Goal: Transaction & Acquisition: Purchase product/service

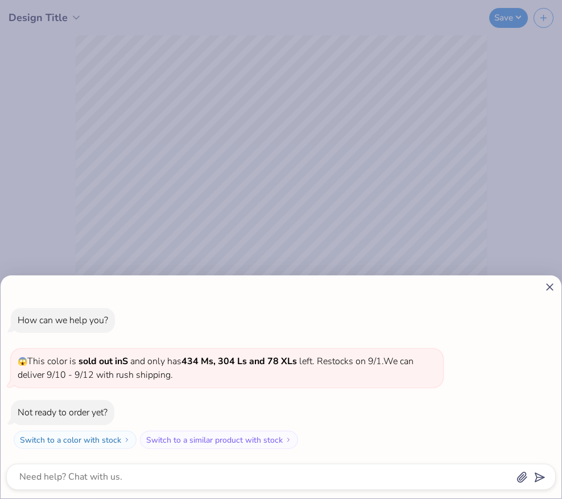
click at [547, 284] on icon at bounding box center [550, 287] width 12 height 12
type textarea "x"
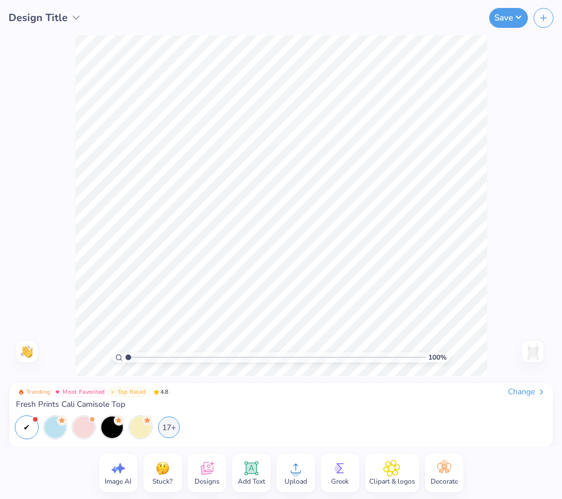
click at [262, 466] on div "Add Text" at bounding box center [251, 472] width 39 height 39
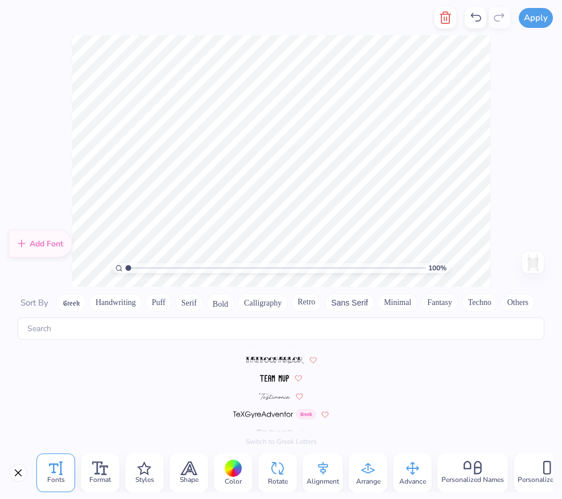
scroll to position [5116, 0]
click at [273, 387] on img at bounding box center [274, 388] width 31 height 7
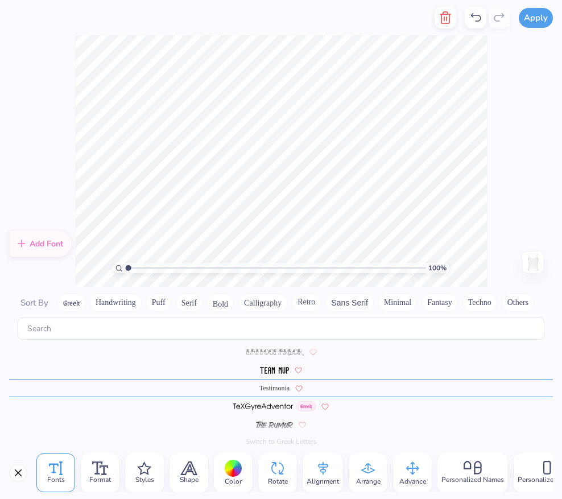
click at [243, 468] on div "Color" at bounding box center [233, 472] width 39 height 39
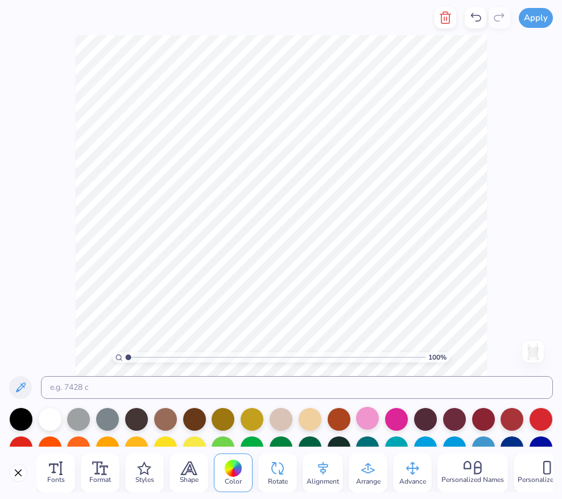
click at [365, 418] on div at bounding box center [367, 418] width 23 height 23
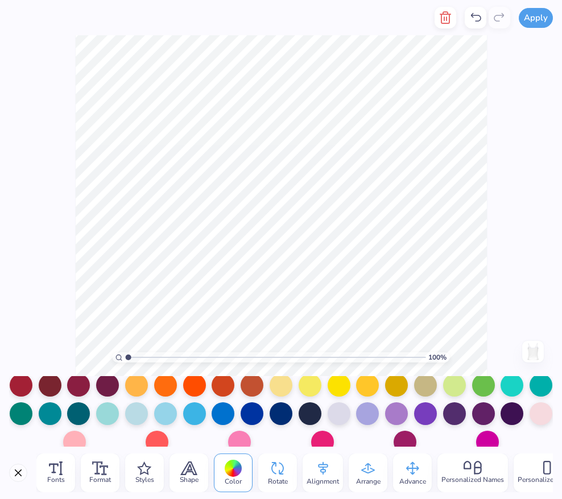
scroll to position [127, 0]
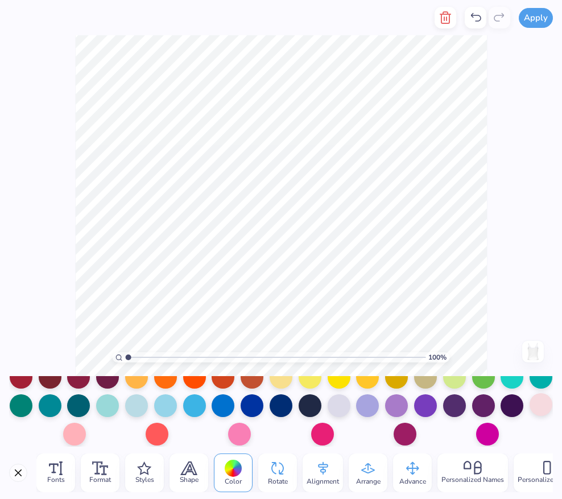
click at [535, 403] on div at bounding box center [540, 404] width 23 height 23
click at [80, 437] on div at bounding box center [74, 432] width 23 height 23
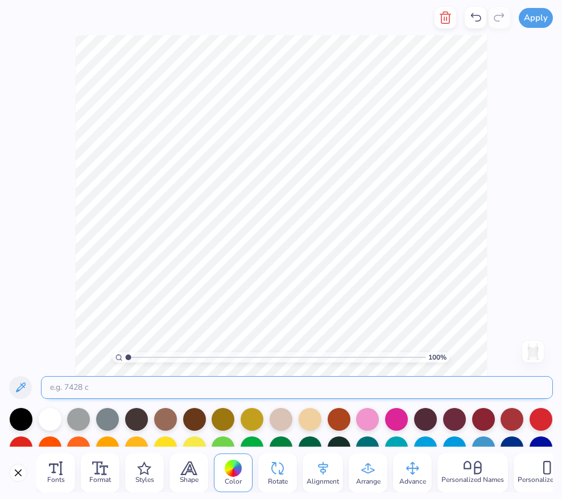
type textarea "T"
type textarea "G"
type textarea "L"
type textarea "Gphi's Secret"
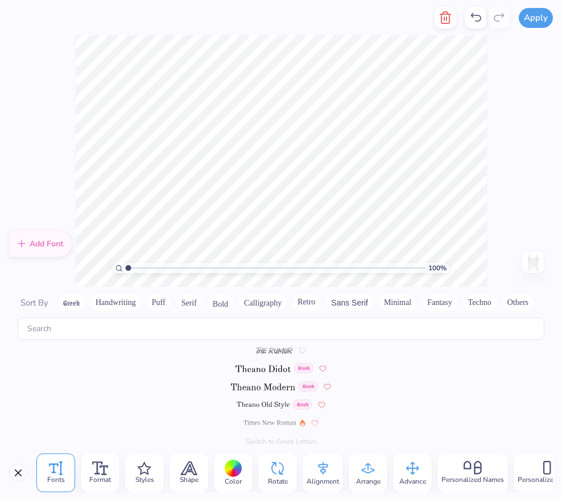
scroll to position [5188, 0]
click at [275, 385] on img at bounding box center [263, 388] width 64 height 7
click at [271, 373] on span "Testimonia" at bounding box center [274, 369] width 30 height 10
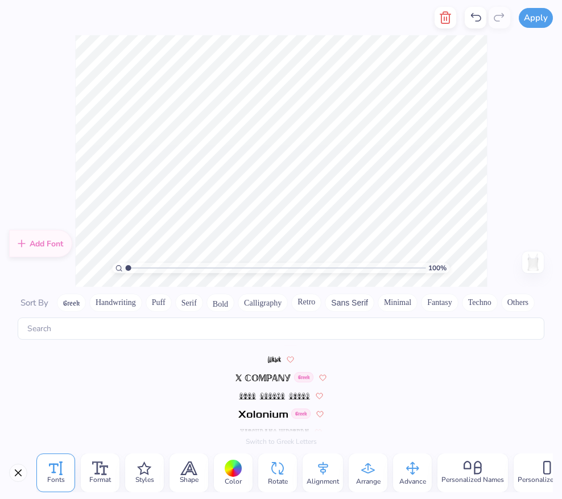
scroll to position [5574, 0]
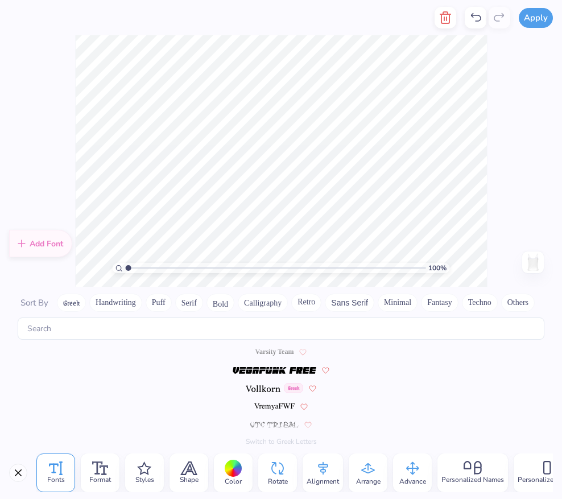
click at [263, 408] on img at bounding box center [274, 406] width 41 height 7
click at [269, 384] on span "Varsity Team" at bounding box center [274, 388] width 39 height 10
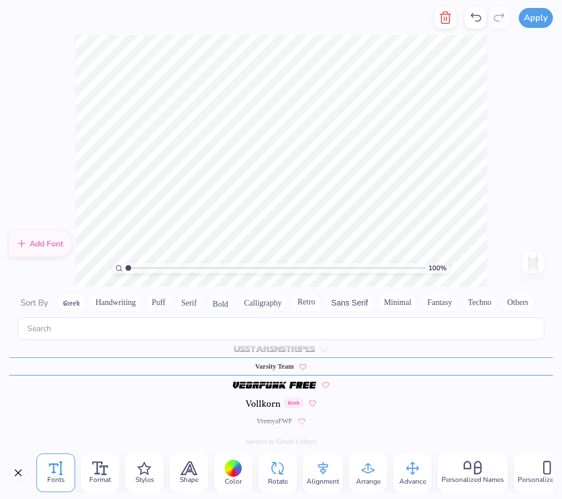
scroll to position [5389, 0]
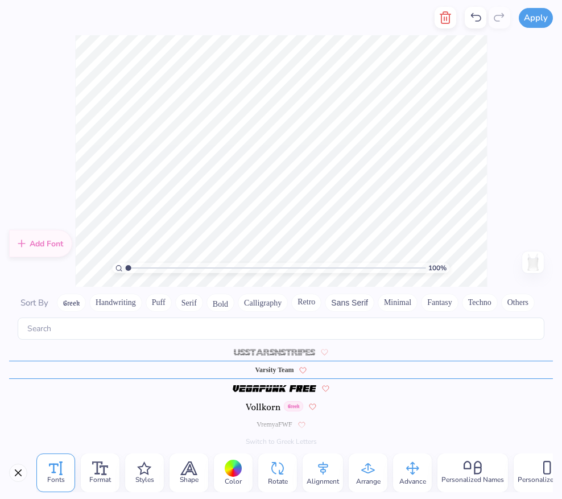
click at [264, 399] on div "Greek" at bounding box center [281, 406] width 544 height 18
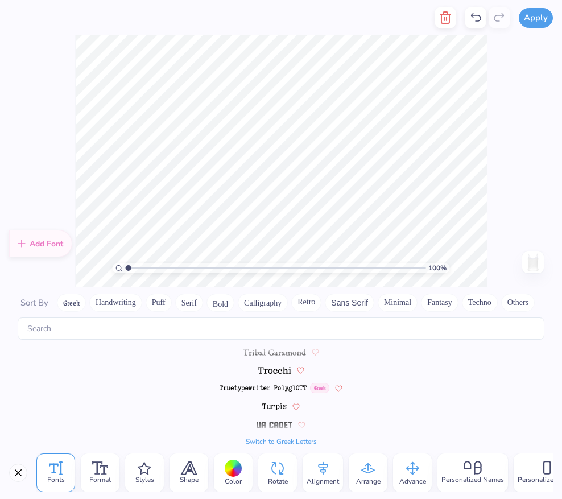
click at [266, 405] on img at bounding box center [274, 406] width 25 height 7
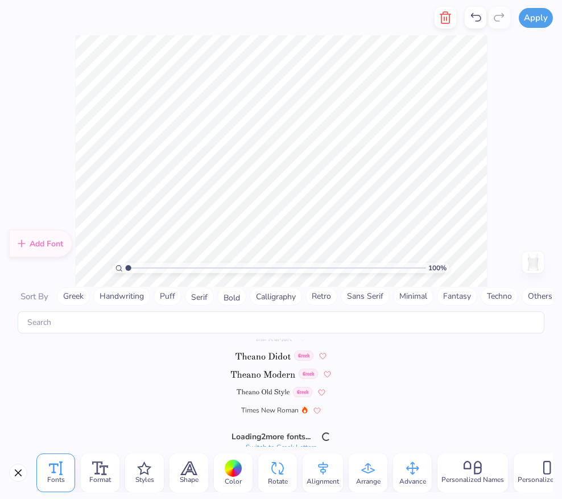
scroll to position [5188, 0]
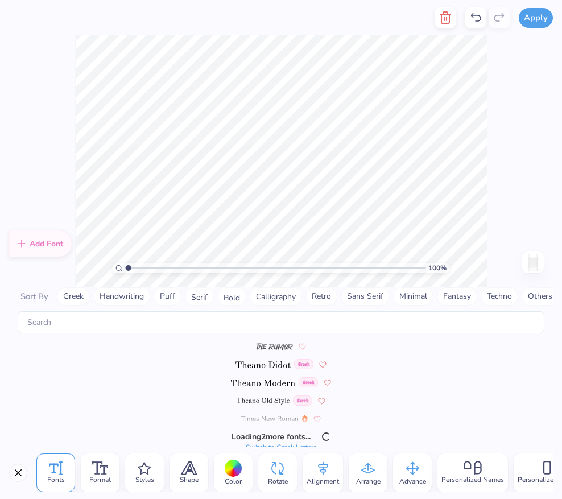
click at [264, 400] on img at bounding box center [263, 400] width 53 height 7
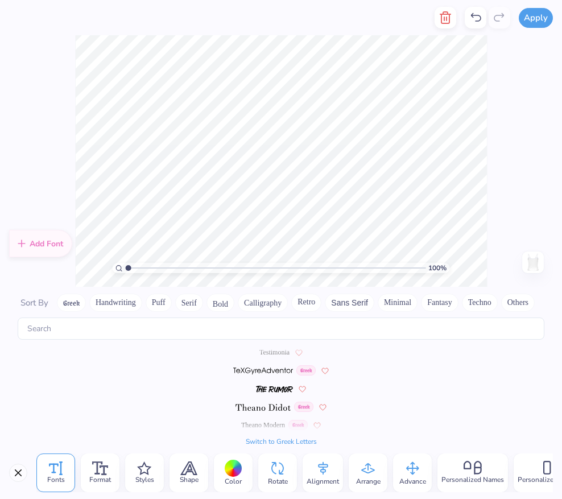
scroll to position [5152, 0]
click at [264, 367] on img at bounding box center [263, 370] width 60 height 7
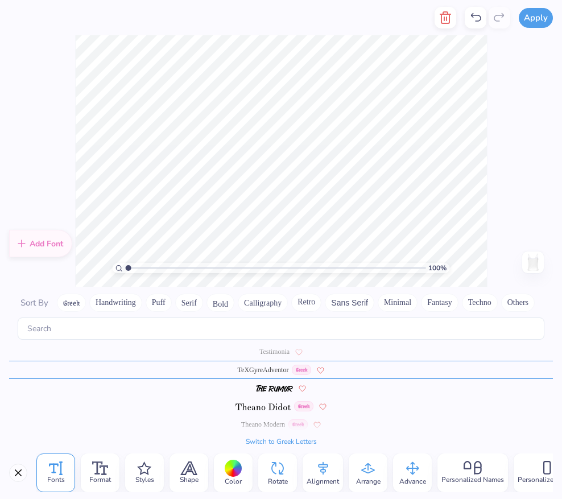
scroll to position [5134, 0]
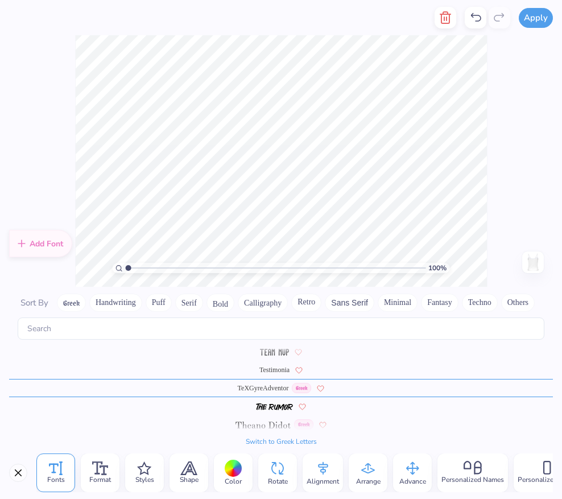
click at [268, 366] on span "Testimonia" at bounding box center [274, 369] width 30 height 10
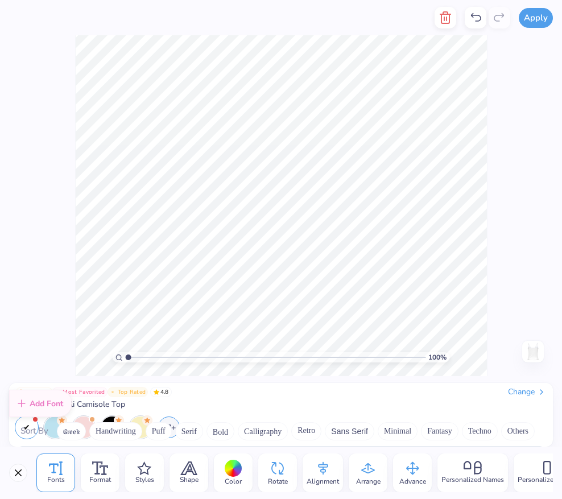
scroll to position [5137, 0]
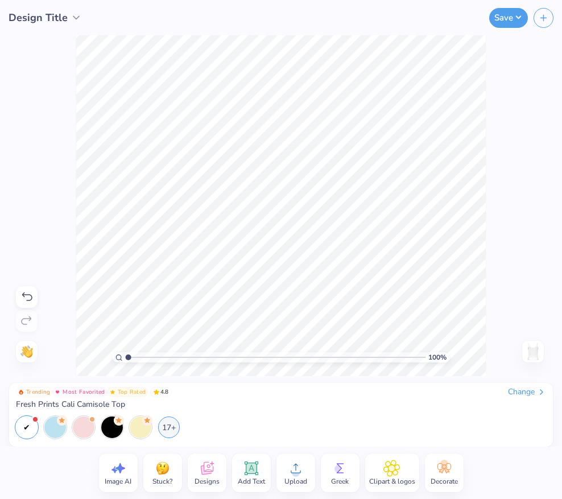
click at [260, 471] on div "Add Text" at bounding box center [251, 472] width 39 height 39
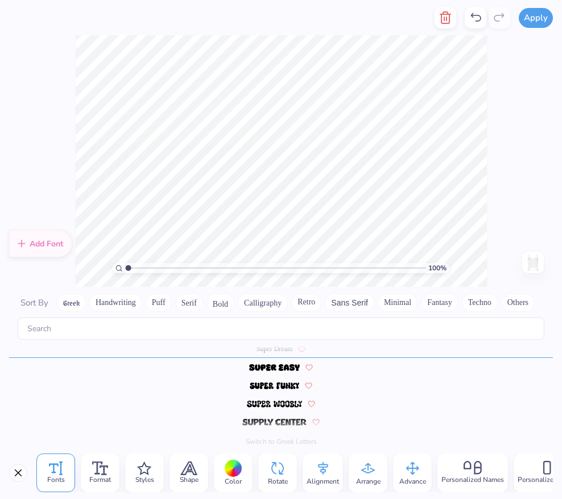
scroll to position [0, 1]
type textarea "Gphis"
type textarea "Little Angel"
click at [273, 399] on span at bounding box center [262, 403] width 55 height 10
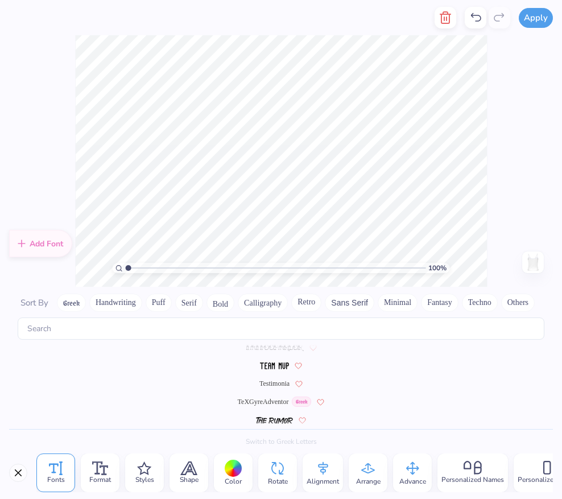
scroll to position [5116, 0]
click at [271, 393] on div "Testimonia" at bounding box center [281, 388] width 544 height 18
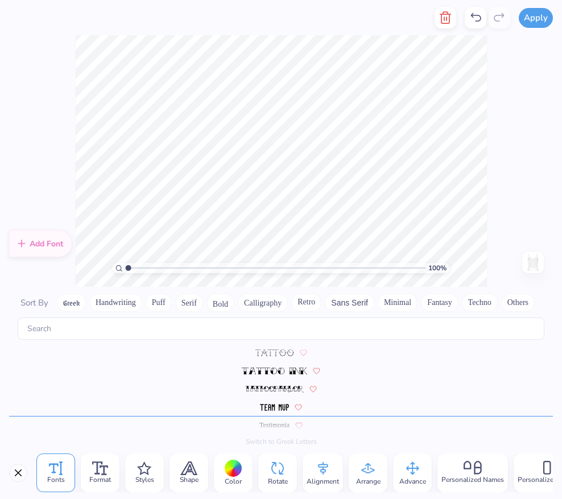
scroll to position [5079, 0]
click at [106, 466] on icon at bounding box center [104, 470] width 9 height 9
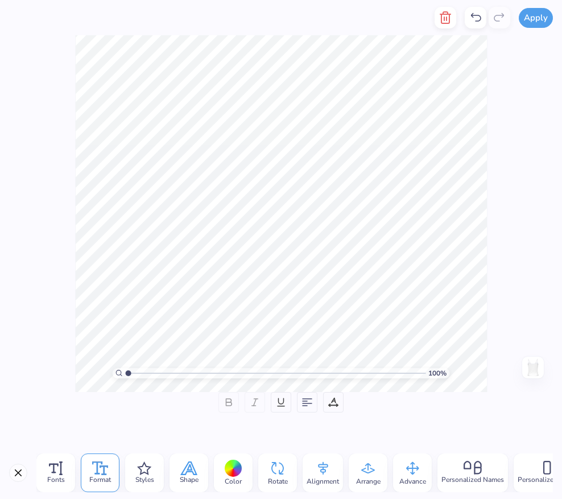
click at [204, 475] on div "Shape" at bounding box center [188, 472] width 39 height 39
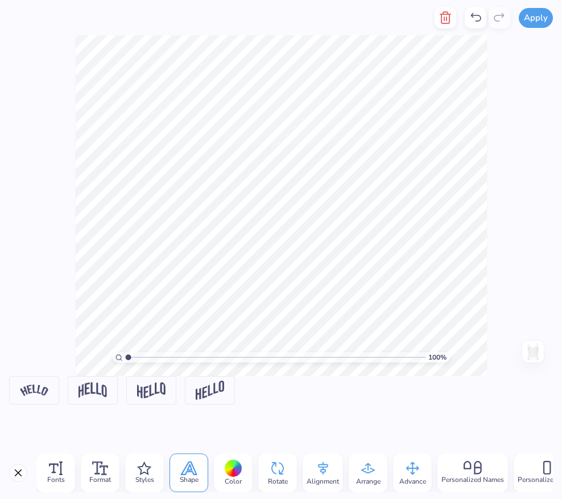
click at [432, 471] on div "Fonts Format Styles Shape Color Rotate Alignment Arrange Advance Personalized N…" at bounding box center [294, 472] width 516 height 39
click at [413, 466] on icon at bounding box center [412, 467] width 17 height 17
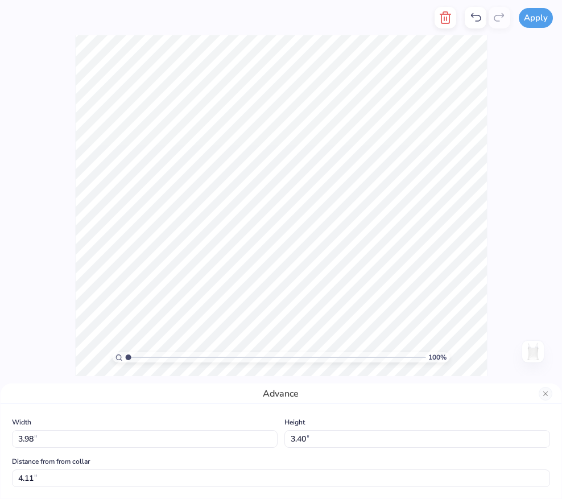
click at [163, 468] on div "Distance from from collar 4.11 4.11 "" at bounding box center [281, 470] width 538 height 32
click at [540, 389] on button "Close" at bounding box center [545, 394] width 14 height 14
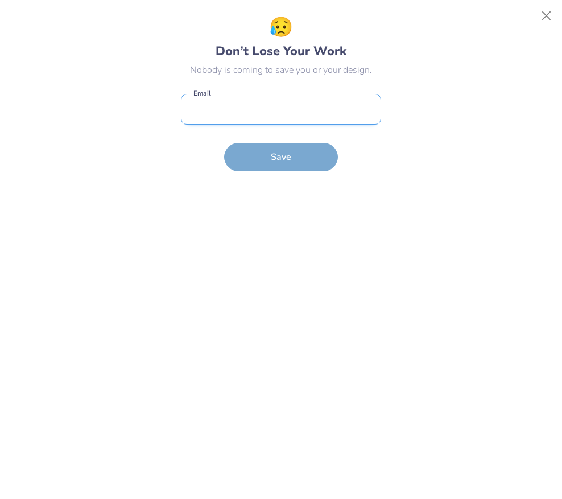
click at [293, 103] on input "email" at bounding box center [281, 109] width 200 height 31
click at [544, 20] on button "Close" at bounding box center [547, 16] width 22 height 22
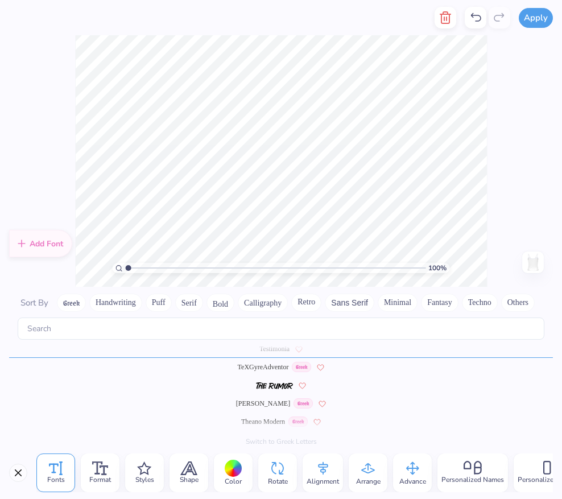
scroll to position [1, 1]
type textarea "Little Bombshell"
click at [114, 472] on div "Format" at bounding box center [100, 472] width 39 height 39
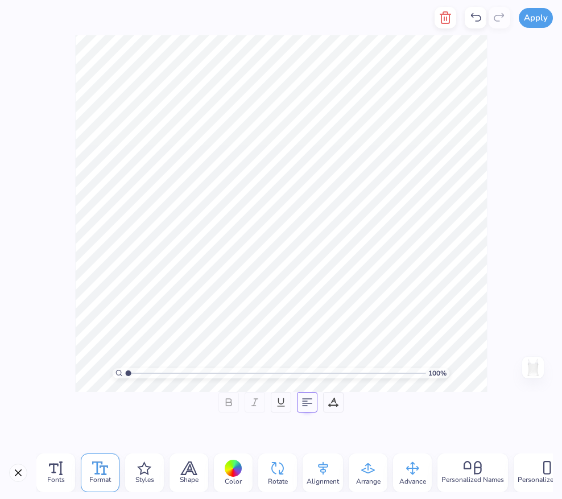
click at [309, 399] on icon at bounding box center [307, 402] width 10 height 10
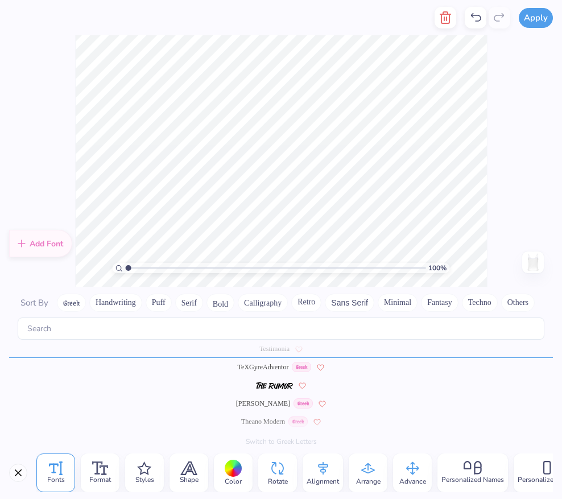
scroll to position [1, 2]
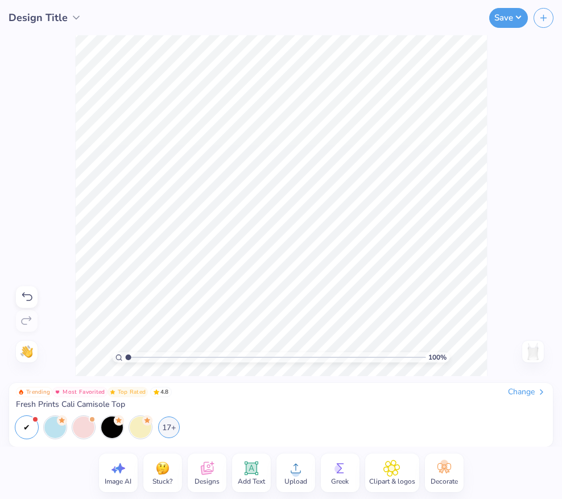
click at [264, 468] on div "Add Text" at bounding box center [251, 472] width 39 height 39
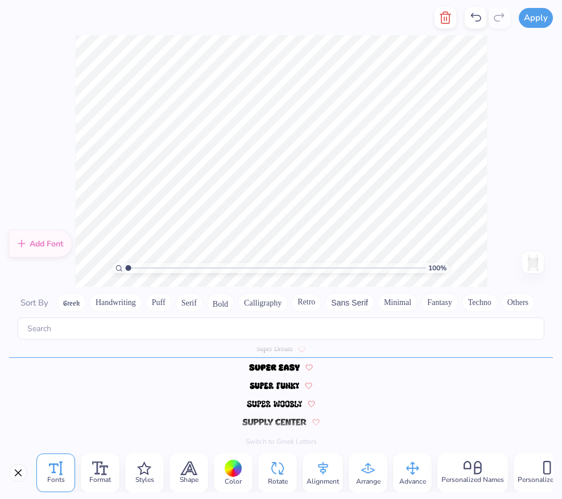
scroll to position [0, 2]
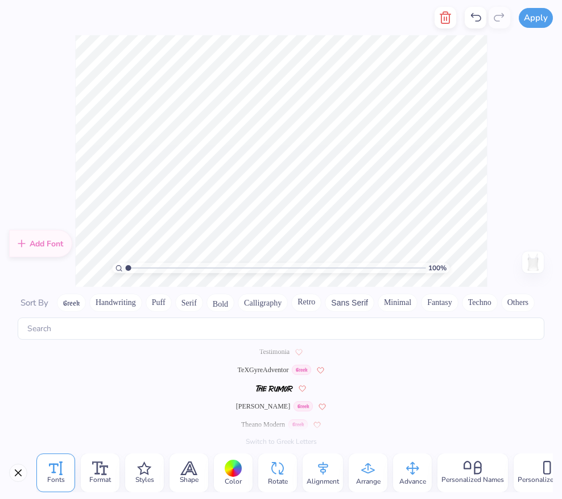
type textarea "BOMBSHELL"
click at [265, 408] on span "Theano Didot" at bounding box center [263, 406] width 54 height 10
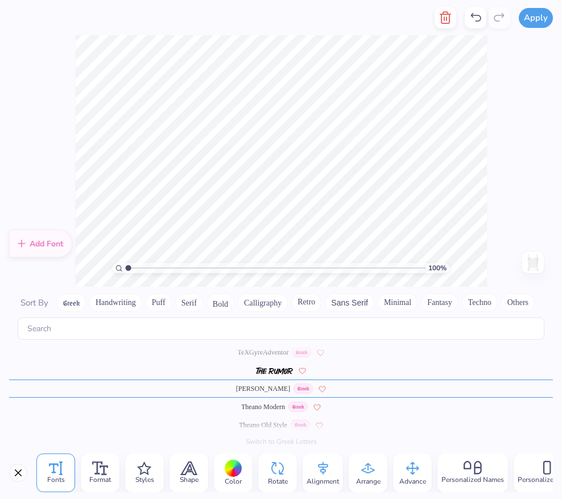
scroll to position [5170, 0]
click at [237, 461] on div at bounding box center [234, 468] width 18 height 18
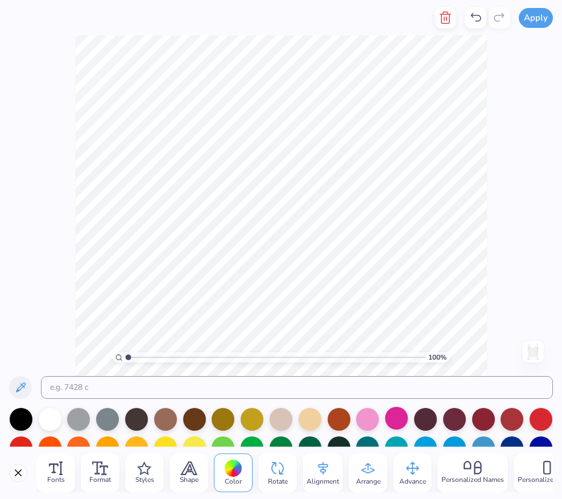
click at [388, 416] on div at bounding box center [396, 418] width 23 height 23
click at [366, 417] on div at bounding box center [367, 418] width 23 height 23
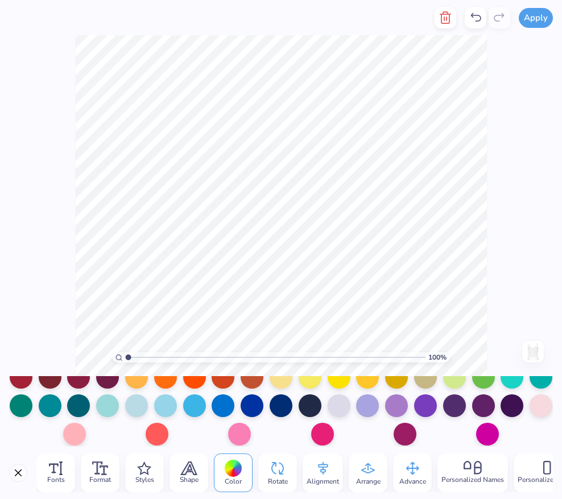
scroll to position [106, 0]
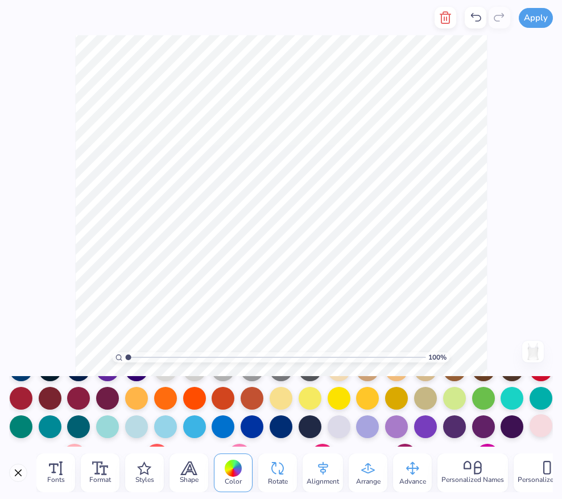
click at [538, 421] on div at bounding box center [540, 425] width 23 height 23
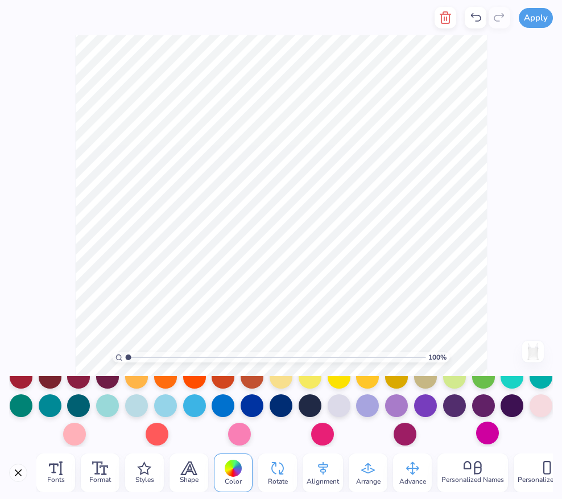
click at [485, 435] on div at bounding box center [487, 432] width 23 height 23
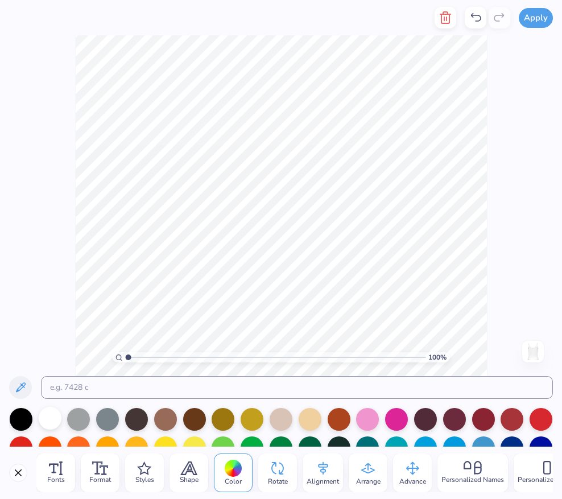
click at [46, 421] on div at bounding box center [50, 418] width 23 height 23
click at [23, 422] on div at bounding box center [21, 418] width 23 height 23
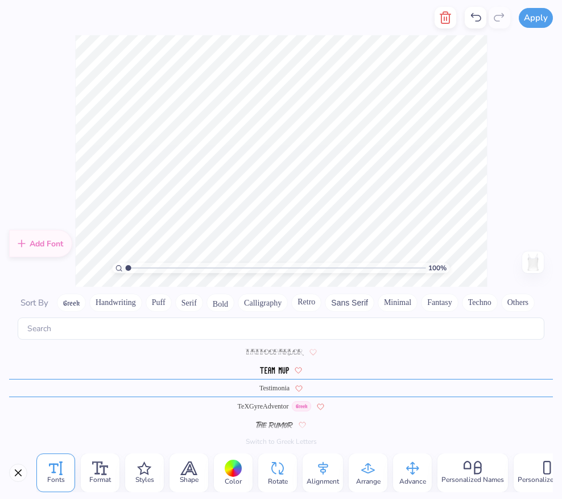
scroll to position [1, 0]
type textarea "Little l"
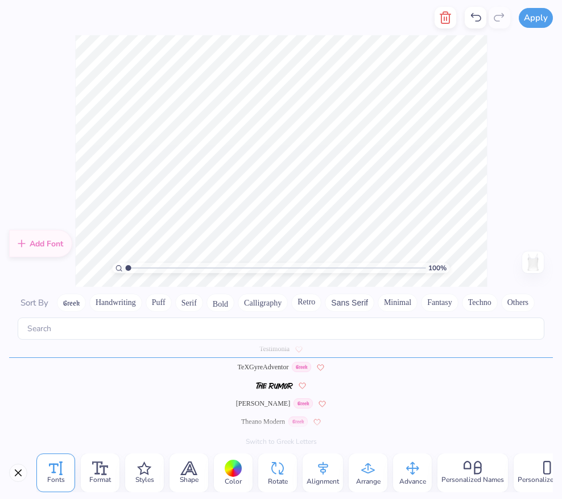
type textarea "Little"
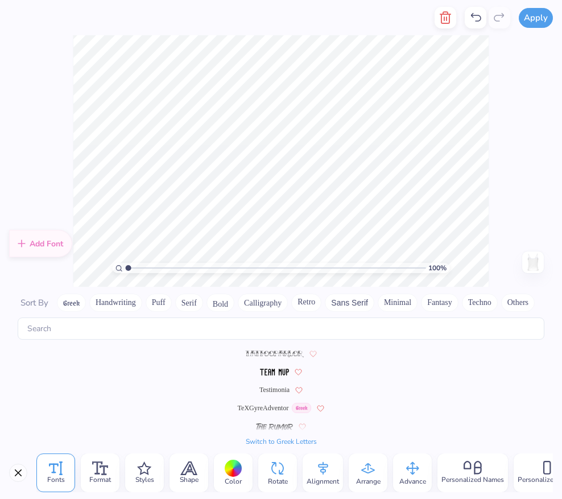
scroll to position [5209, 0]
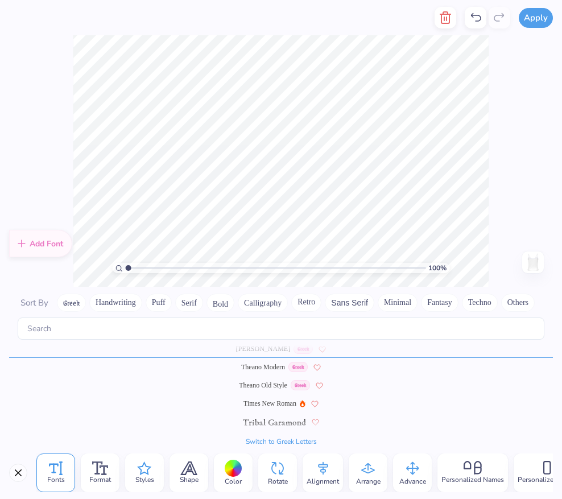
click at [150, 471] on icon at bounding box center [144, 468] width 14 height 14
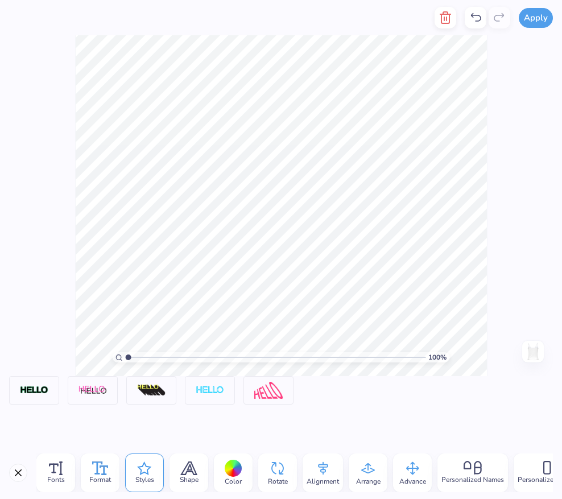
click at [110, 475] on span "Format" at bounding box center [100, 479] width 22 height 9
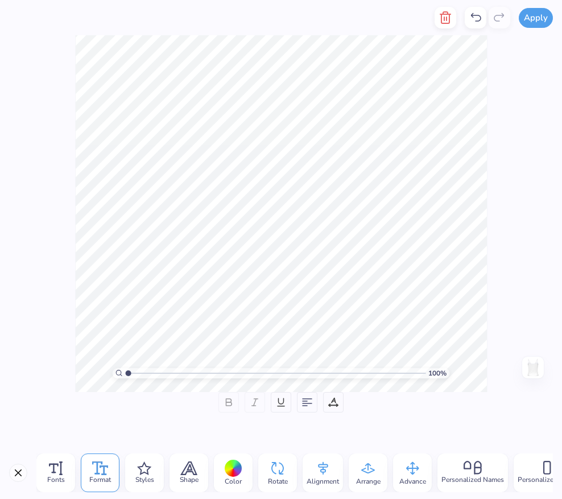
click at [233, 477] on span "Color" at bounding box center [233, 480] width 17 height 9
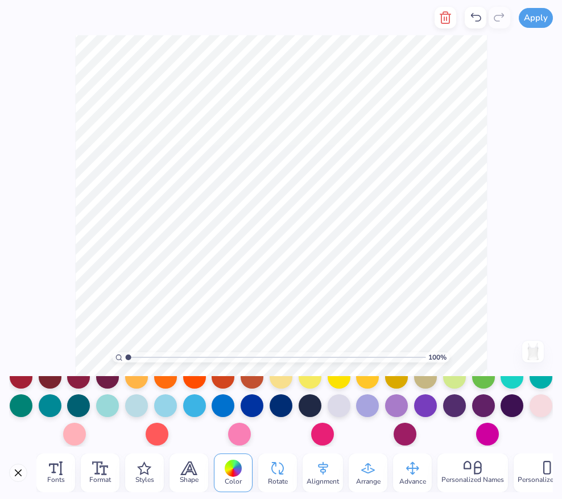
scroll to position [0, 0]
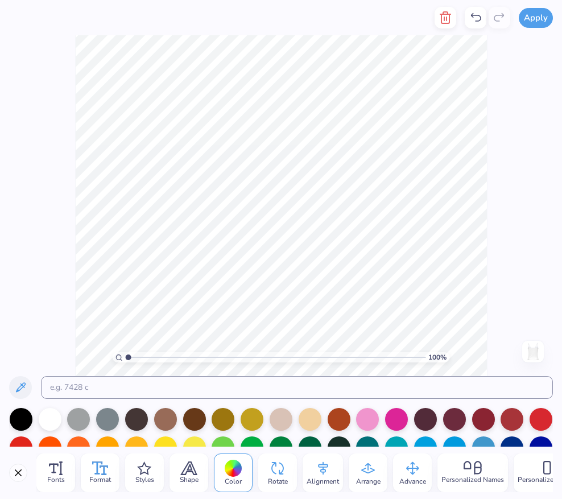
click at [99, 471] on icon at bounding box center [100, 468] width 16 height 14
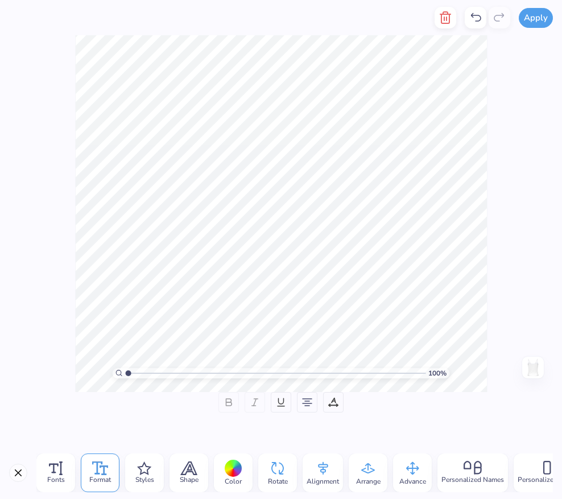
click at [227, 399] on icon at bounding box center [228, 400] width 5 height 3
click at [74, 482] on div "Fonts" at bounding box center [55, 472] width 39 height 39
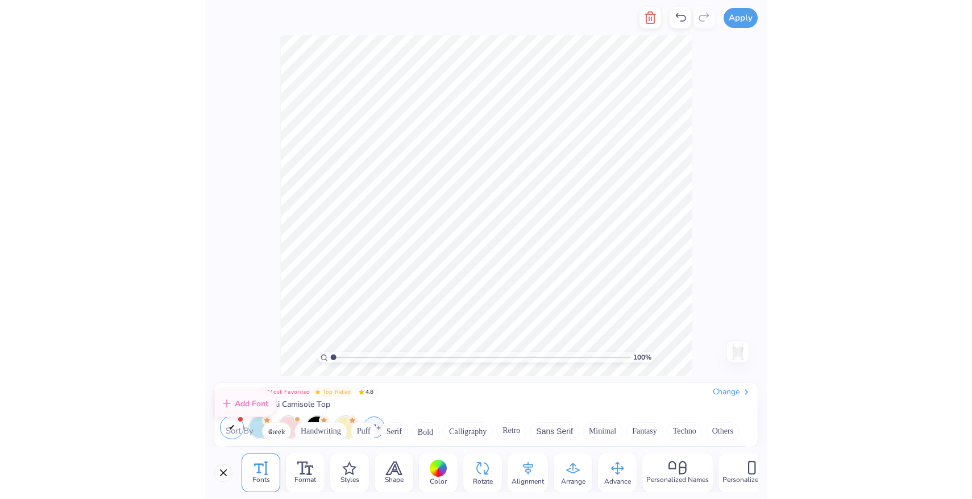
scroll to position [5155, 0]
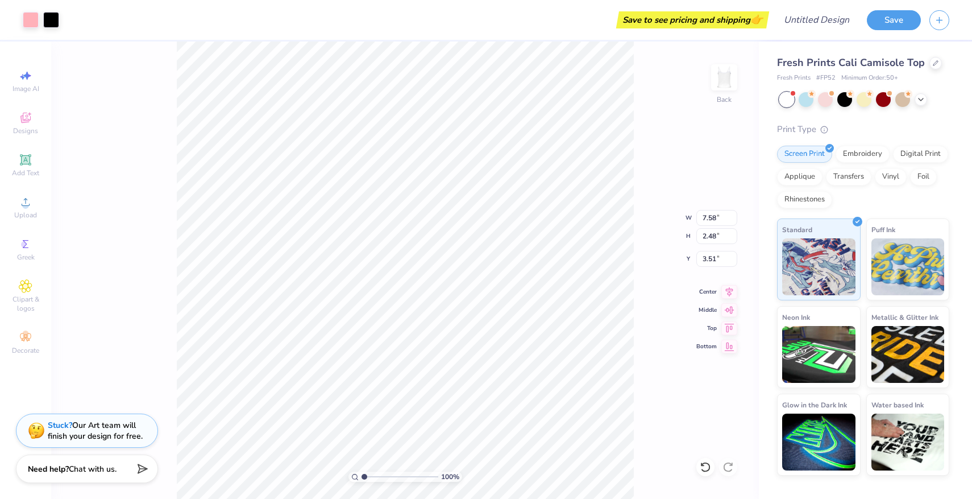
type input "3.51"
type input "1.62"
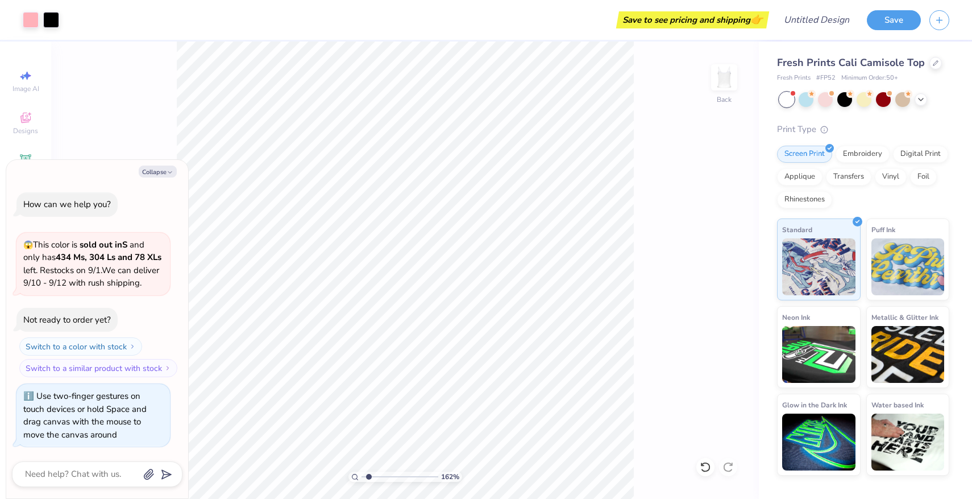
type textarea "x"
type input "1"
drag, startPoint x: 364, startPoint y: 478, endPoint x: 345, endPoint y: 479, distance: 19.4
click at [362, 479] on input "range" at bounding box center [400, 476] width 77 height 10
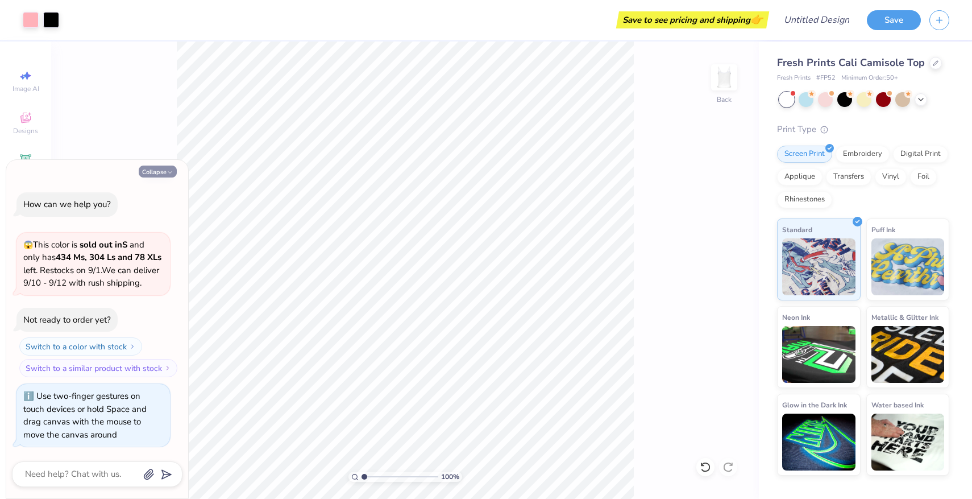
click at [163, 165] on button "Collapse" at bounding box center [158, 171] width 38 height 12
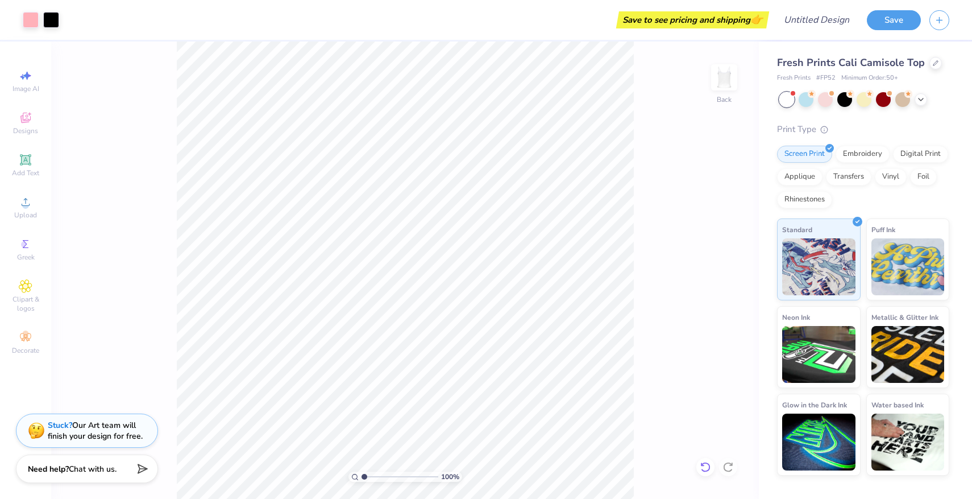
click at [561, 467] on icon at bounding box center [705, 466] width 11 height 11
click at [561, 470] on icon at bounding box center [728, 466] width 11 height 11
click at [561, 287] on div "100 % Back" at bounding box center [405, 270] width 708 height 457
click at [561, 96] on div at bounding box center [825, 98] width 15 height 15
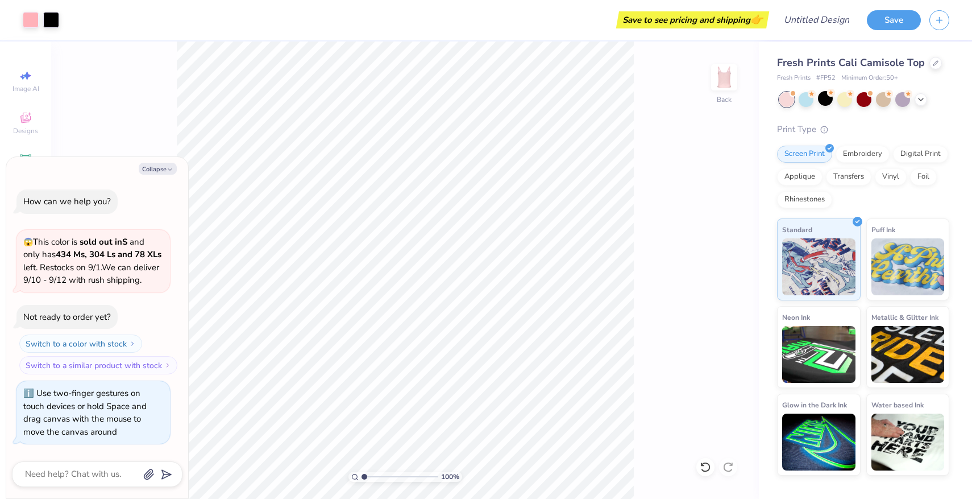
scroll to position [157, 0]
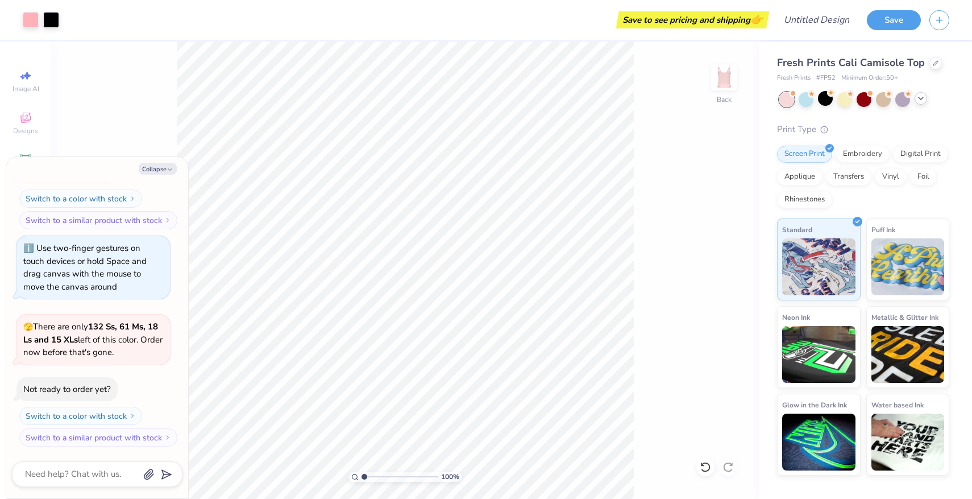
click at [561, 103] on div at bounding box center [921, 98] width 13 height 13
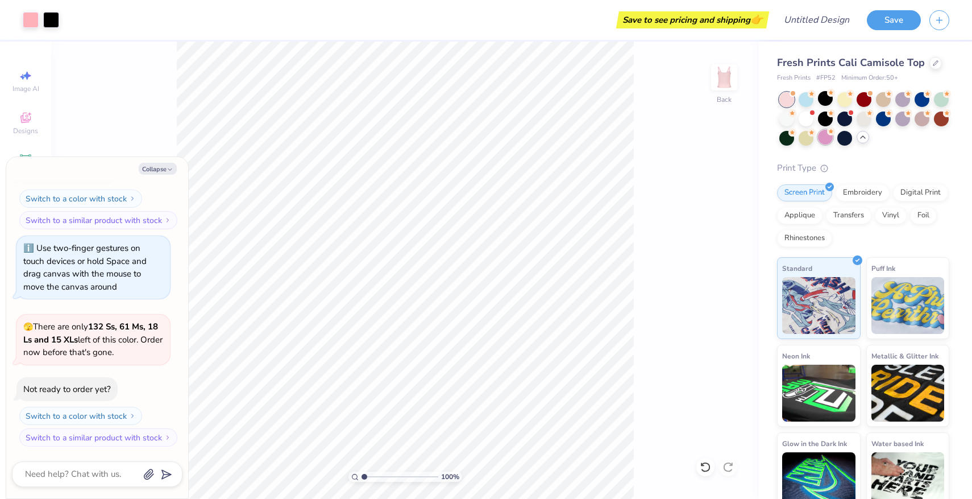
click at [561, 138] on div at bounding box center [825, 137] width 15 height 15
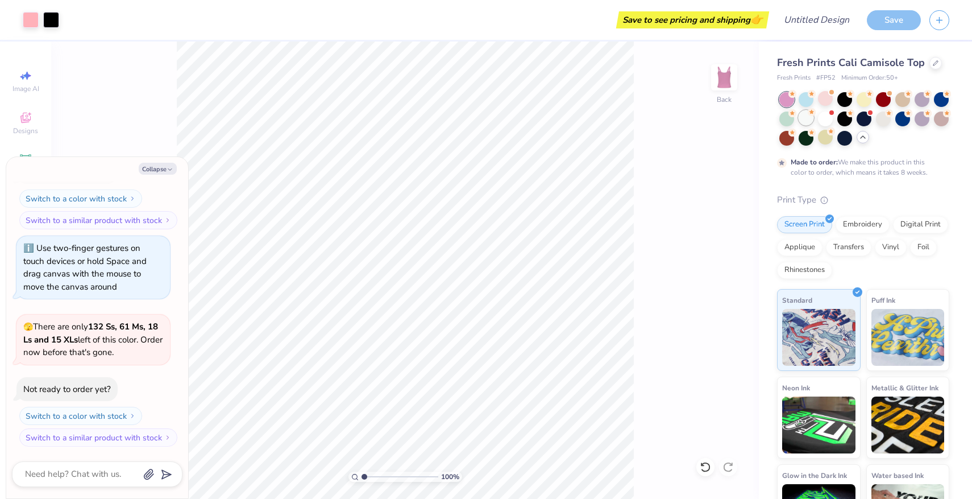
scroll to position [252, 0]
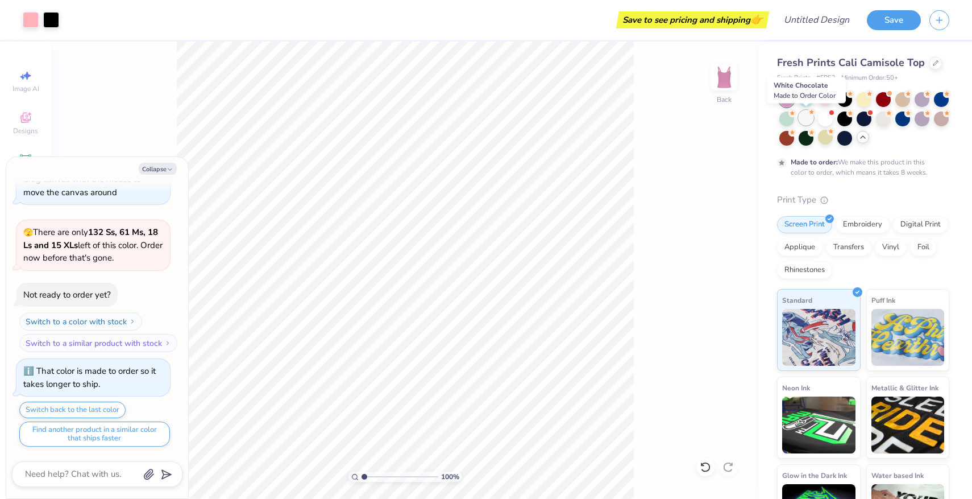
click at [561, 121] on div at bounding box center [806, 117] width 15 height 15
click at [561, 100] on div at bounding box center [786, 99] width 15 height 15
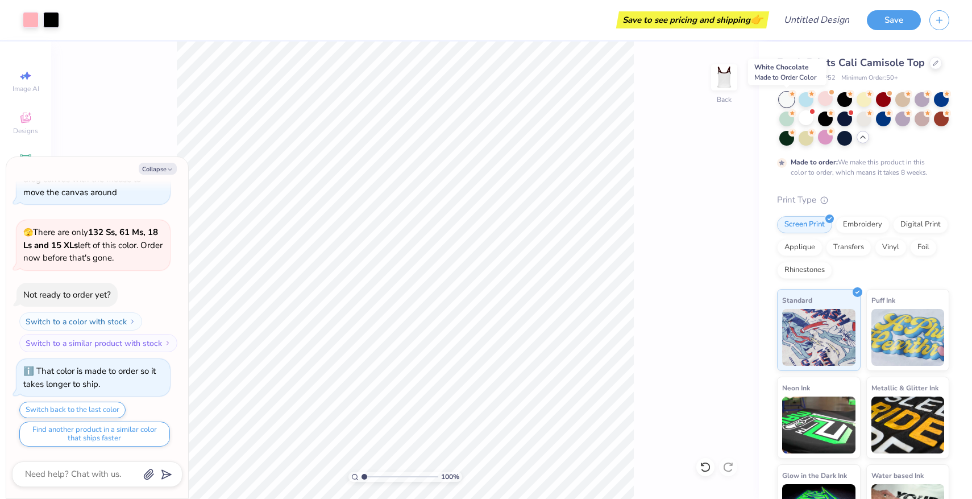
click at [561, 101] on div at bounding box center [786, 99] width 15 height 15
click at [561, 117] on div at bounding box center [806, 117] width 15 height 15
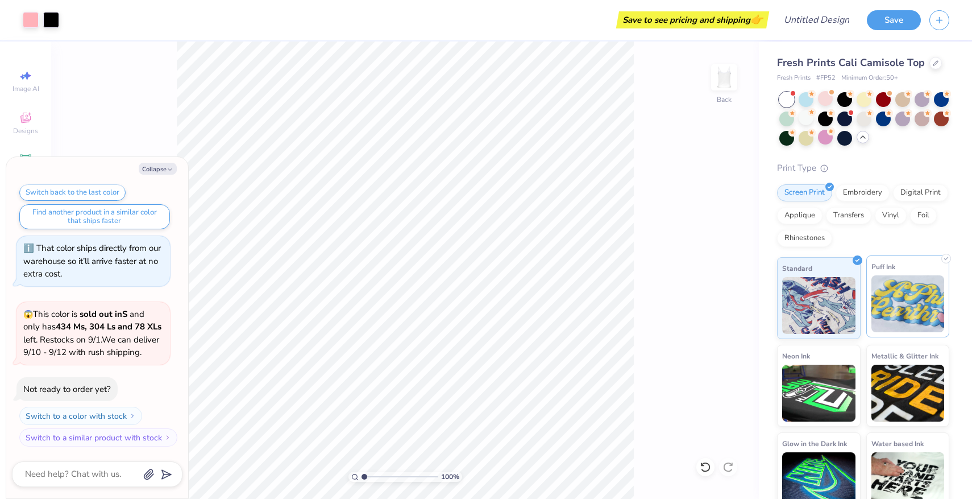
scroll to position [1, 0]
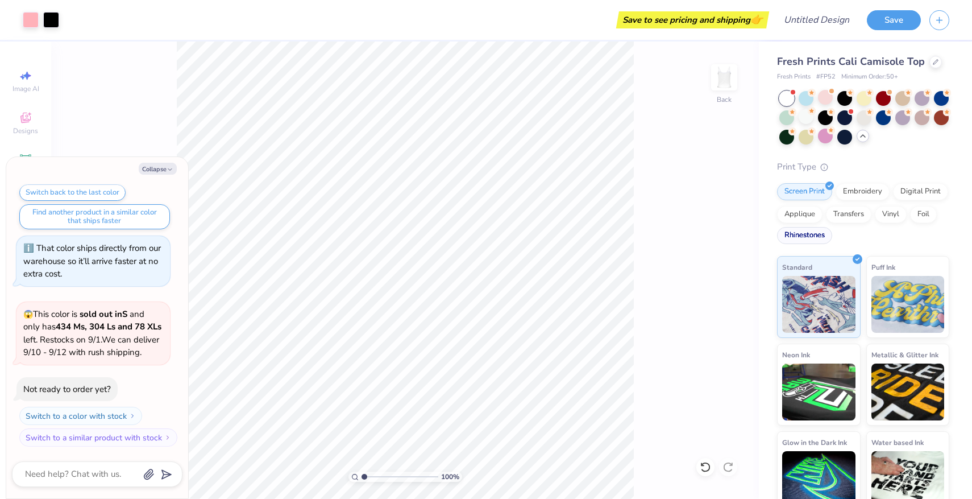
click at [561, 237] on div "Rhinestones" at bounding box center [804, 235] width 55 height 17
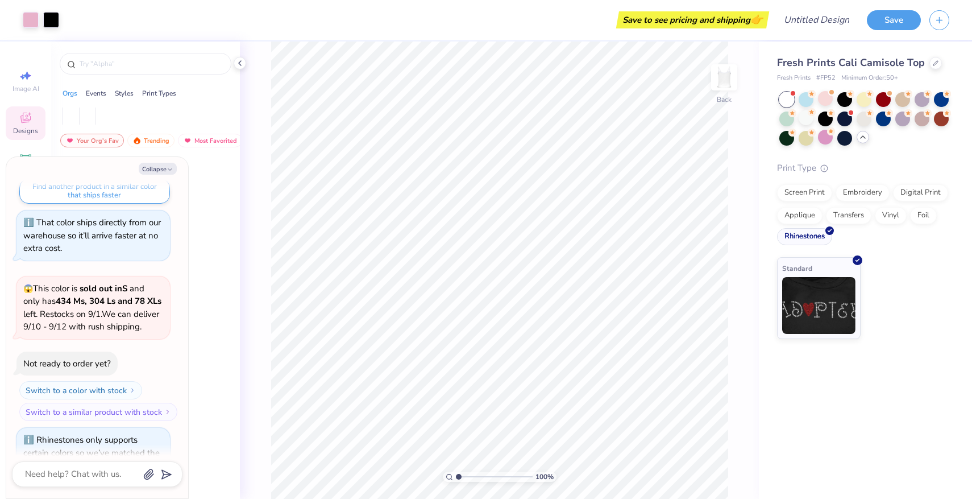
scroll to position [0, 0]
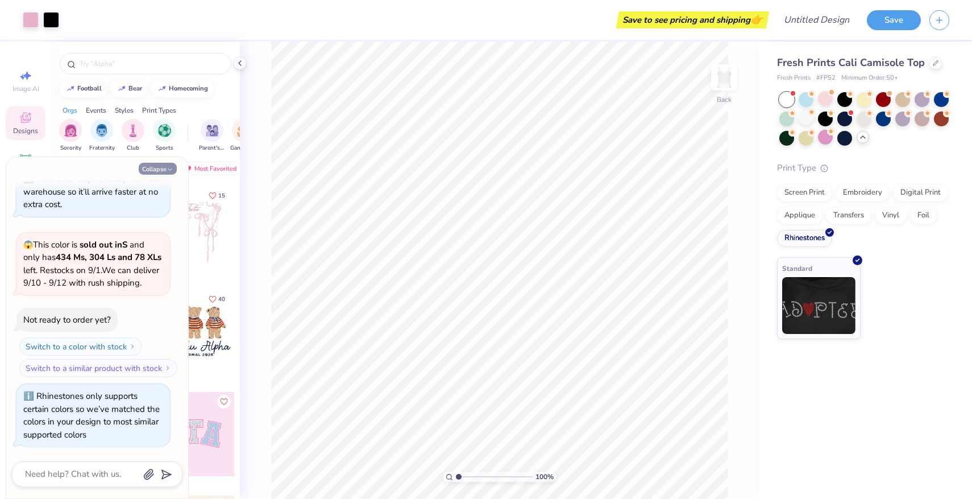
click at [170, 172] on icon "button" at bounding box center [170, 169] width 7 height 7
type textarea "x"
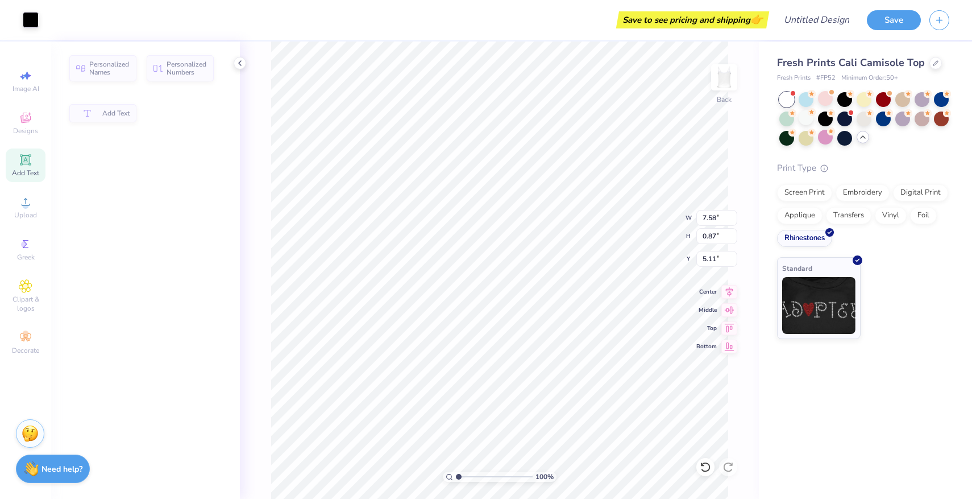
type input "5.12"
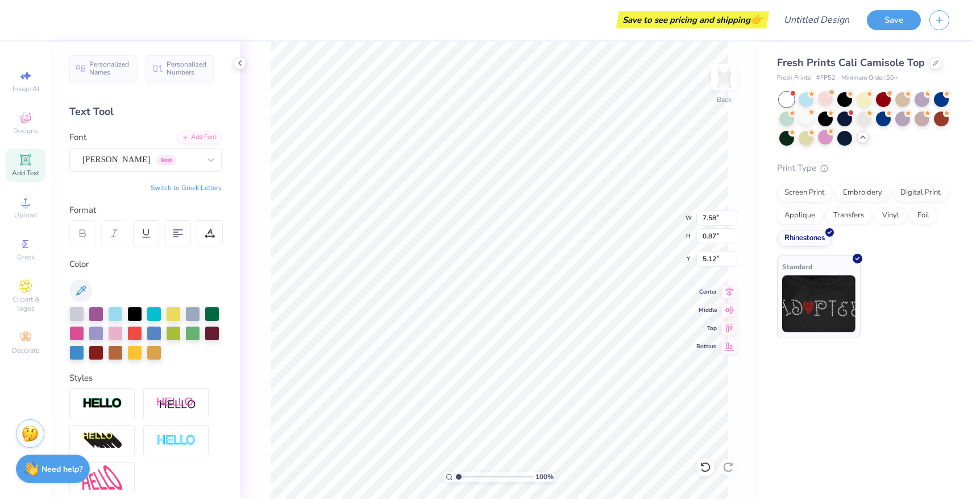
click at [561, 289] on img at bounding box center [818, 303] width 73 height 57
click at [561, 257] on icon at bounding box center [857, 258] width 5 height 5
click at [561, 194] on div "Screen Print" at bounding box center [804, 190] width 55 height 17
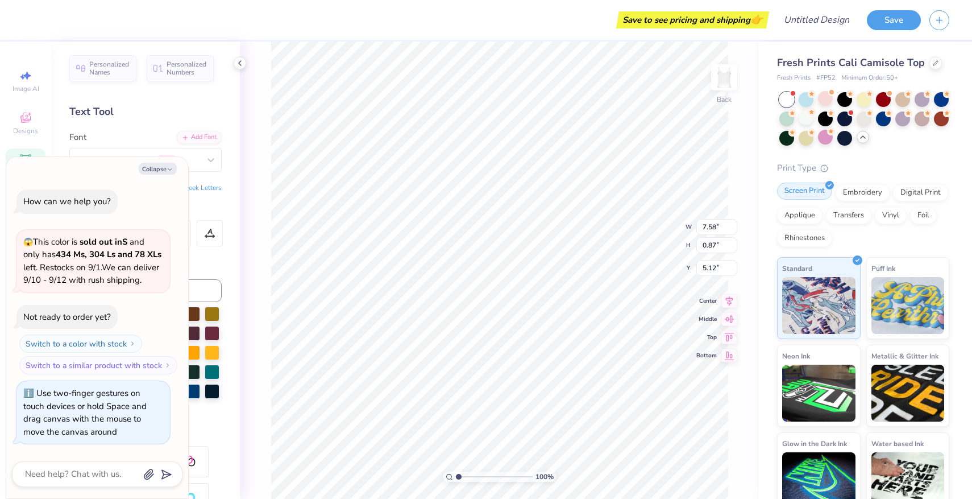
scroll to position [621, 0]
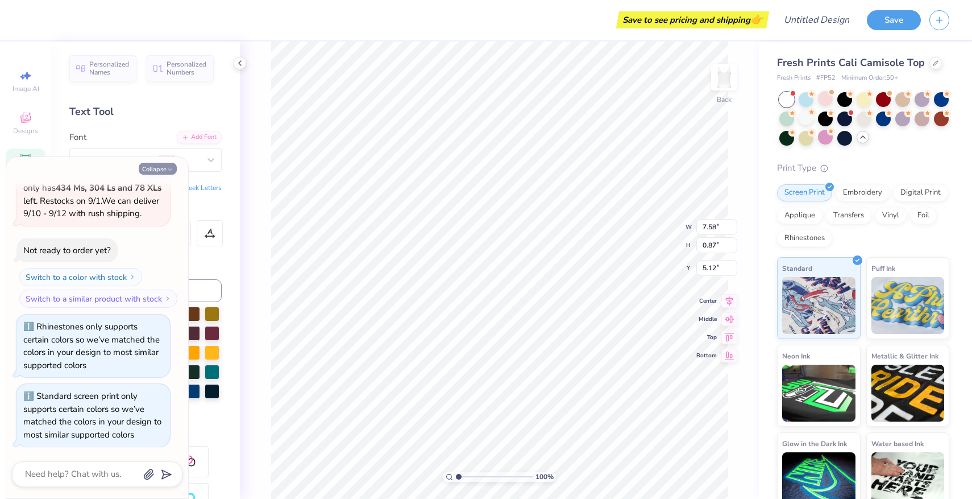
click at [160, 164] on button "Collapse" at bounding box center [158, 169] width 38 height 12
type textarea "x"
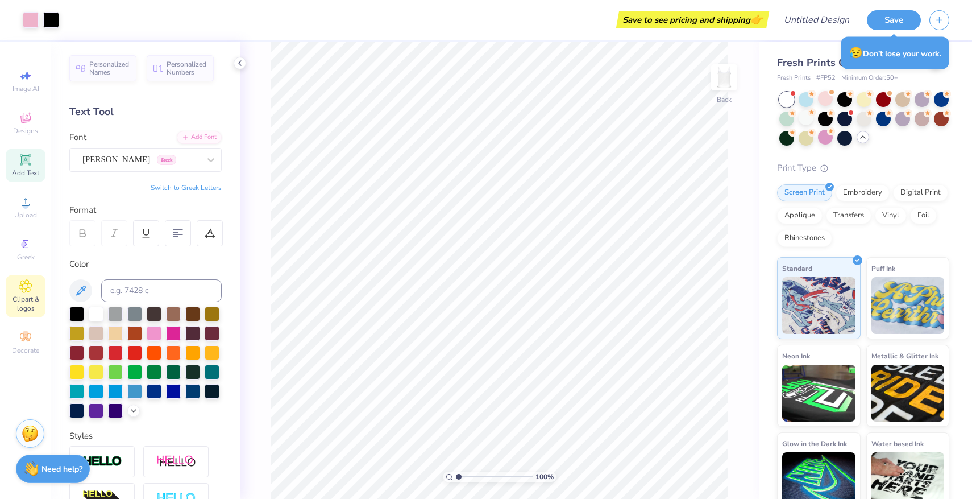
click at [32, 294] on div "Clipart & logos" at bounding box center [26, 296] width 40 height 43
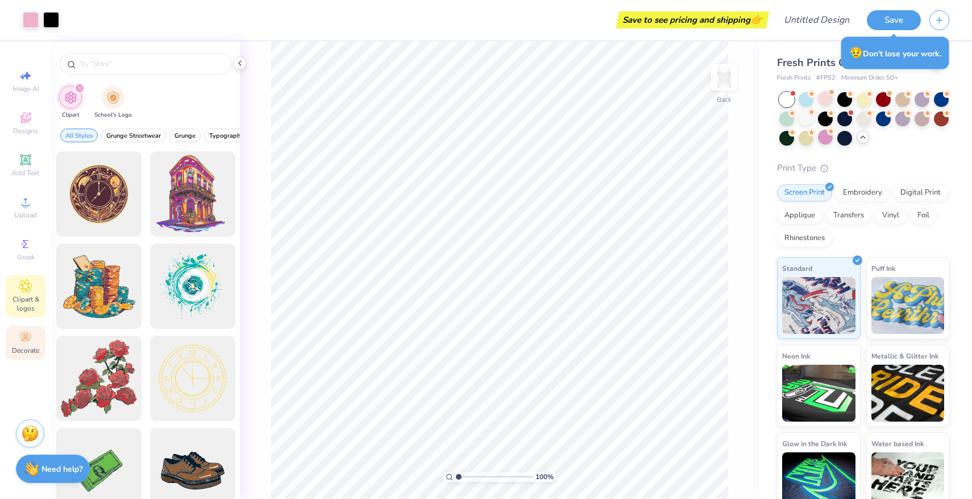
click at [28, 345] on div "Decorate" at bounding box center [26, 343] width 40 height 34
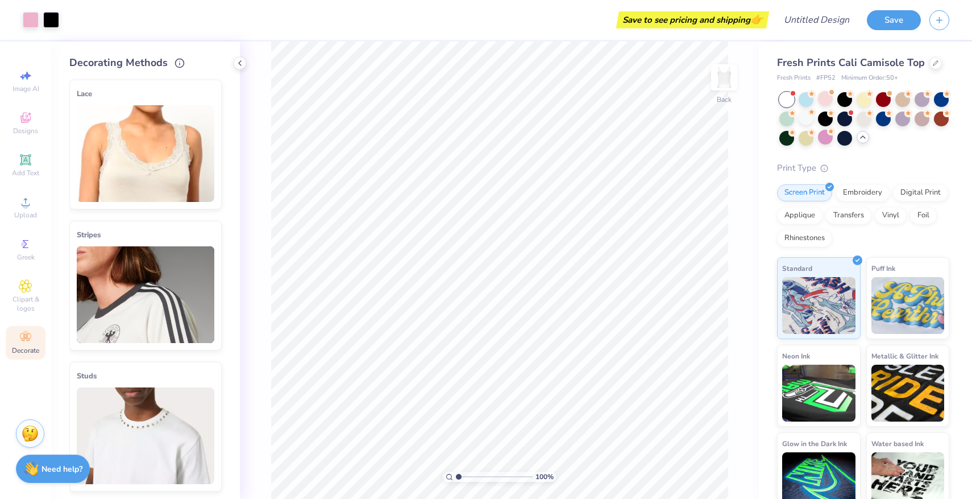
click at [142, 172] on img at bounding box center [146, 153] width 138 height 97
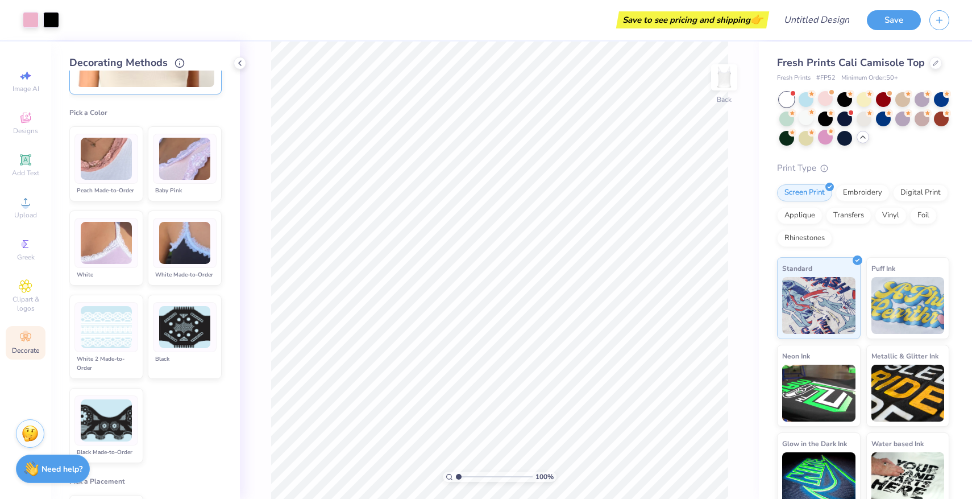
scroll to position [114, 0]
click at [110, 234] on img at bounding box center [106, 244] width 51 height 43
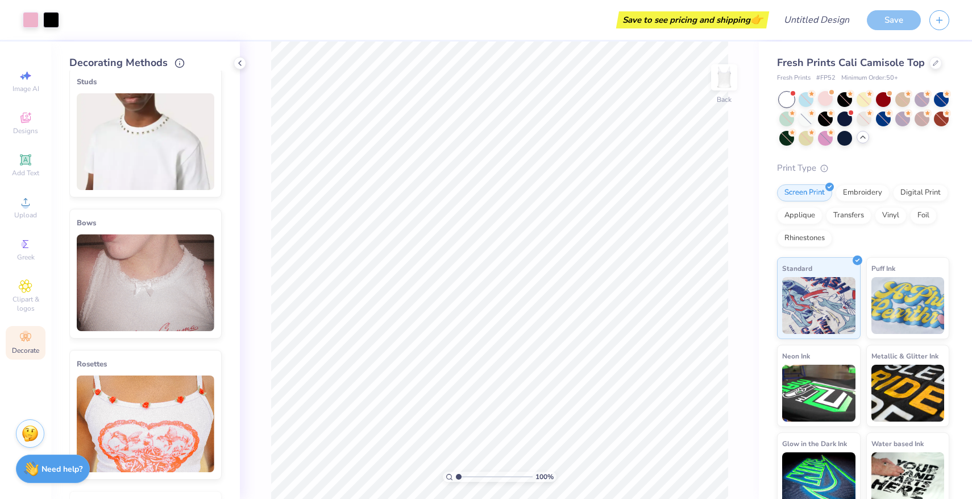
scroll to position [782, 0]
click at [204, 265] on img at bounding box center [146, 283] width 138 height 97
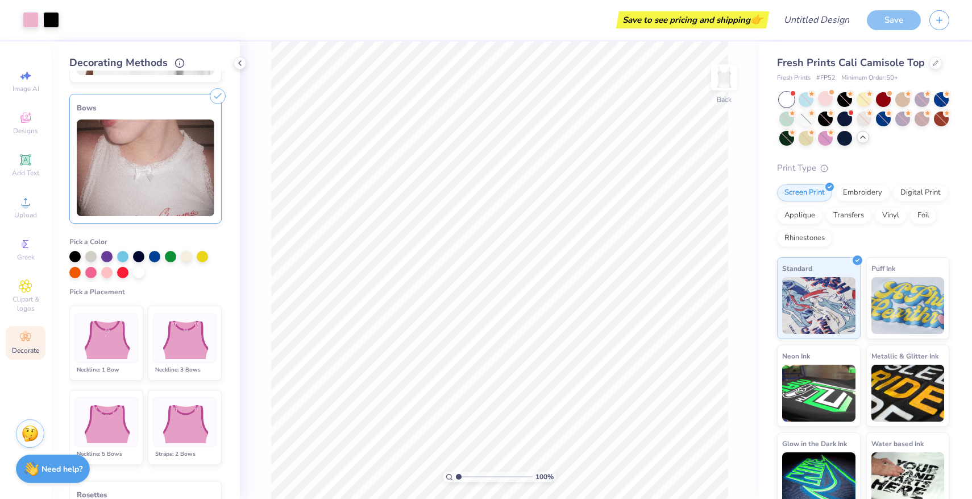
scroll to position [412, 0]
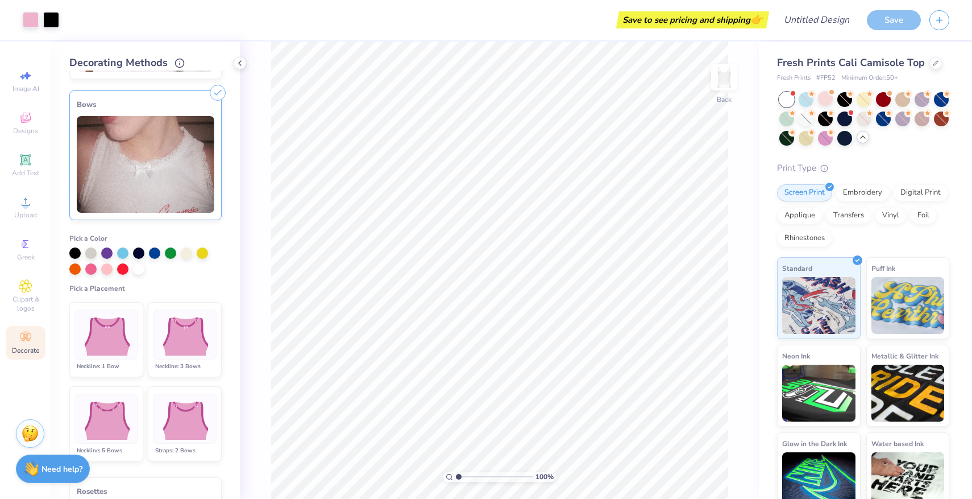
click at [219, 102] on div "Bows" at bounding box center [145, 155] width 152 height 130
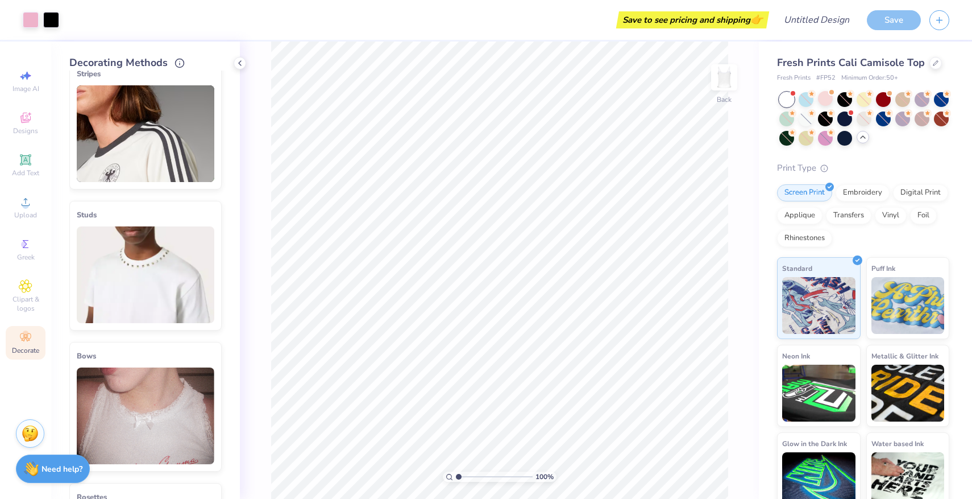
scroll to position [0, 0]
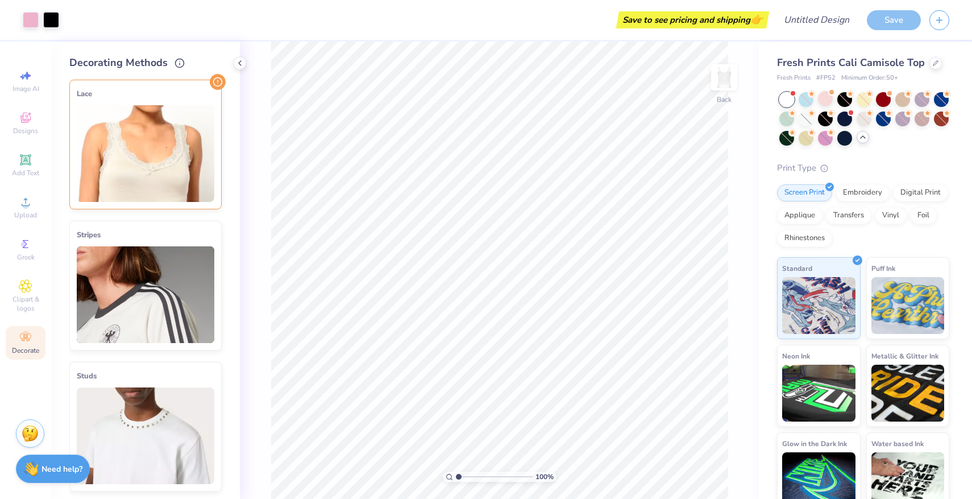
click at [199, 107] on img at bounding box center [146, 153] width 138 height 97
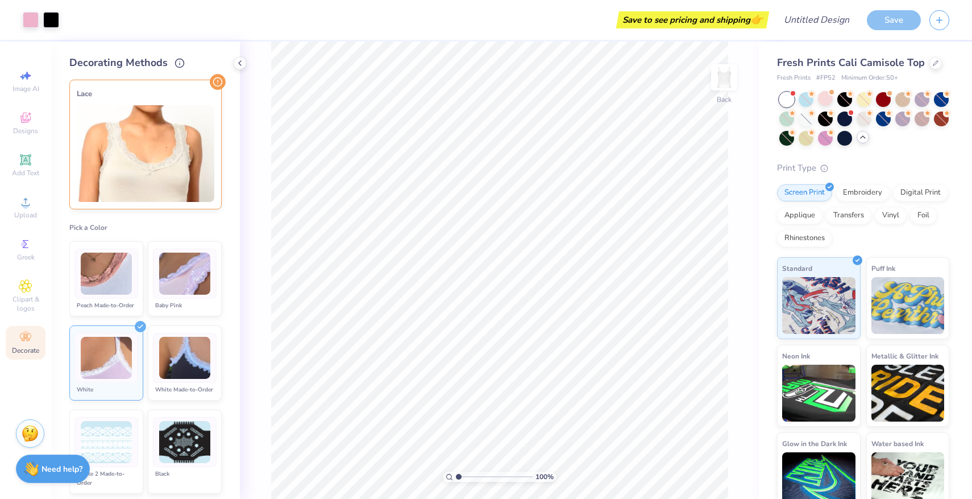
click at [131, 372] on img at bounding box center [106, 358] width 51 height 43
click at [138, 356] on div at bounding box center [106, 358] width 64 height 50
click at [138, 331] on icon at bounding box center [140, 326] width 11 height 11
click at [179, 109] on img at bounding box center [146, 153] width 138 height 97
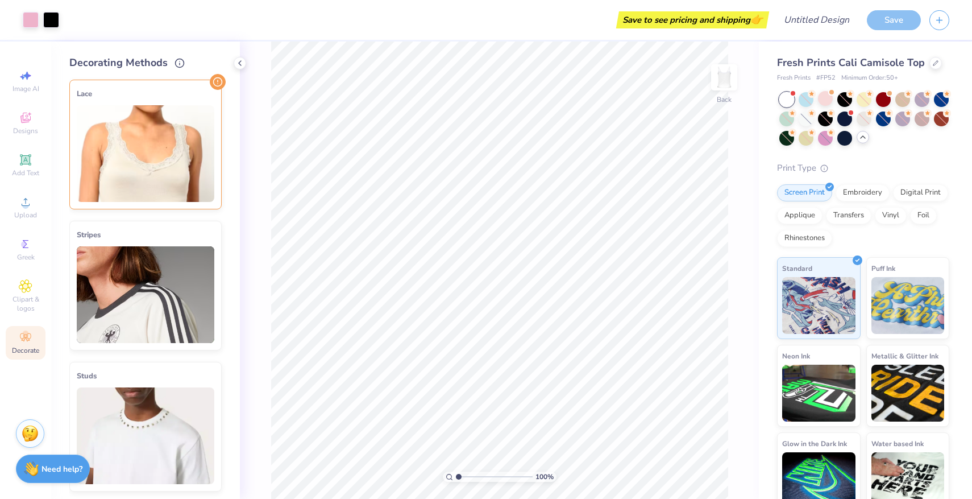
click at [38, 320] on div "Image AI Designs Add Text Upload Greek Clipart & logos Decorate" at bounding box center [26, 211] width 40 height 295
click at [27, 331] on circle at bounding box center [25, 333] width 6 height 6
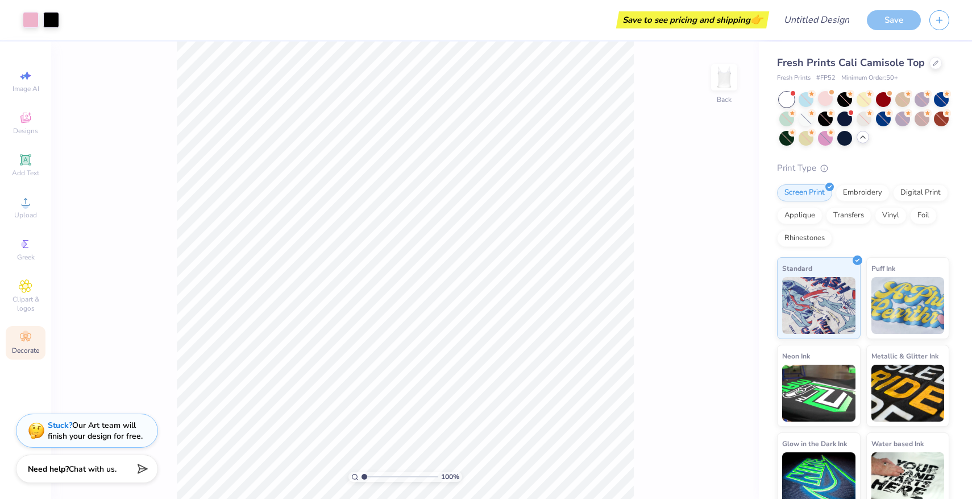
click at [23, 353] on span "Decorate" at bounding box center [25, 350] width 27 height 9
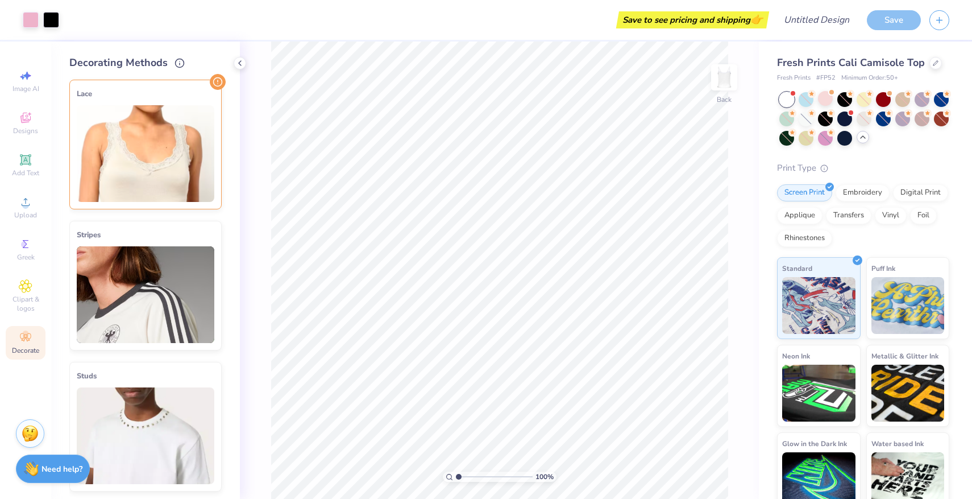
click at [189, 109] on img at bounding box center [146, 153] width 138 height 97
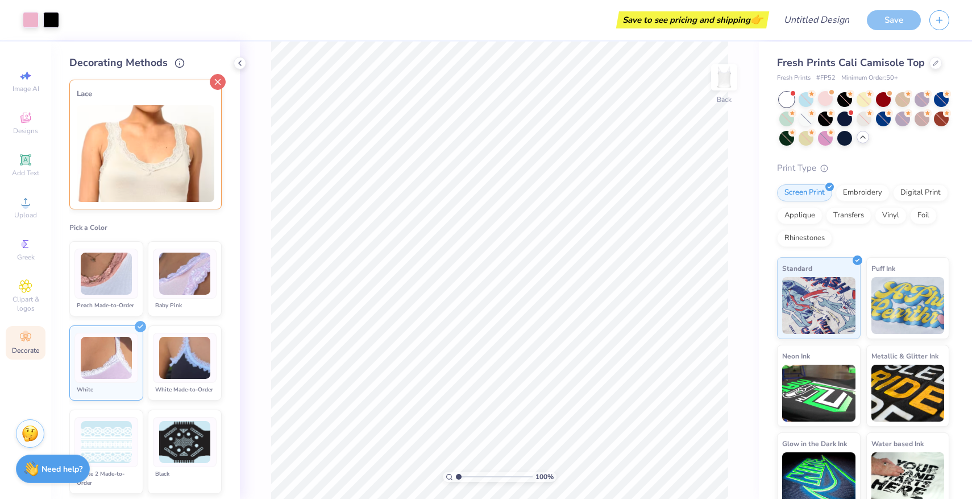
click at [219, 87] on icon at bounding box center [218, 82] width 16 height 16
click at [20, 252] on div "Greek" at bounding box center [26, 250] width 40 height 34
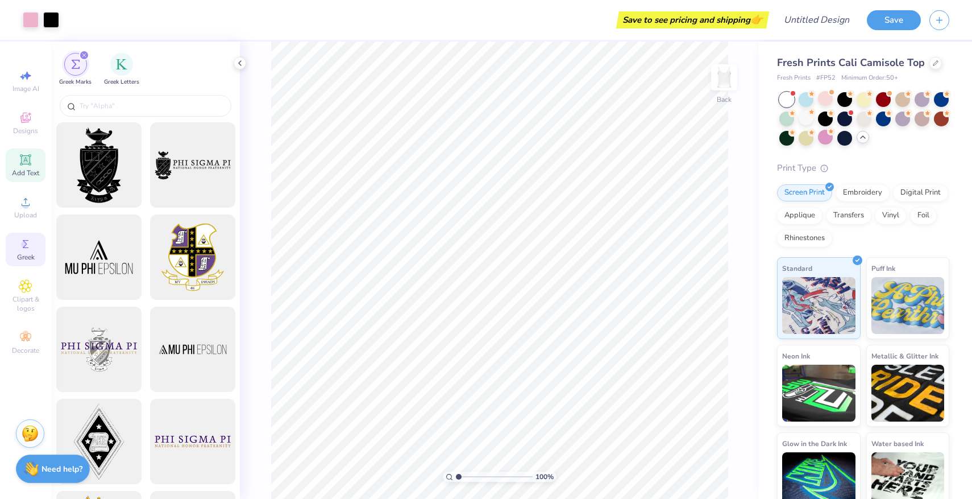
click at [28, 154] on icon at bounding box center [26, 160] width 14 height 14
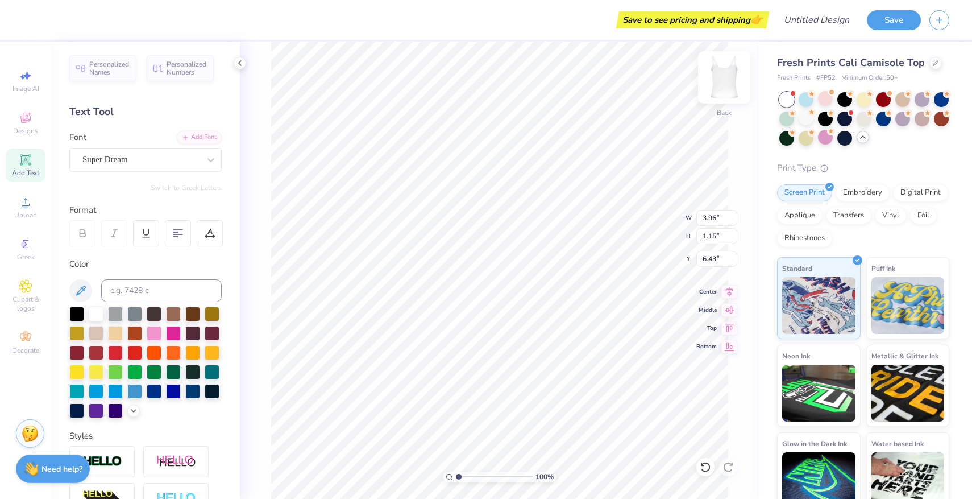
type textarea "TET"
type input "2.89"
click at [561, 83] on img at bounding box center [724, 77] width 45 height 45
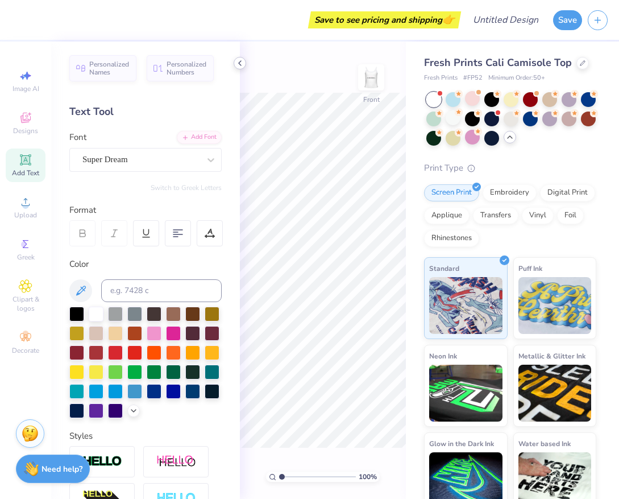
click at [238, 65] on icon at bounding box center [239, 63] width 9 height 9
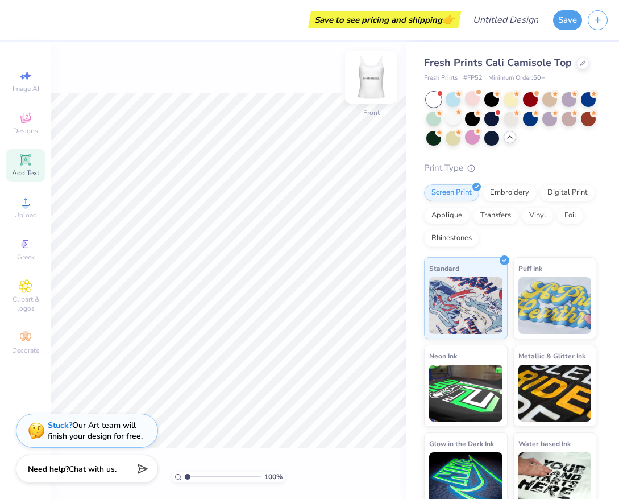
click at [362, 84] on img at bounding box center [371, 77] width 45 height 45
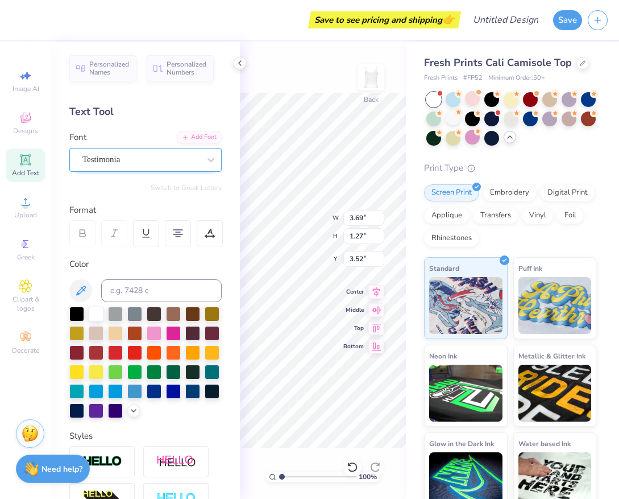
click at [165, 167] on div "Testimonia" at bounding box center [140, 160] width 119 height 18
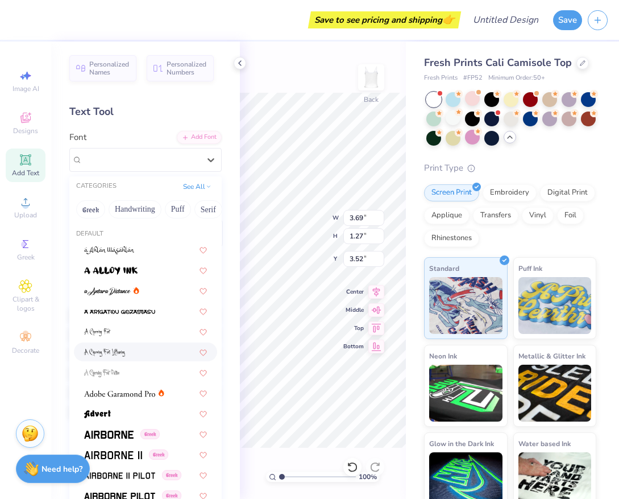
click at [136, 349] on div at bounding box center [145, 352] width 123 height 12
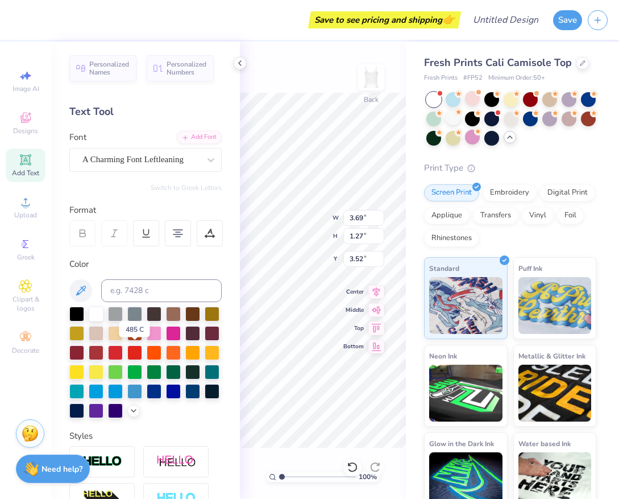
type input "1.22"
type input "1.38"
type input "3.46"
click at [151, 160] on div "A Charming Font Leftleaning" at bounding box center [140, 160] width 119 height 18
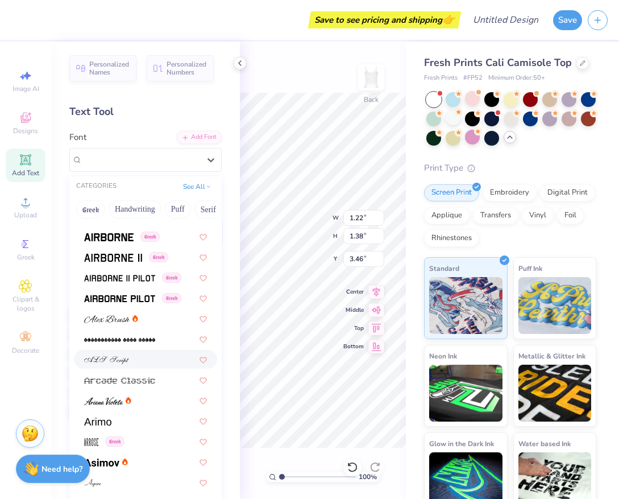
scroll to position [197, 0]
click at [107, 400] on img at bounding box center [103, 401] width 39 height 8
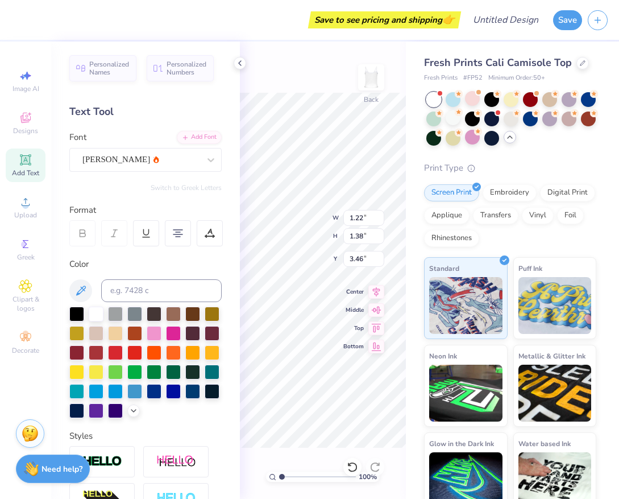
type input "3.01"
type input "1.30"
type input "3.50"
click at [136, 170] on div "Ariana Violeta" at bounding box center [145, 160] width 152 height 24
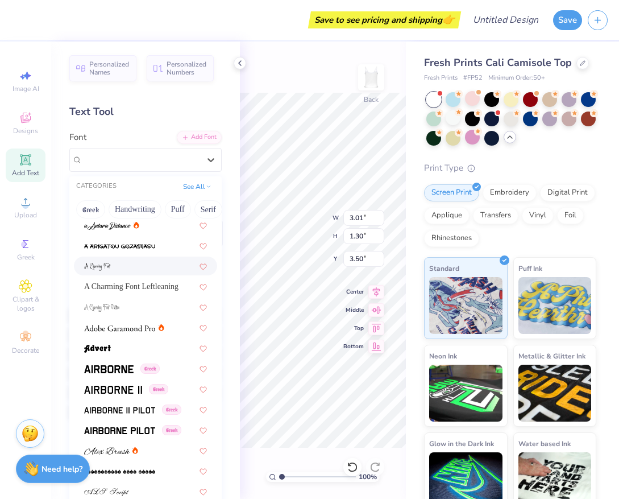
scroll to position [65, 0]
click at [113, 223] on img at bounding box center [107, 226] width 47 height 8
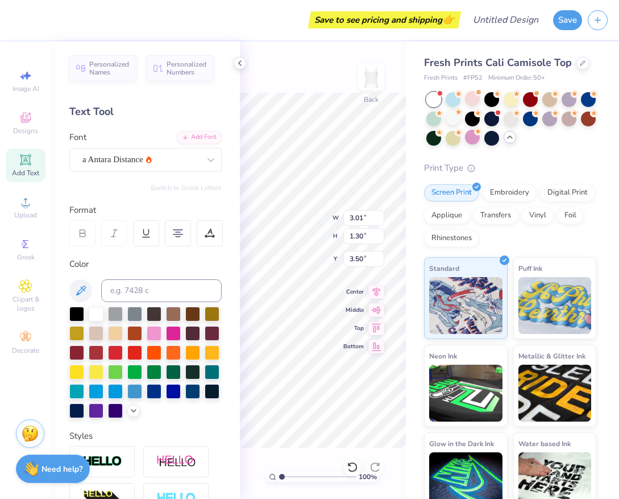
type input "2.76"
type input "1.73"
type input "3.28"
click at [135, 160] on div "a Antara Distance" at bounding box center [140, 160] width 119 height 18
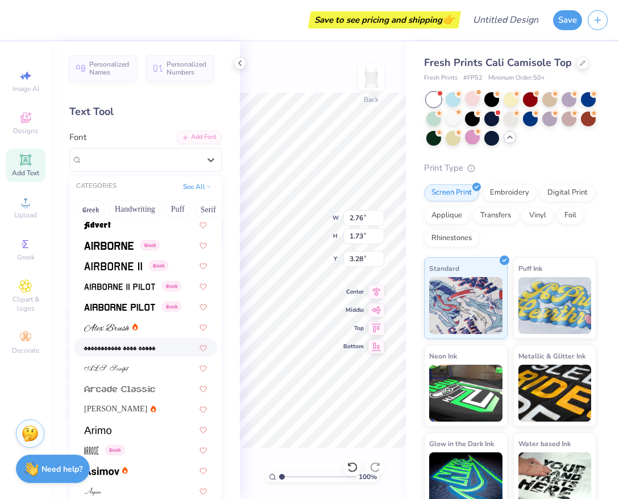
scroll to position [188, 0]
click at [117, 368] on img at bounding box center [106, 369] width 45 height 8
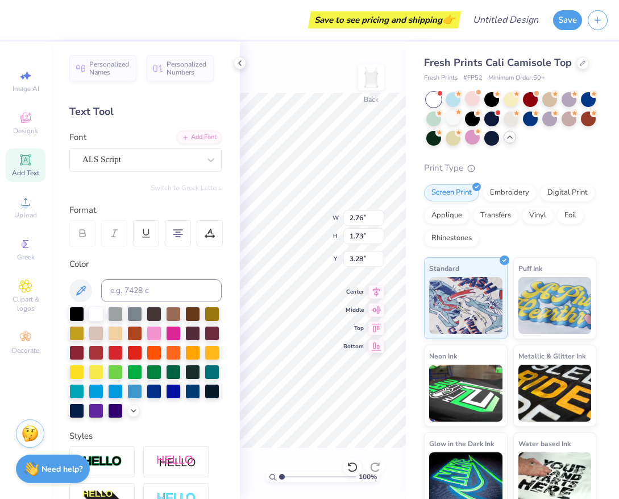
type input "3.11"
type input "1.21"
type input "3.54"
click at [238, 70] on div "Personalized Names Personalized Numbers Text Tool Add Font Font ALS Script Swit…" at bounding box center [145, 270] width 189 height 457
click at [238, 68] on div at bounding box center [240, 63] width 13 height 13
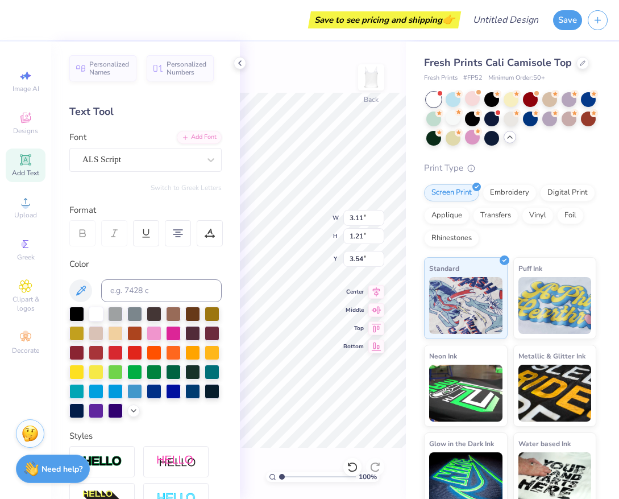
click at [233, 261] on div "Save to see pricing and shipping 👉 Design Title Save Image AI Designs Add Text …" at bounding box center [309, 249] width 619 height 499
click at [238, 67] on icon at bounding box center [239, 63] width 9 height 9
type input "3.39"
click at [238, 64] on icon at bounding box center [239, 63] width 9 height 9
click at [345, 256] on div "100 % Back W 3.11 3.11 " H 1.21 1.21 " Y 3.39 3.39 " Center Middle Top Bottom" at bounding box center [323, 270] width 166 height 457
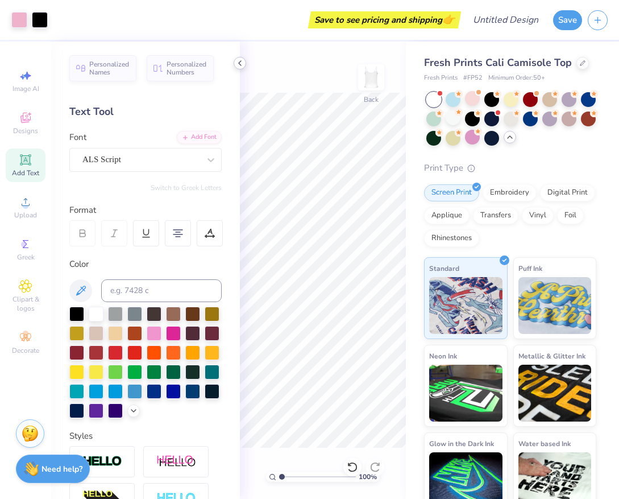
click at [236, 60] on icon at bounding box center [239, 63] width 9 height 9
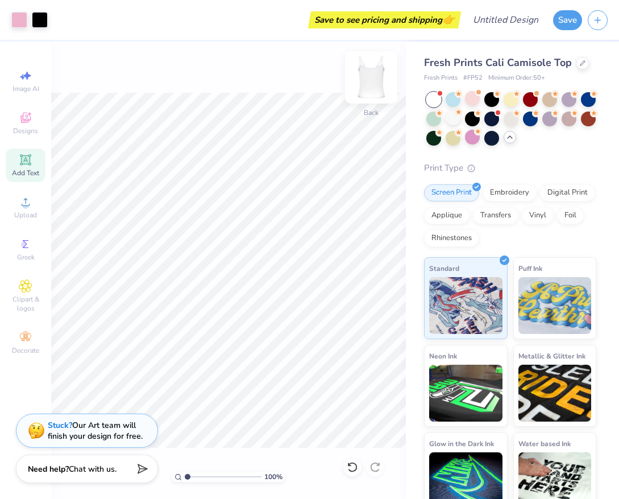
click at [377, 75] on img at bounding box center [371, 77] width 45 height 45
click at [370, 80] on img at bounding box center [371, 77] width 45 height 45
click at [375, 91] on img at bounding box center [371, 77] width 45 height 45
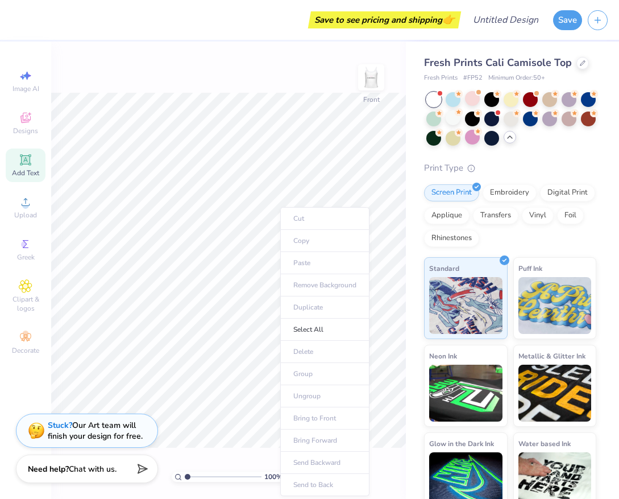
click at [298, 264] on ul "Cut Copy Paste Remove Background Duplicate Select All Delete Group Ungroup Brin…" at bounding box center [324, 351] width 89 height 289
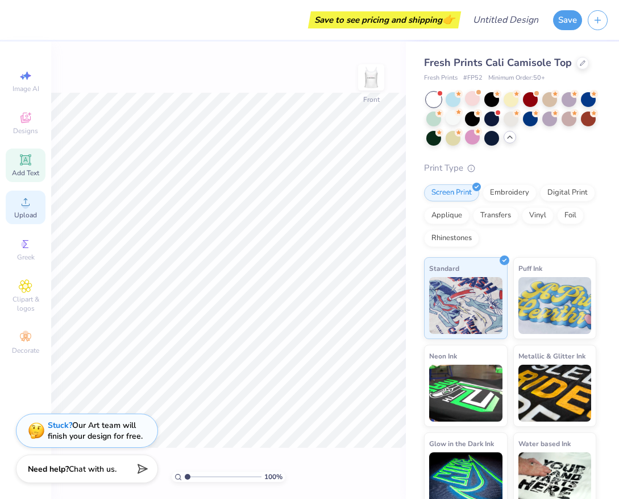
click at [36, 218] on span "Upload" at bounding box center [25, 214] width 23 height 9
click at [38, 216] on div "Upload" at bounding box center [26, 207] width 40 height 34
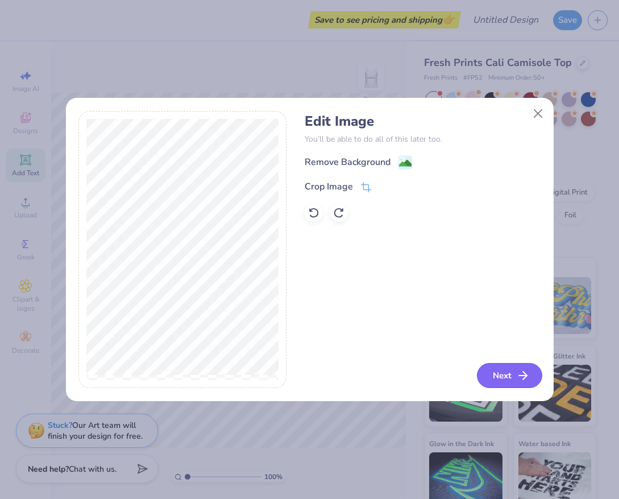
click at [505, 370] on button "Next" at bounding box center [509, 375] width 65 height 25
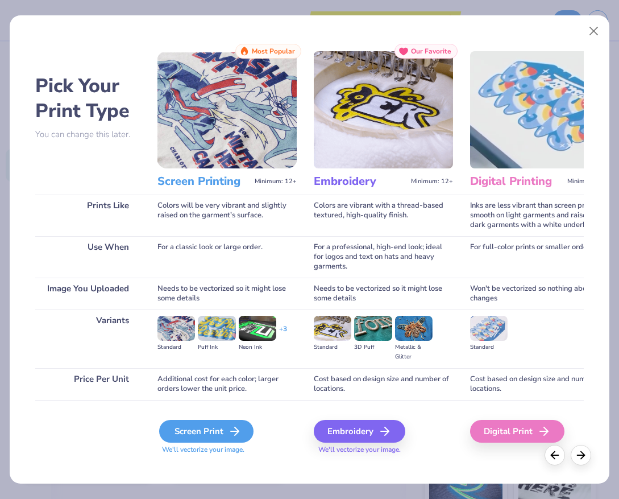
click at [195, 430] on div "Screen Print" at bounding box center [206, 431] width 94 height 23
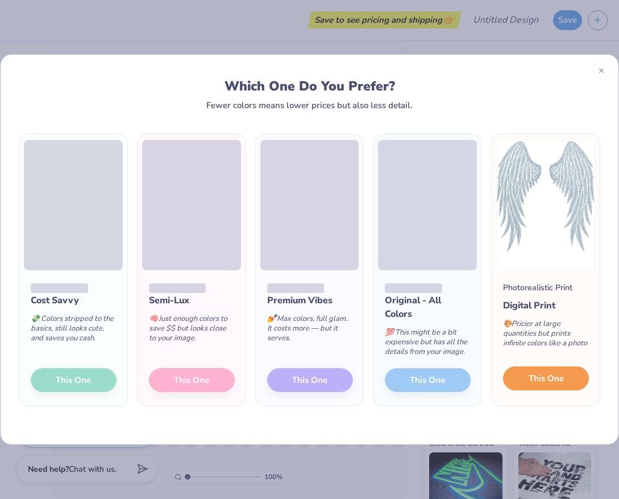
click at [528, 385] on button "This One" at bounding box center [546, 378] width 86 height 24
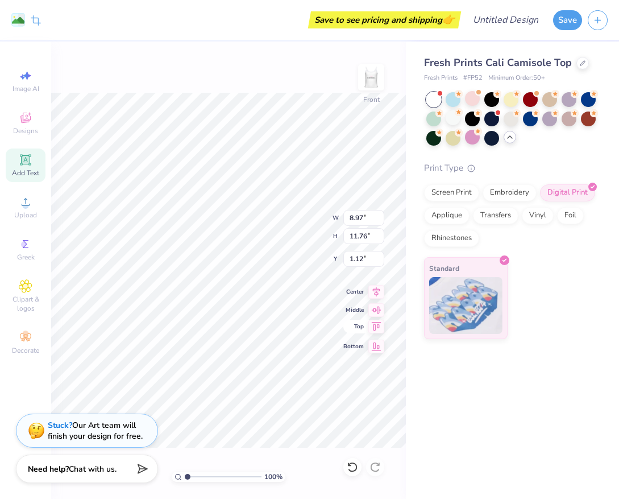
type input "6.37"
type input "8.35"
type input "2.83"
click at [374, 77] on img at bounding box center [371, 77] width 45 height 45
click at [379, 94] on img at bounding box center [371, 77] width 45 height 45
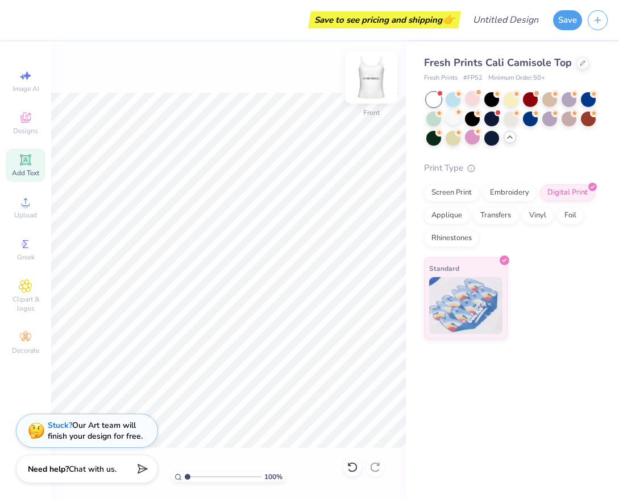
click at [374, 92] on img at bounding box center [371, 77] width 45 height 45
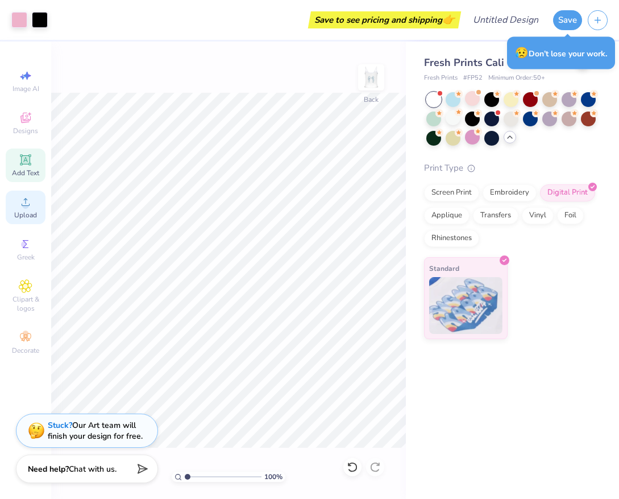
click at [23, 207] on circle at bounding box center [25, 205] width 6 height 6
click at [35, 208] on div "Upload" at bounding box center [26, 207] width 40 height 34
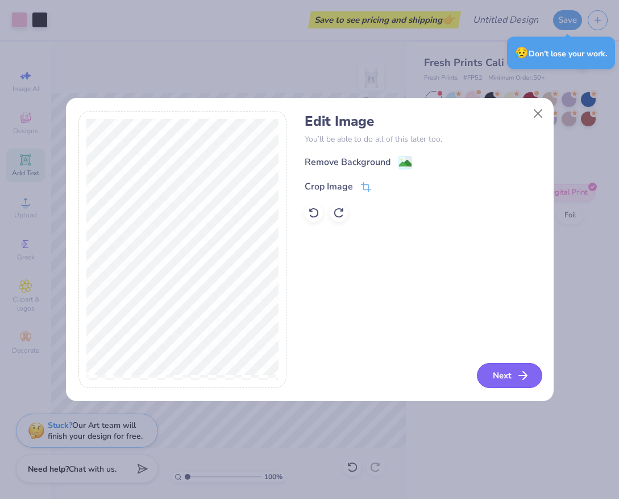
click at [492, 380] on button "Next" at bounding box center [509, 375] width 65 height 25
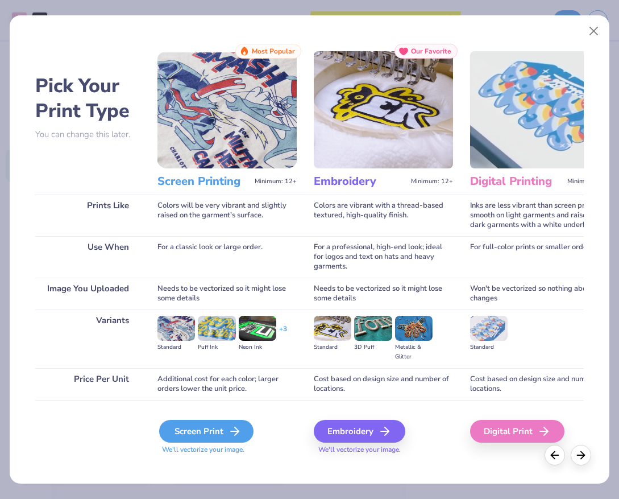
click at [185, 432] on div "Screen Print" at bounding box center [206, 431] width 94 height 23
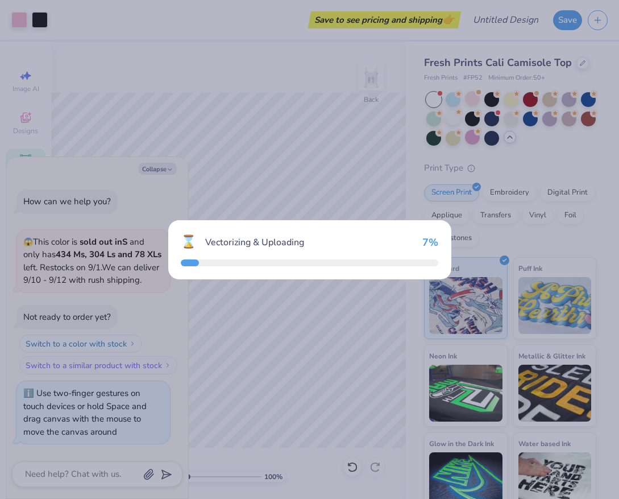
scroll to position [715, 0]
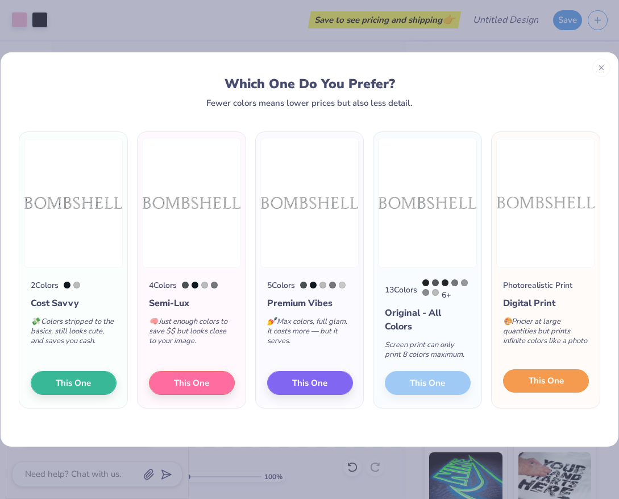
click at [544, 389] on button "This One" at bounding box center [546, 381] width 86 height 24
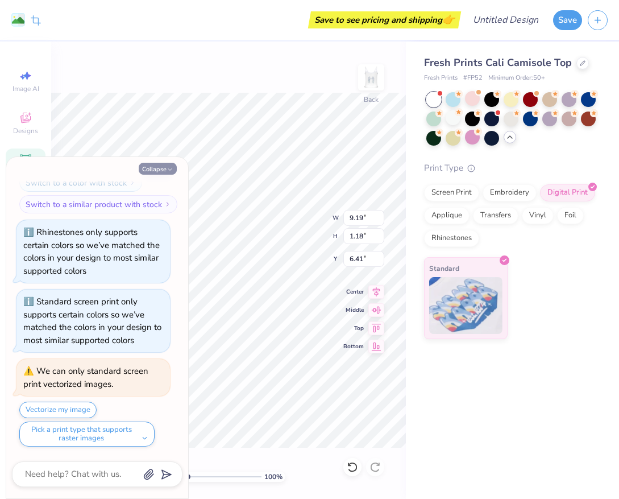
click at [163, 168] on button "Collapse" at bounding box center [158, 169] width 38 height 12
type textarea "x"
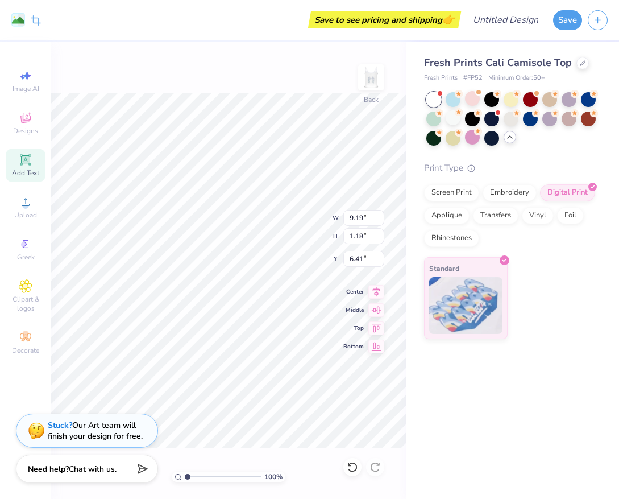
type input "7.58"
type input "0.87"
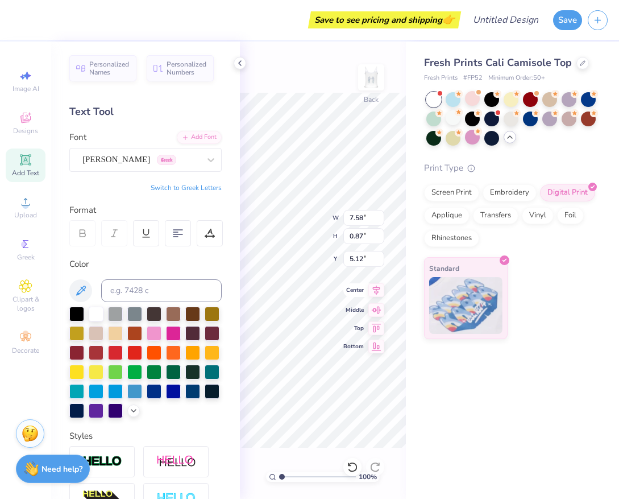
type input "8.77"
type input "9.19"
type input "1.18"
type input "5.13"
click at [239, 65] on icon at bounding box center [239, 63] width 9 height 9
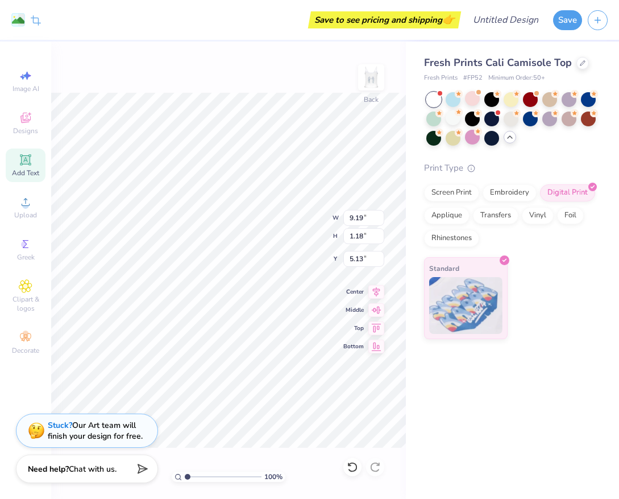
type input "8.68"
type input "1.11"
type input "5.20"
type input "5.34"
click at [463, 103] on div at bounding box center [511, 118] width 170 height 53
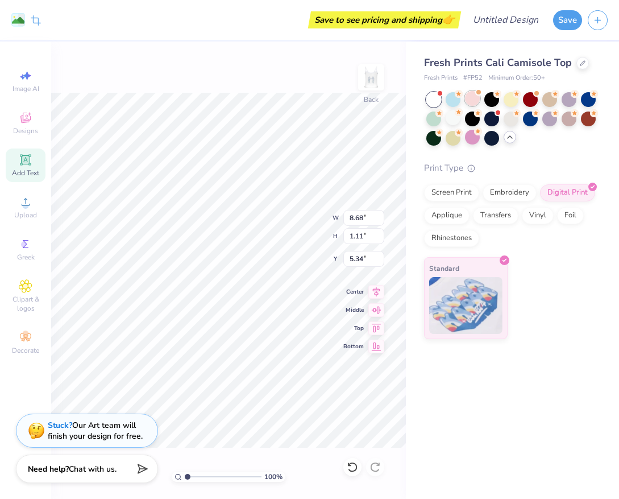
click at [470, 103] on div at bounding box center [472, 98] width 15 height 15
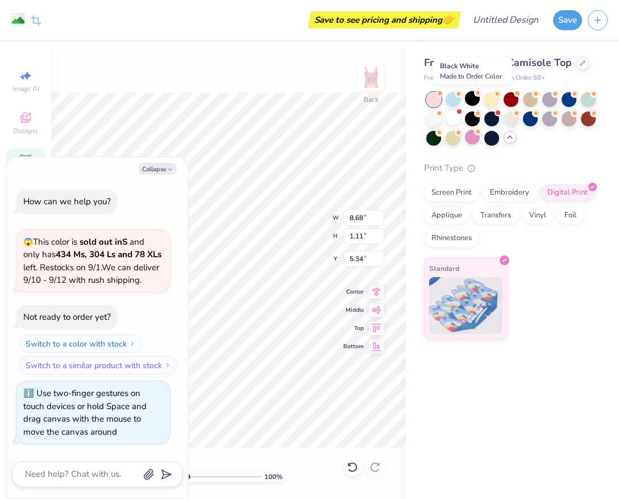
scroll to position [863, 0]
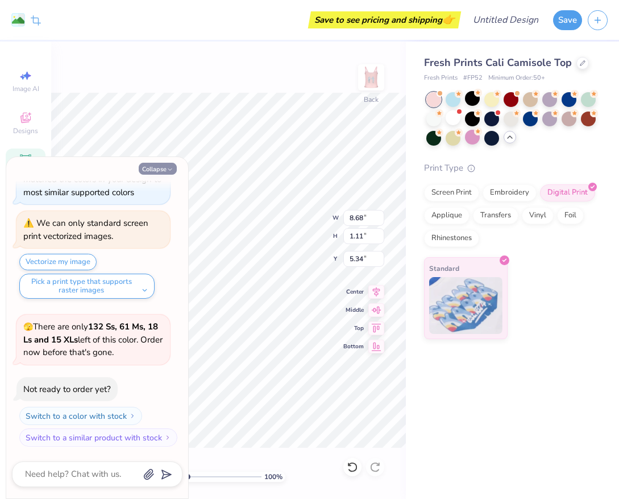
click at [156, 172] on button "Collapse" at bounding box center [158, 169] width 38 height 12
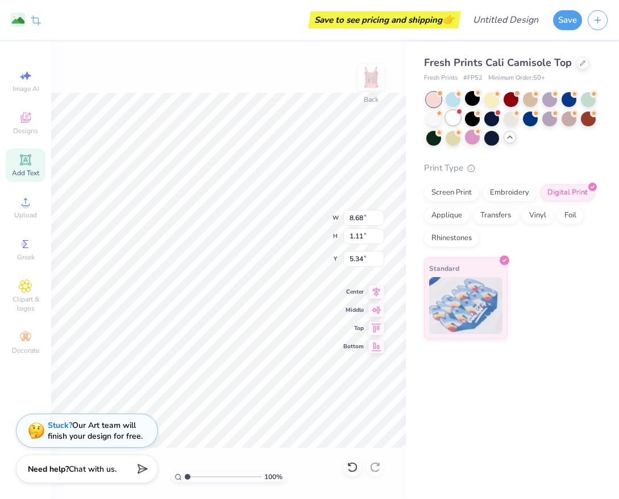
click at [457, 118] on div at bounding box center [453, 117] width 15 height 15
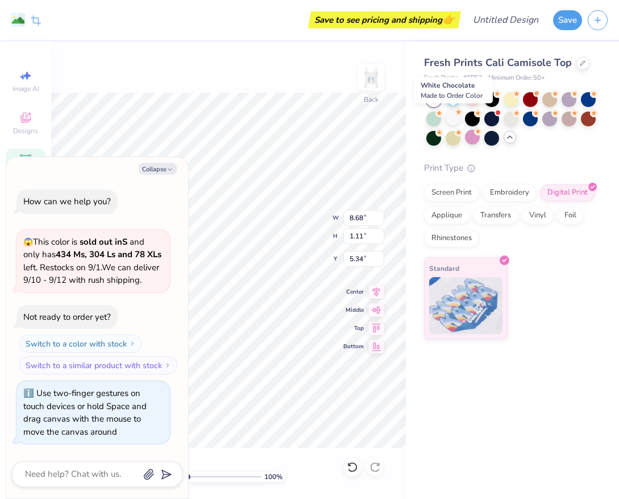
scroll to position [1036, 0]
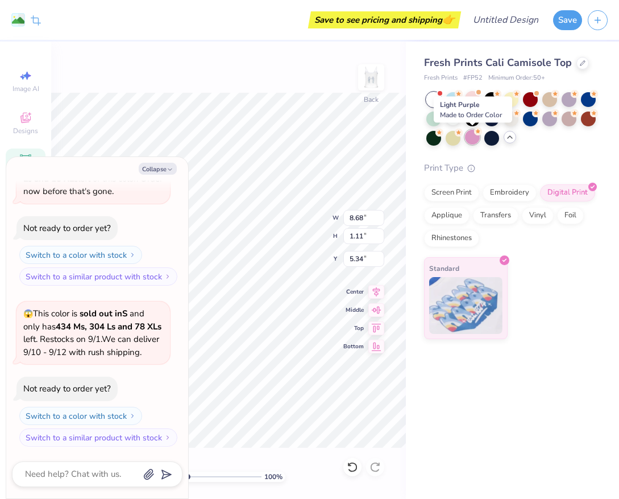
click at [476, 139] on div at bounding box center [472, 137] width 15 height 15
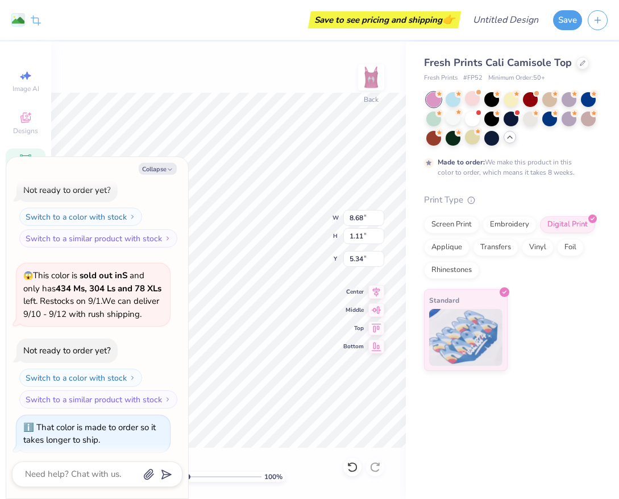
type textarea "x"
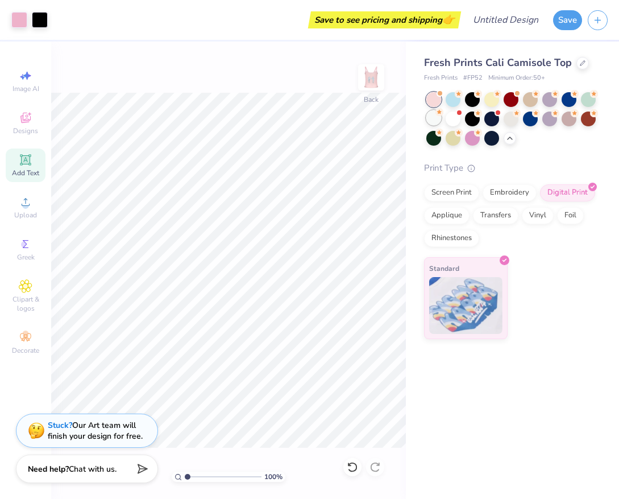
click at [435, 123] on div at bounding box center [433, 117] width 15 height 15
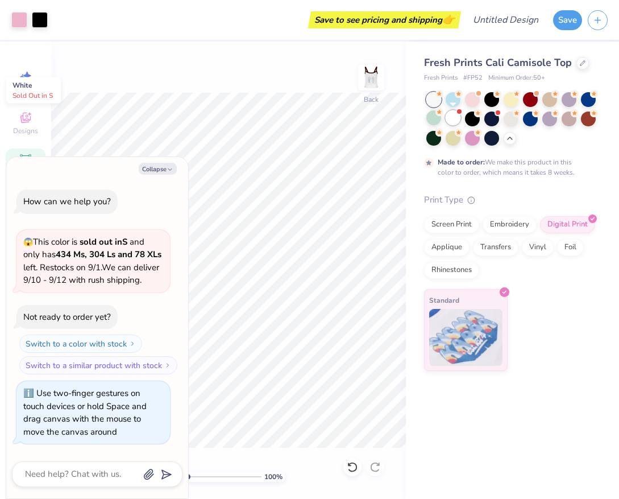
scroll to position [1429, 0]
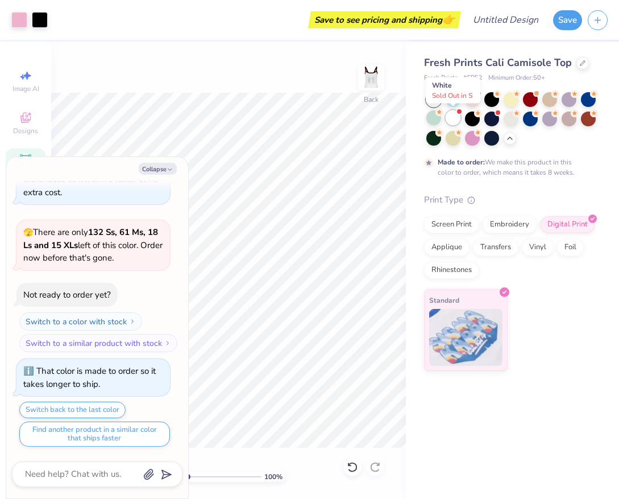
click at [452, 118] on div at bounding box center [453, 117] width 15 height 15
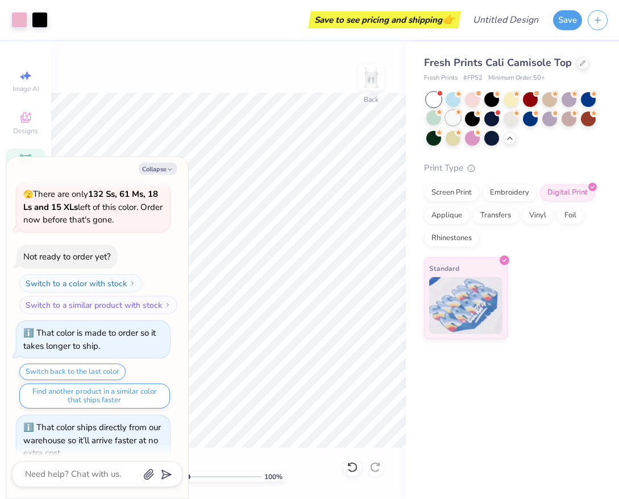
scroll to position [1660, 0]
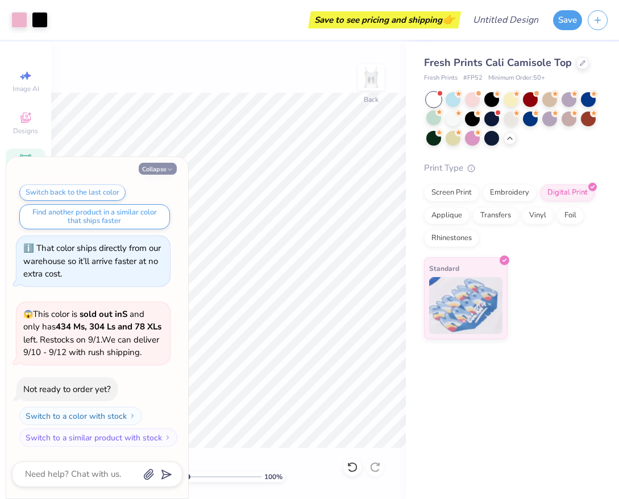
click at [165, 169] on button "Collapse" at bounding box center [158, 169] width 38 height 12
type textarea "x"
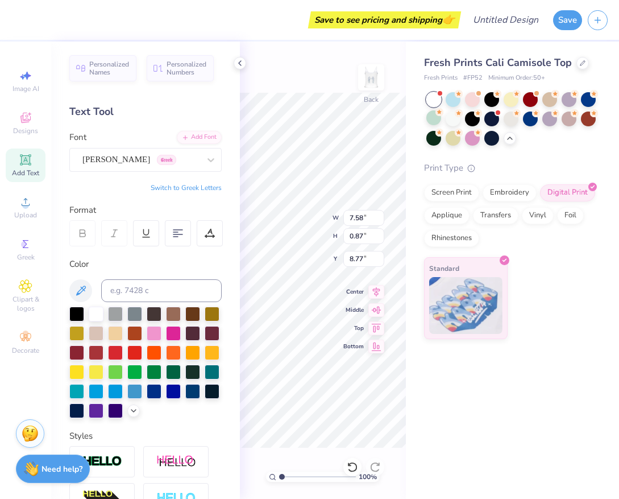
type input "5.18"
click at [239, 59] on icon at bounding box center [239, 63] width 9 height 9
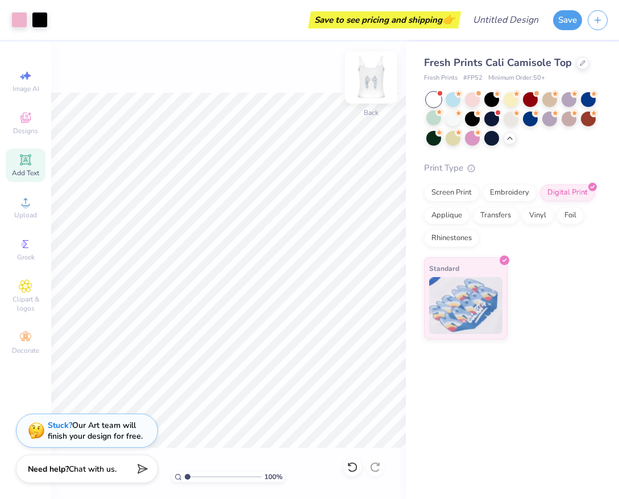
click at [374, 86] on img at bounding box center [371, 77] width 45 height 45
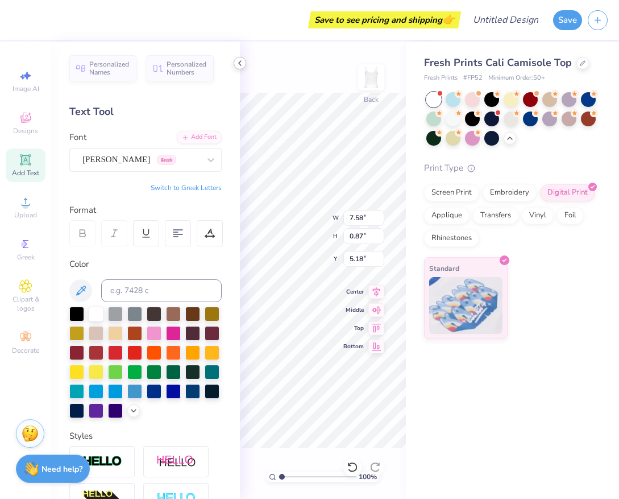
click at [237, 61] on icon at bounding box center [239, 63] width 9 height 9
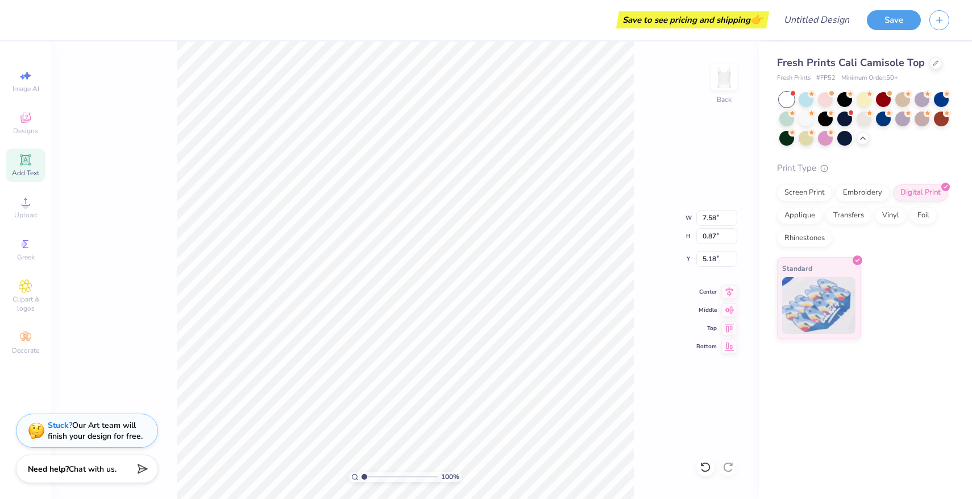
type input "5.19"
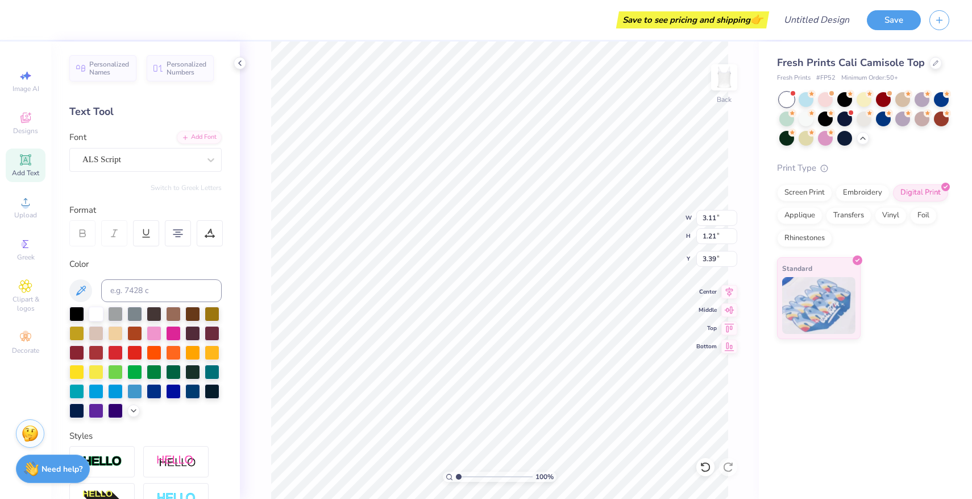
type input "3.27"
click at [619, 331] on div "Standard" at bounding box center [863, 298] width 172 height 82
type input "3.26"
type input "5.00"
click at [242, 64] on icon at bounding box center [239, 63] width 9 height 9
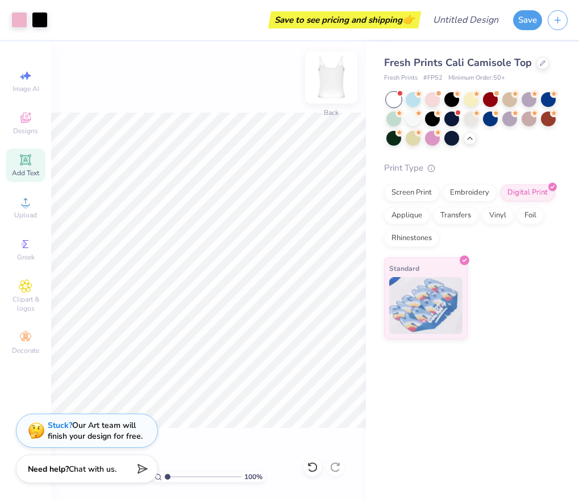
click at [336, 66] on img at bounding box center [331, 77] width 45 height 45
click at [28, 202] on icon at bounding box center [26, 202] width 14 height 14
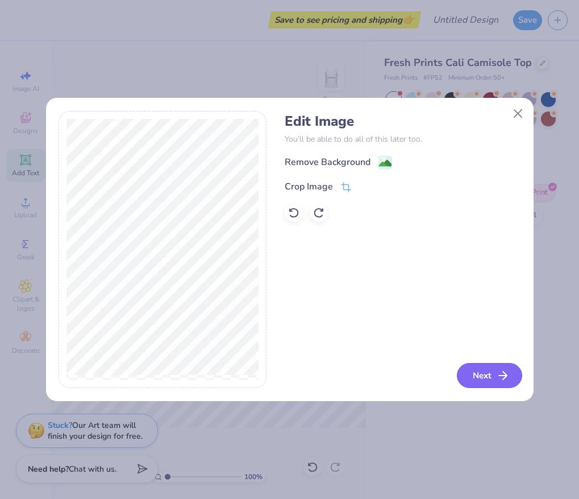
click at [463, 381] on button "Next" at bounding box center [489, 375] width 65 height 25
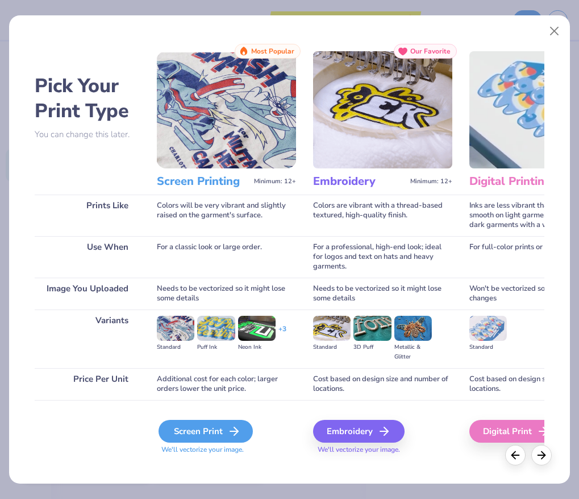
click at [214, 428] on div "Screen Print" at bounding box center [206, 431] width 94 height 23
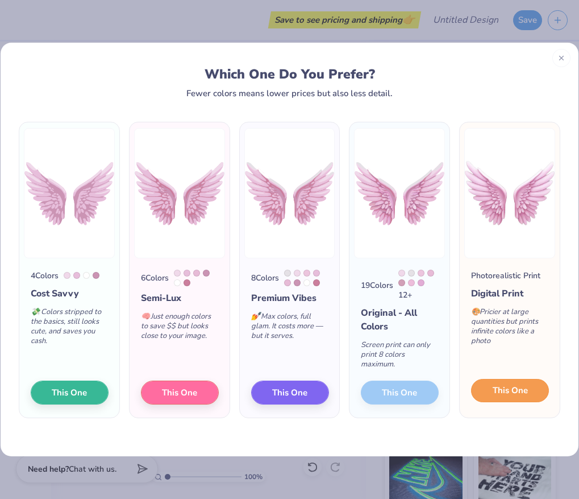
click at [519, 396] on button "This One" at bounding box center [510, 391] width 78 height 24
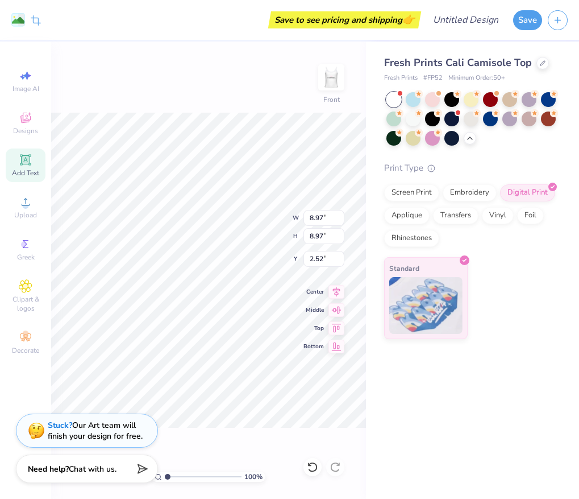
type input "1.01"
click at [27, 223] on div "Upload" at bounding box center [26, 207] width 40 height 34
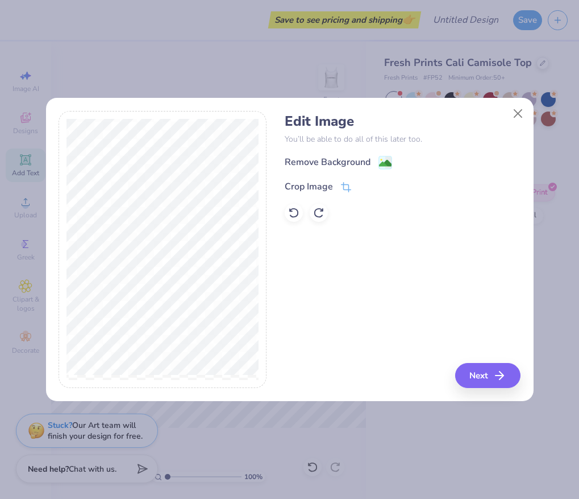
click at [380, 162] on image at bounding box center [385, 163] width 13 height 13
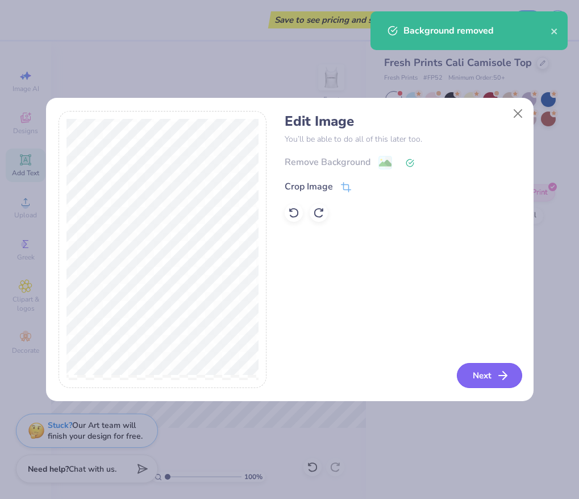
click at [500, 376] on icon "button" at bounding box center [503, 375] width 14 height 14
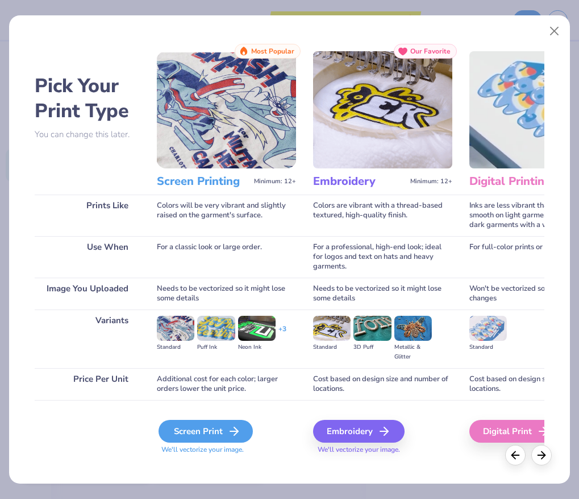
click at [190, 435] on div "Screen Print" at bounding box center [206, 431] width 94 height 23
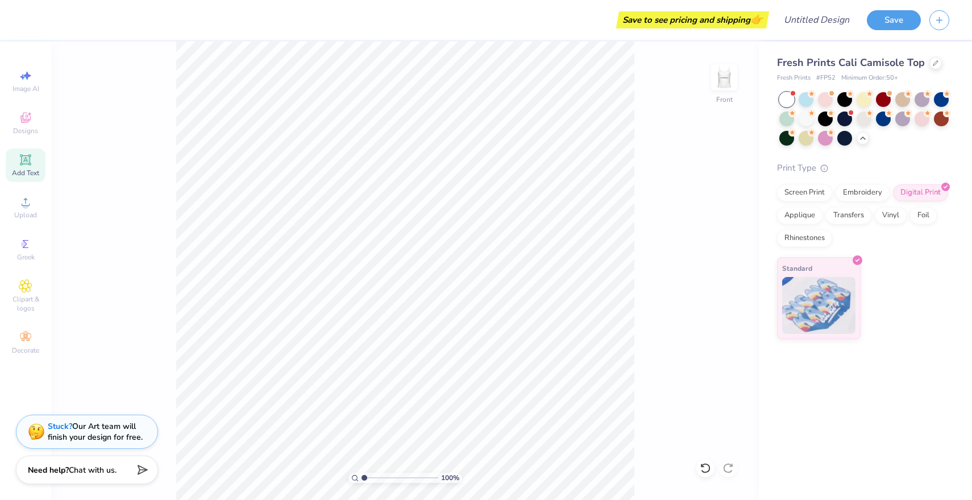
click at [727, 75] on img at bounding box center [724, 77] width 23 height 23
click at [731, 78] on img at bounding box center [724, 77] width 45 height 45
click at [729, 78] on img at bounding box center [724, 77] width 45 height 45
click at [811, 32] on div "Design Title" at bounding box center [817, 20] width 84 height 40
click at [811, 23] on input "Design Title" at bounding box center [802, 20] width 111 height 23
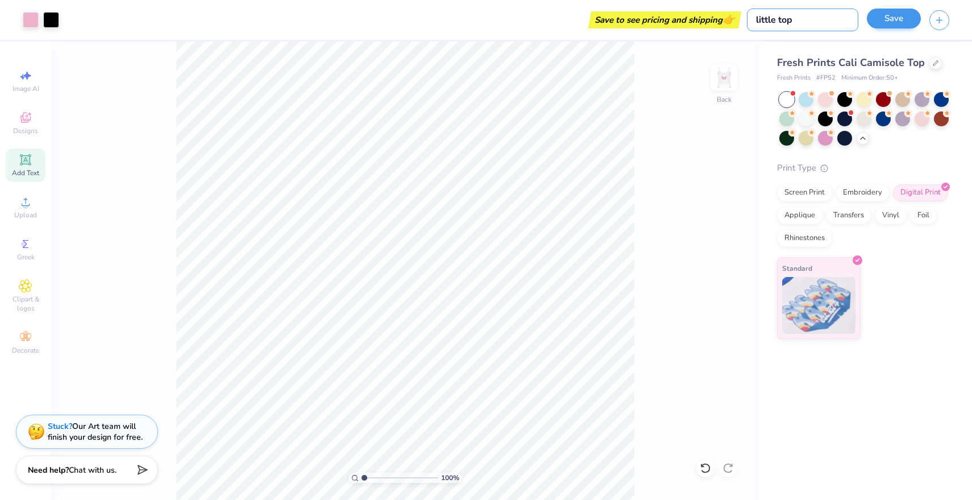
type input "little top"
click at [897, 23] on button "Save" at bounding box center [894, 19] width 54 height 20
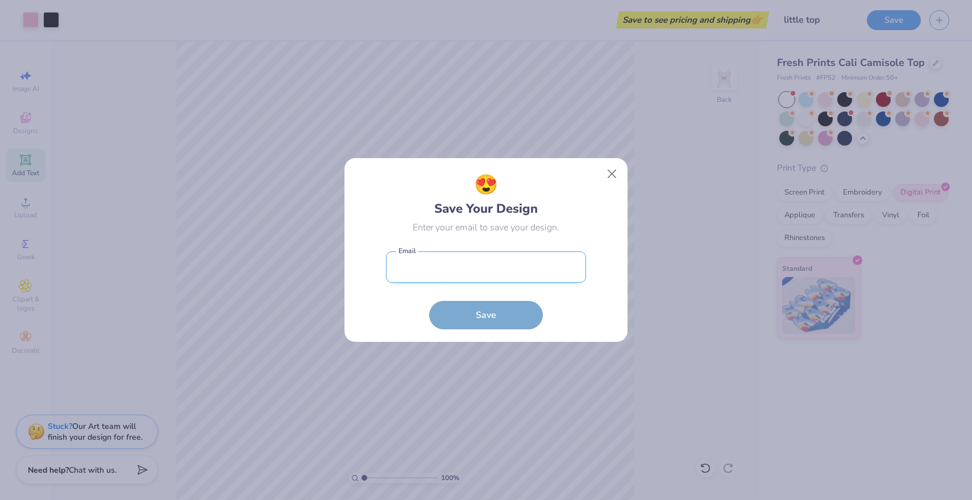
click at [475, 267] on input "email" at bounding box center [486, 266] width 200 height 31
type input "emayamataele@gmail.com"
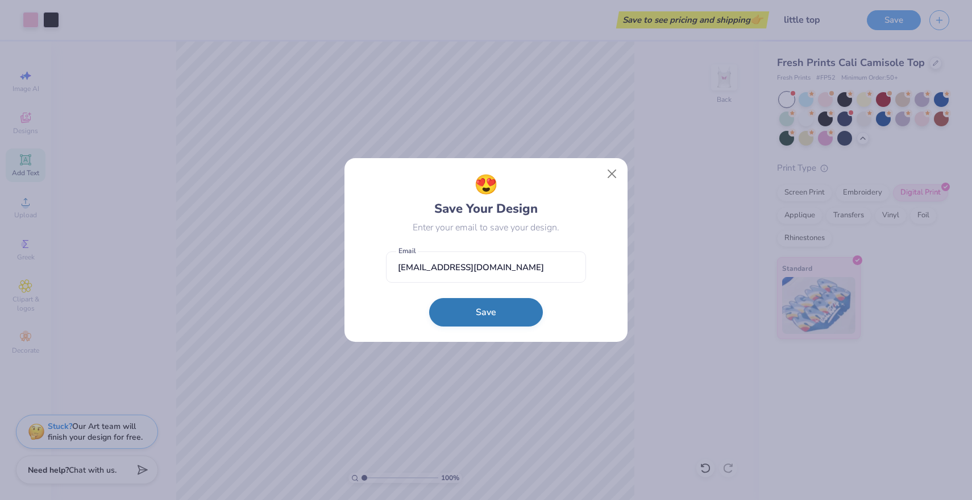
click at [473, 308] on button "Save" at bounding box center [486, 312] width 114 height 28
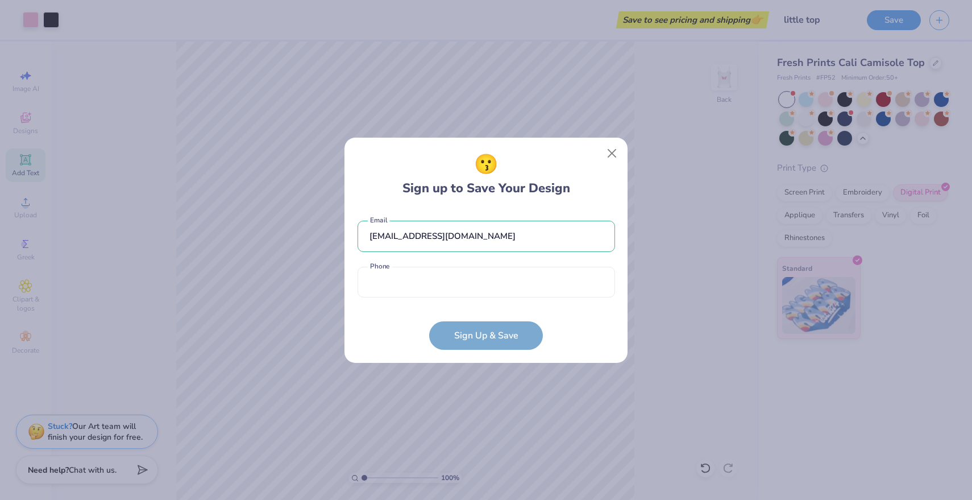
click at [466, 300] on div "emayamataele@gmail.com Email Phone is a required field Phone" at bounding box center [487, 256] width 258 height 94
click at [465, 292] on input "tel" at bounding box center [487, 282] width 258 height 31
type input "(801) 309-4393"
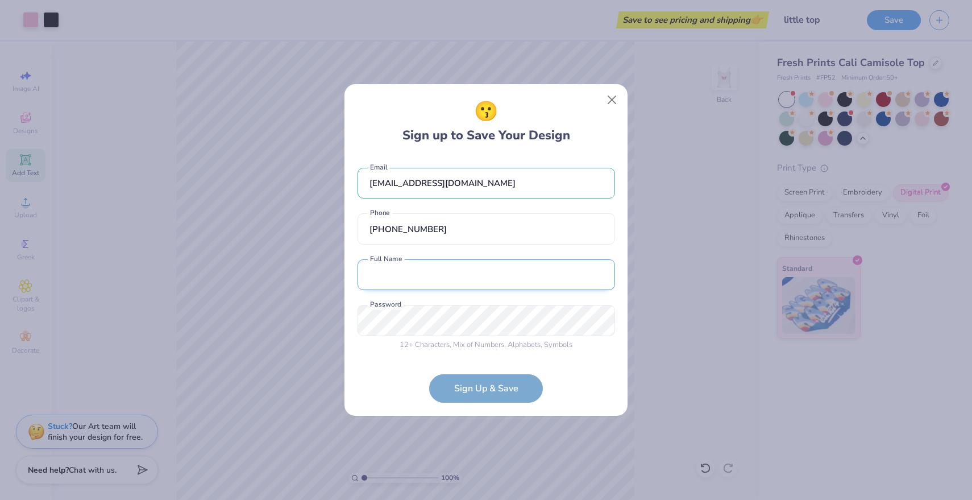
click at [447, 281] on input "text" at bounding box center [487, 274] width 258 height 31
type input "Emaya Mataele"
click at [381, 343] on div "12 + Characters , Mix of Numbers , Alphabets , Symbols" at bounding box center [487, 344] width 258 height 11
click at [290, 321] on div "😗 Sign up to Save Your Design emayamataele@gmail.com Email (801) 309-4393 Phone…" at bounding box center [486, 250] width 972 height 500
click at [497, 391] on form "emayamataele@gmail.com Email (801) 309-4393 Phone Emaya Mataele Full Name 12 + …" at bounding box center [487, 279] width 258 height 247
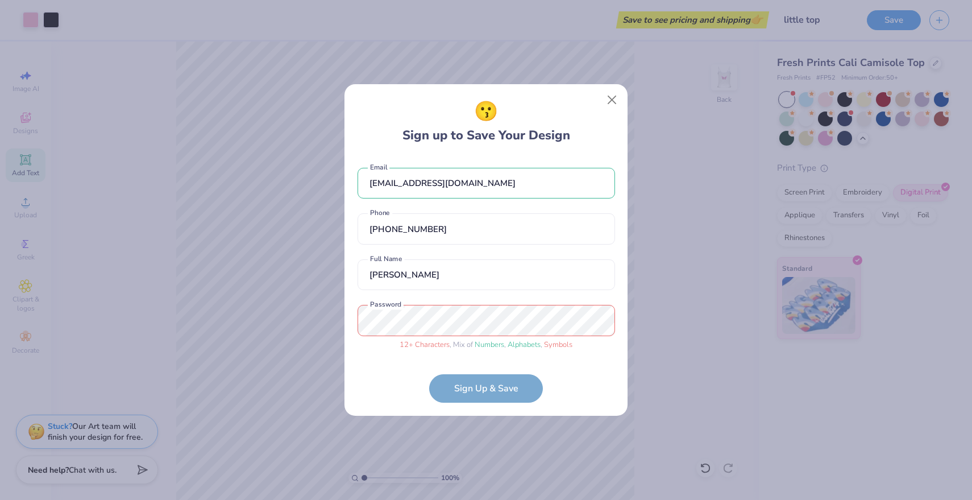
click at [421, 338] on div "12 + Characters , Mix of Numbers , Alphabets , Symbols Password" at bounding box center [487, 327] width 258 height 45
click at [339, 311] on div "😗 Sign up to Save Your Design emayamataele@gmail.com Email (801) 309-4393 Phone…" at bounding box center [486, 250] width 972 height 500
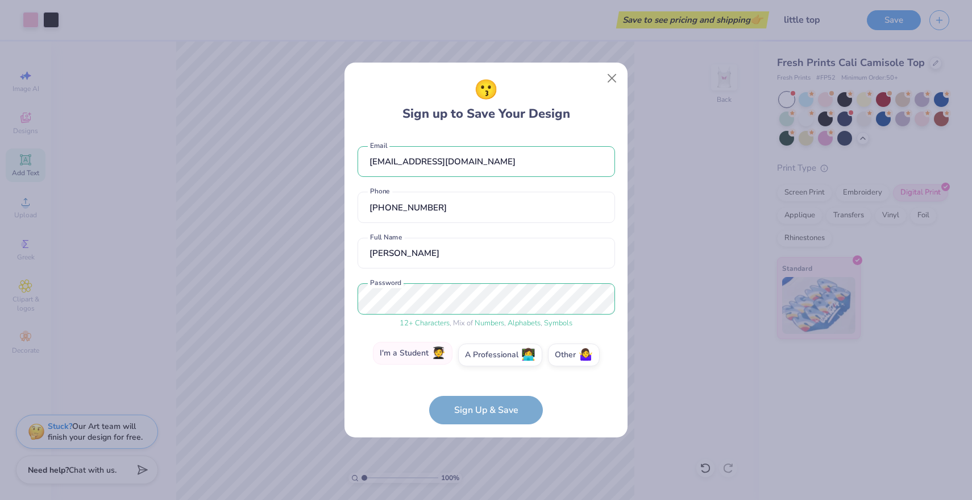
click at [424, 359] on label "I'm a Student 🧑‍🎓" at bounding box center [413, 353] width 80 height 23
click at [483, 359] on input "I'm a Student 🧑‍🎓" at bounding box center [486, 357] width 7 height 7
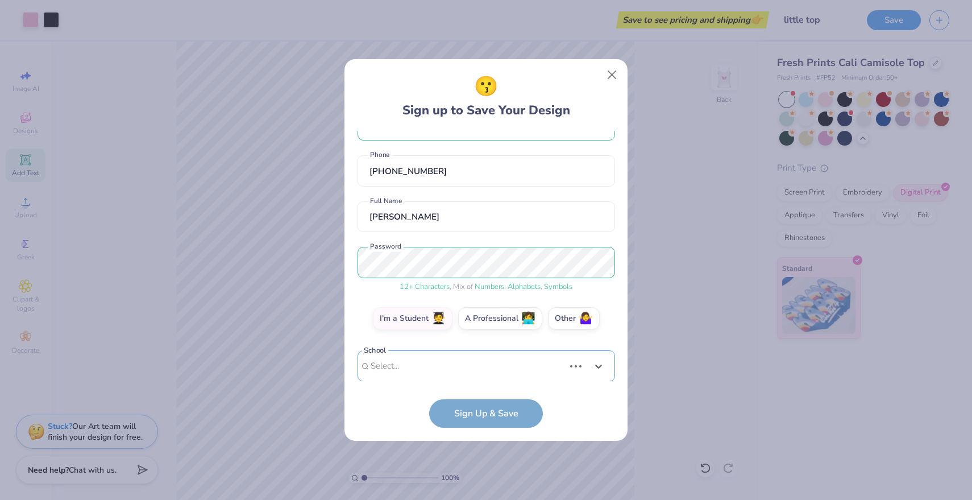
click at [449, 379] on div "emayamataele@gmail.com Email (801) 309-4393 Phone Emaya Mataele Full Name 12 + …" at bounding box center [487, 256] width 258 height 250
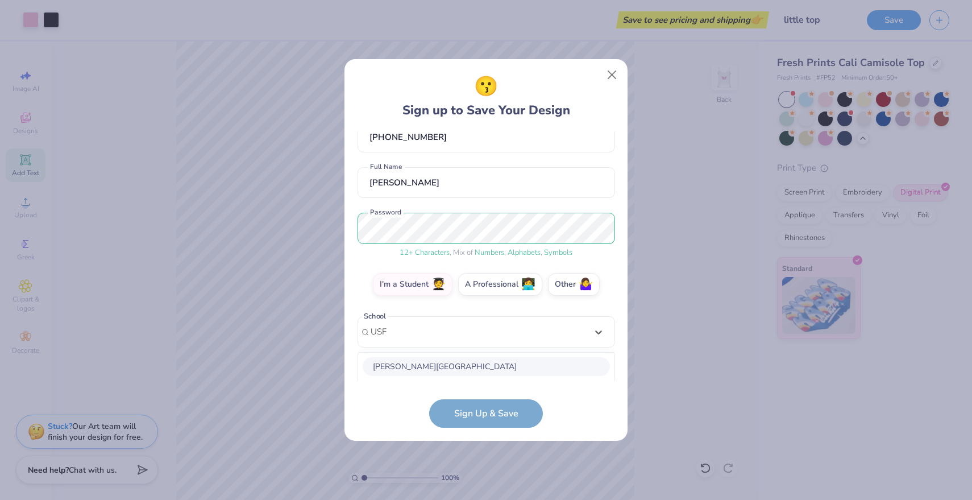
scroll to position [209, 0]
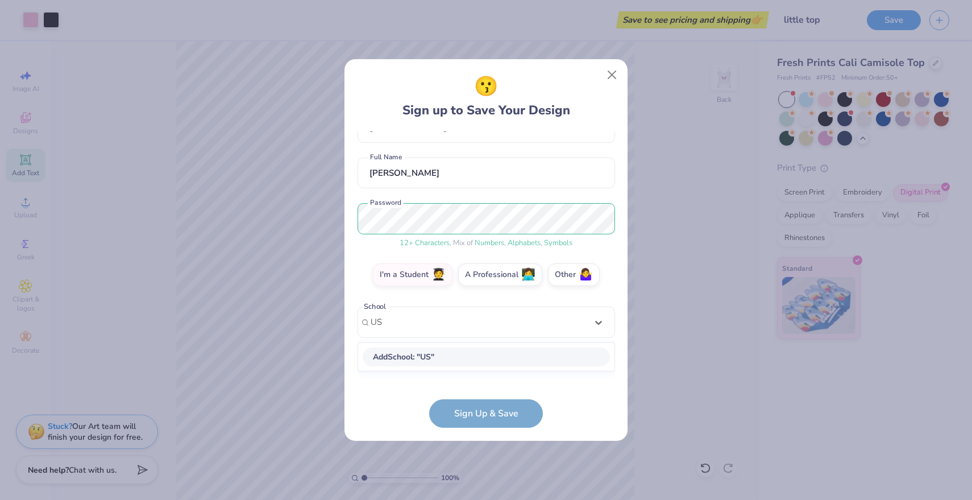
type input "U"
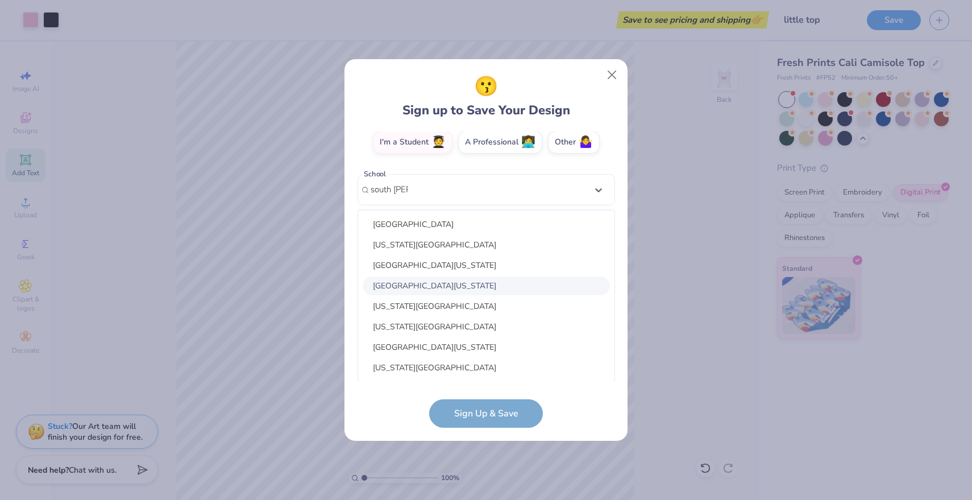
click at [449, 284] on div "University of South Florida" at bounding box center [486, 285] width 247 height 19
type input "south flor"
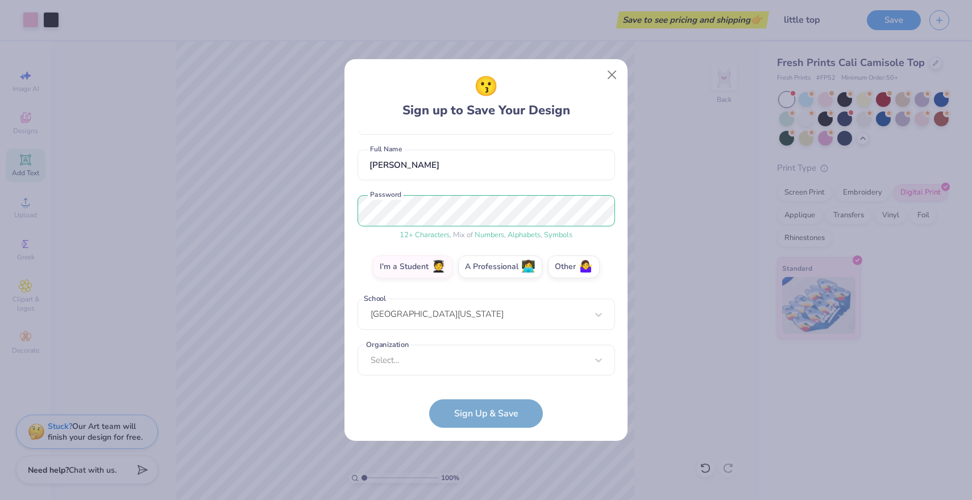
scroll to position [85, 0]
click at [467, 372] on div "emayamataele@gmail.com Email (801) 309-4393 Phone Emaya Mataele Full Name 12 + …" at bounding box center [487, 256] width 258 height 250
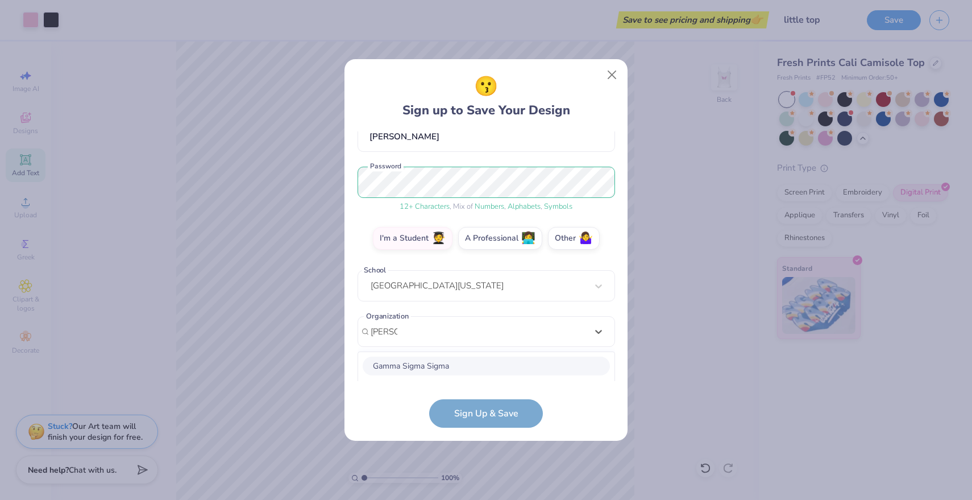
scroll to position [255, 0]
type input "gamma ph"
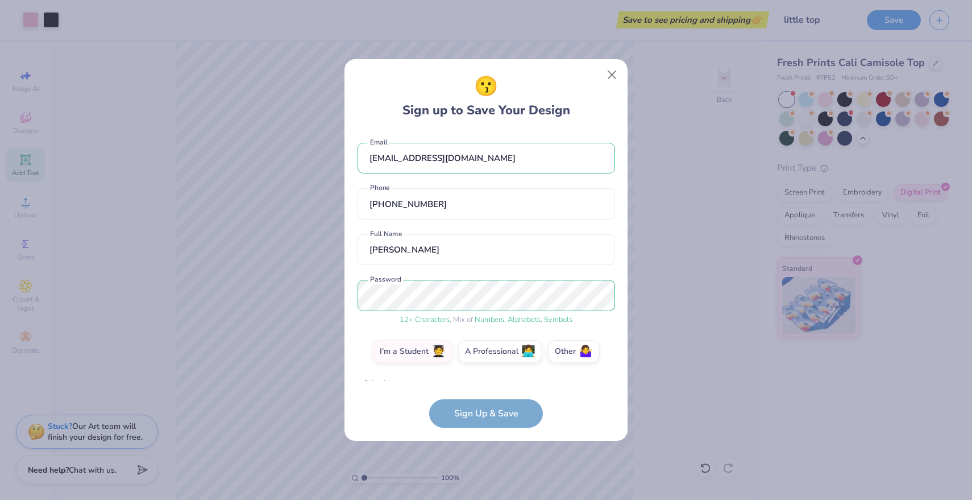
scroll to position [255, 0]
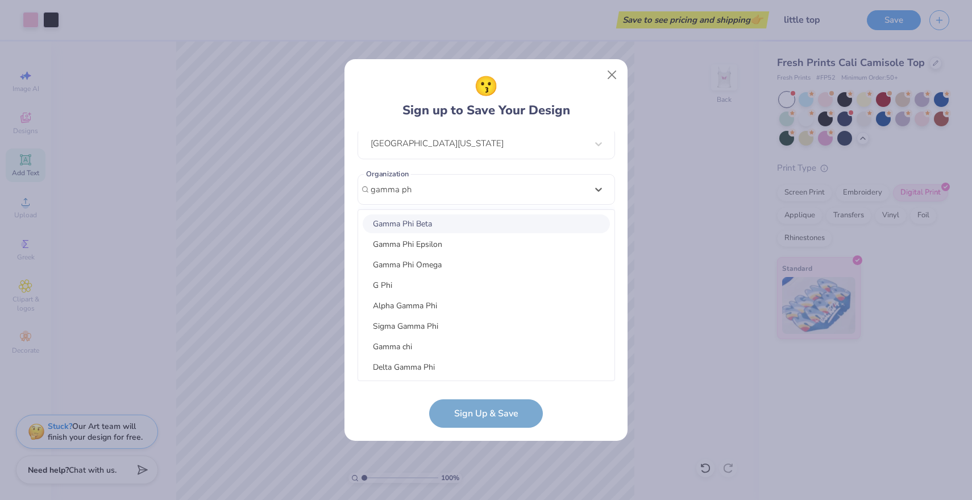
click at [443, 226] on div "Gamma Phi Beta" at bounding box center [486, 223] width 247 height 19
type input "gamma ph"
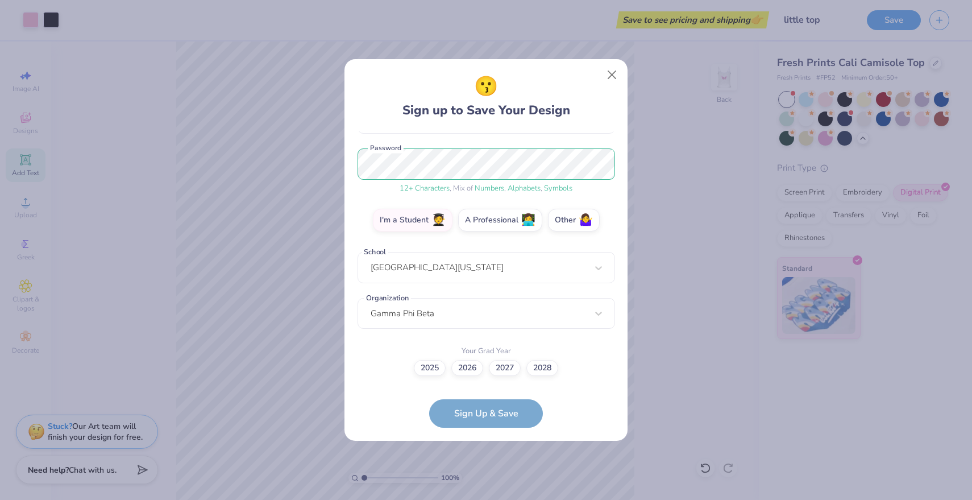
scroll to position [131, 0]
click at [499, 368] on label "2027" at bounding box center [505, 367] width 32 height 16
click at [490, 495] on input "2027" at bounding box center [486, 498] width 7 height 7
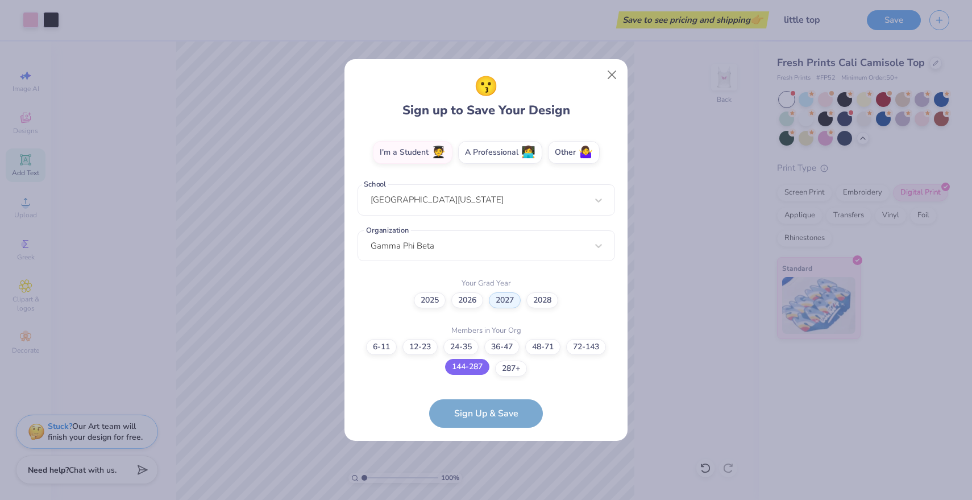
click at [481, 366] on label "144-287" at bounding box center [467, 367] width 44 height 16
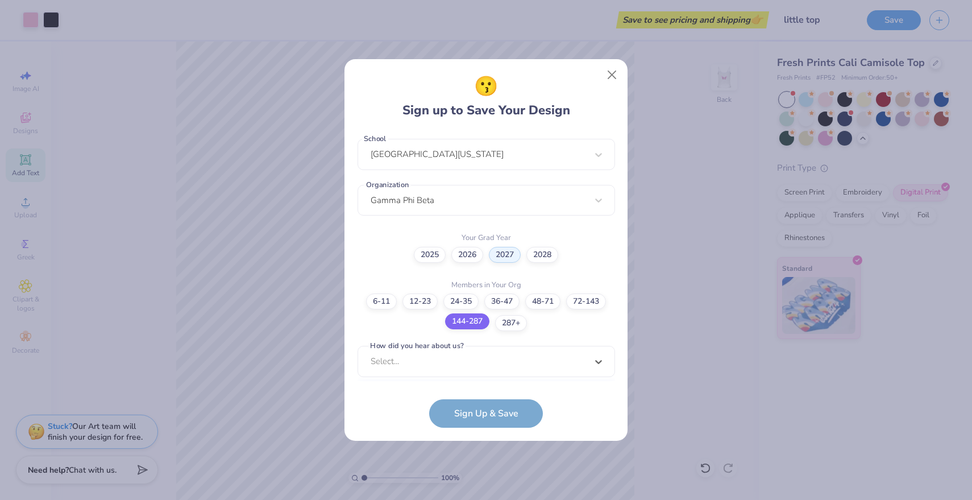
click at [481, 366] on div "option Pinterest focused, 1 of 15. 15 results available. Use Up and Down to cho…" at bounding box center [487, 450] width 258 height 208
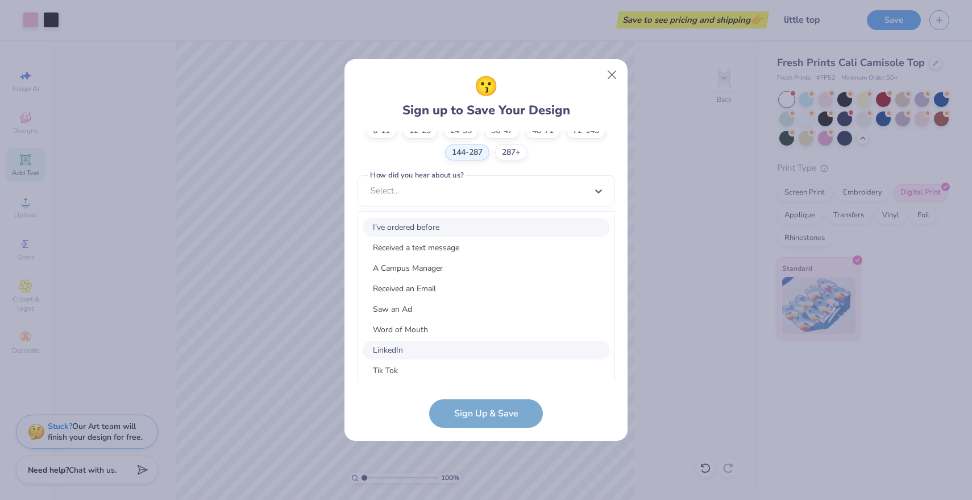
scroll to position [25, 0]
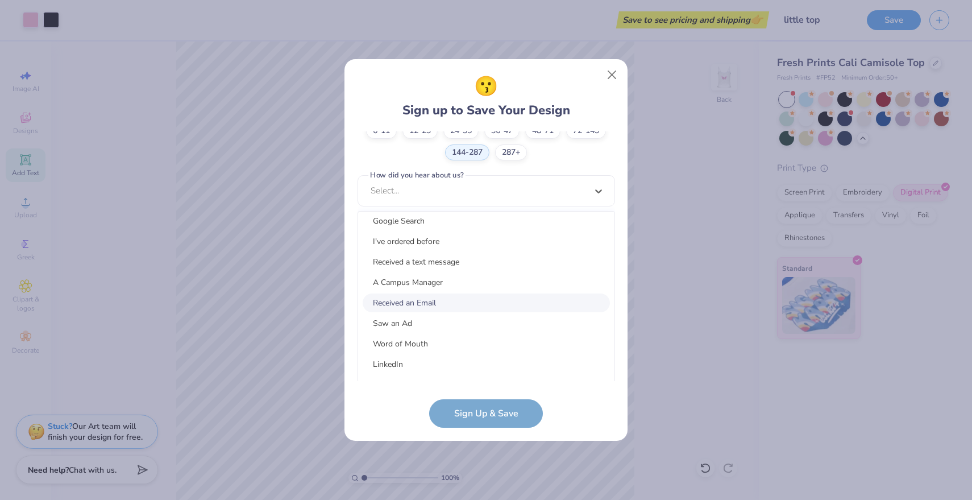
click at [428, 303] on div "Received an Email" at bounding box center [486, 302] width 247 height 19
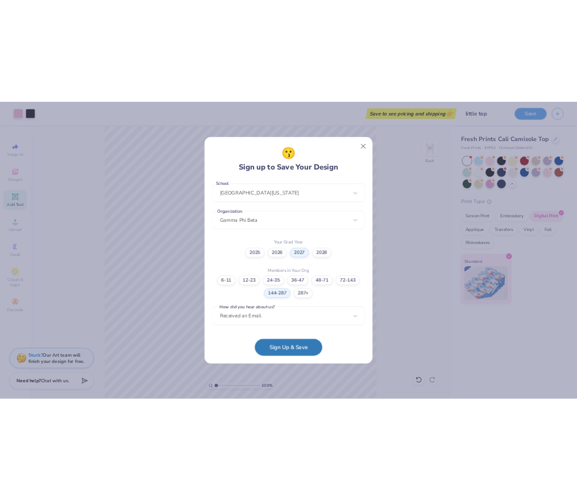
scroll to position [244, 0]
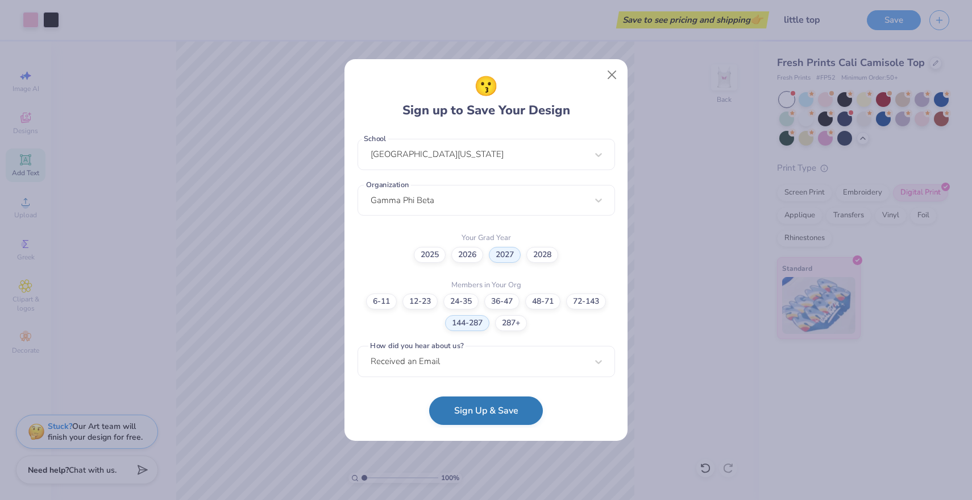
click at [460, 408] on button "Sign Up & Save" at bounding box center [486, 410] width 114 height 28
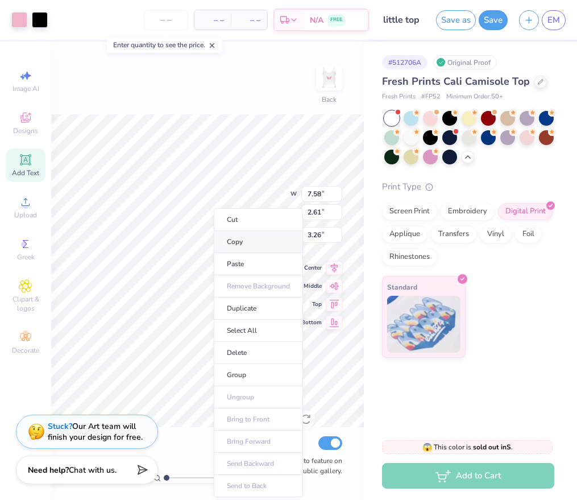
click at [238, 247] on li "Copy" at bounding box center [258, 242] width 89 height 22
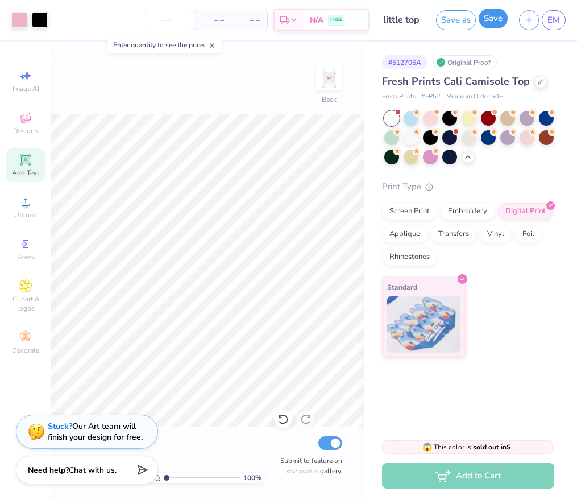
click at [491, 28] on button "Save" at bounding box center [493, 19] width 29 height 20
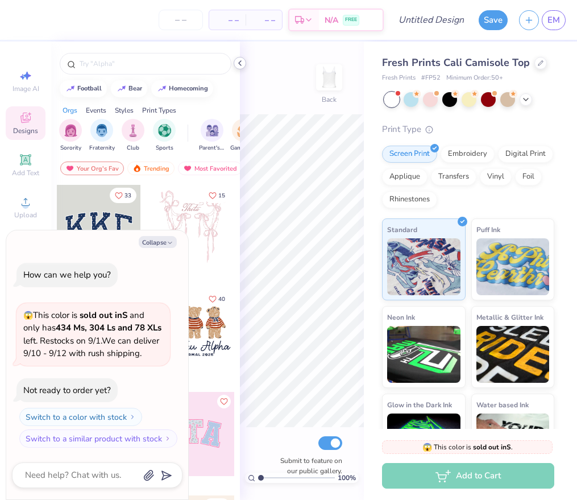
click at [240, 62] on icon at bounding box center [239, 63] width 9 height 9
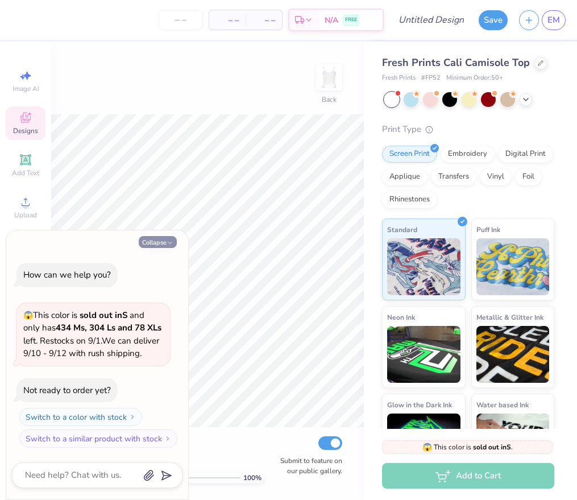
click at [158, 236] on button "Collapse" at bounding box center [158, 242] width 38 height 12
type textarea "x"
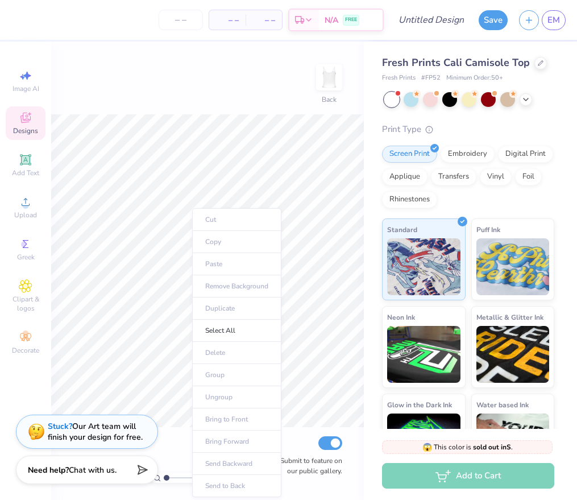
click at [207, 263] on ul "Cut Copy Paste Remove Background Duplicate Select All Delete Group Ungroup Brin…" at bounding box center [236, 352] width 89 height 289
click at [211, 235] on ul "Cut Copy Paste Remove Background Duplicate Select All Delete Group Ungroup Brin…" at bounding box center [236, 352] width 89 height 289
click at [214, 267] on ul "Cut Copy Paste Remove Background Duplicate Select All Delete Group Ungroup Brin…" at bounding box center [242, 352] width 89 height 289
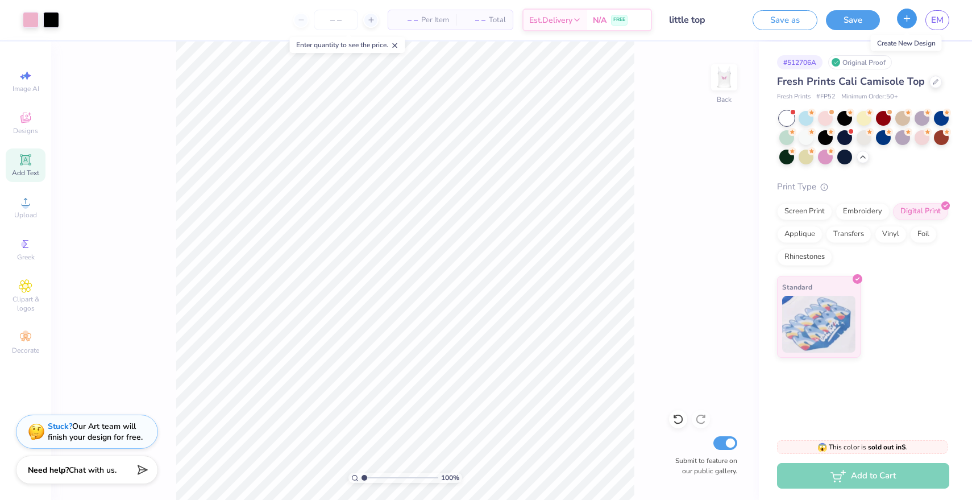
click at [576, 26] on button "button" at bounding box center [907, 19] width 20 height 20
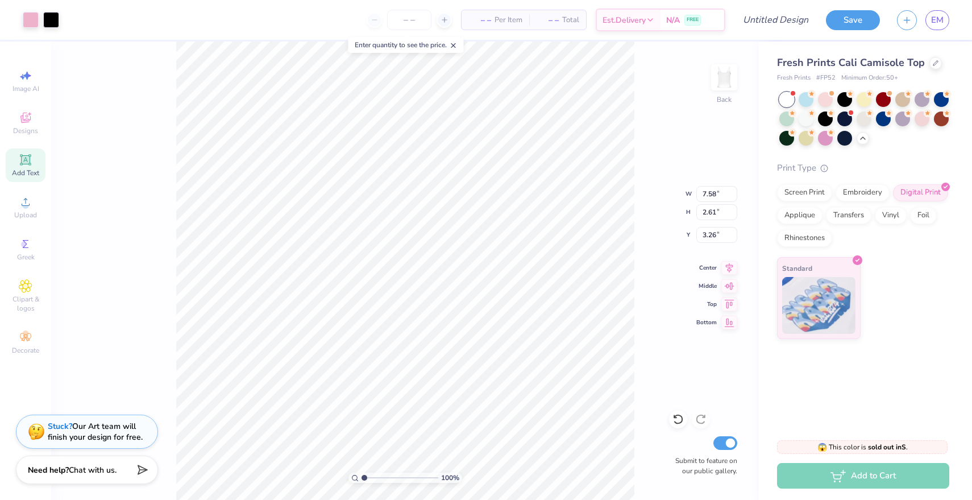
type input "3.27"
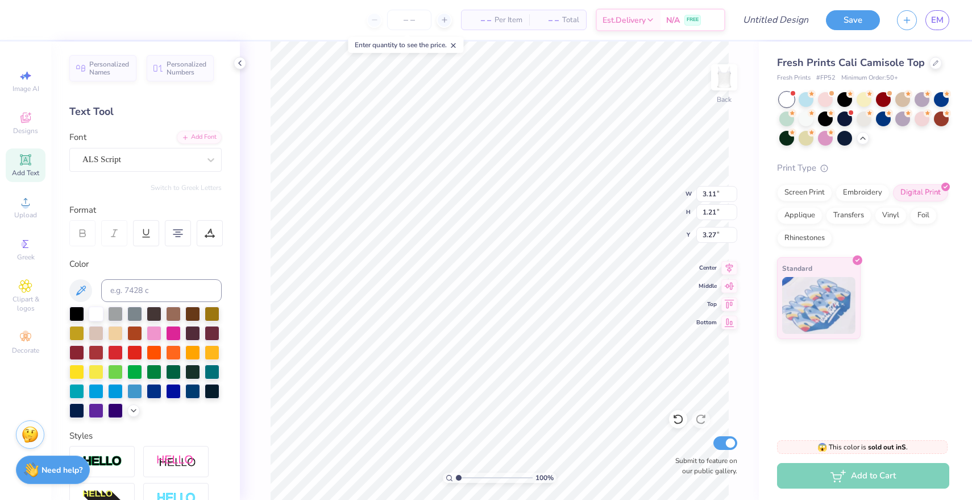
type textarea "Big"
click at [238, 59] on icon at bounding box center [239, 63] width 9 height 9
type input "3.05"
click at [576, 73] on img at bounding box center [724, 77] width 45 height 45
click at [550, 267] on li "Paste" at bounding box center [580, 264] width 89 height 22
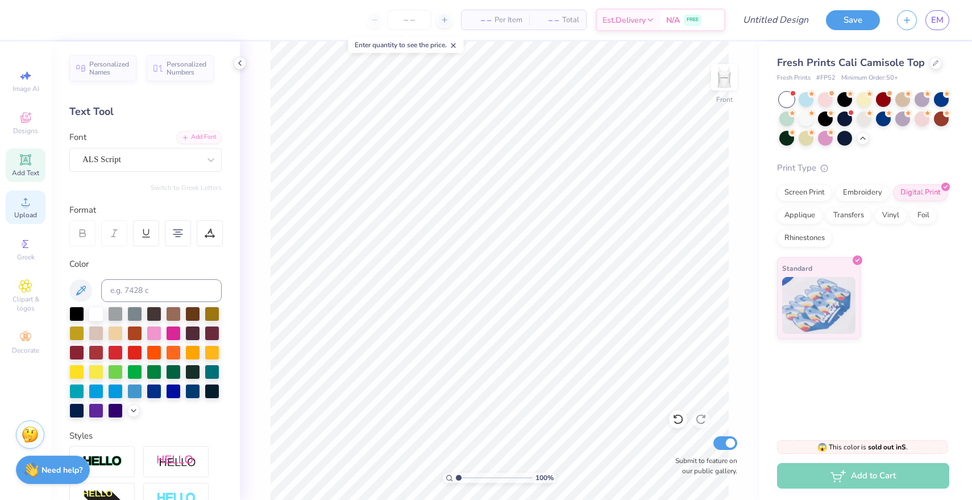
click at [19, 196] on icon at bounding box center [26, 202] width 14 height 14
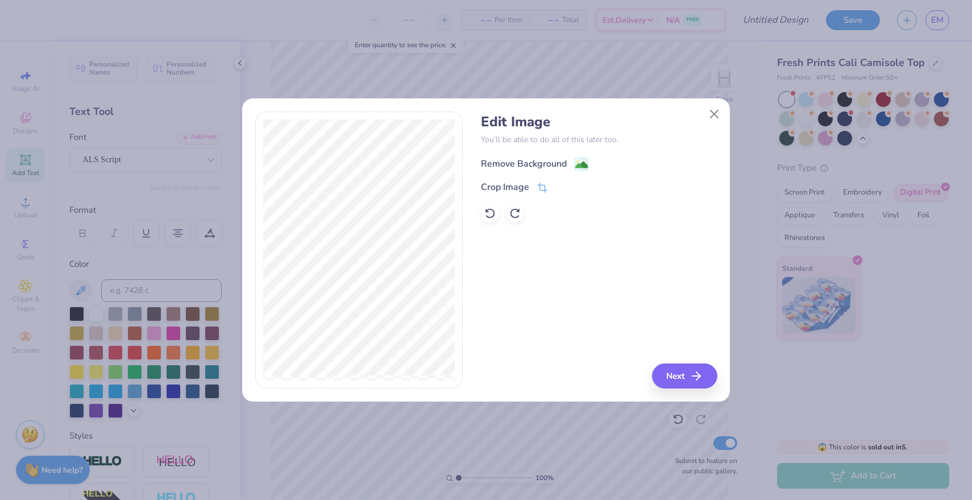
click at [573, 163] on div "Remove Background" at bounding box center [534, 164] width 107 height 14
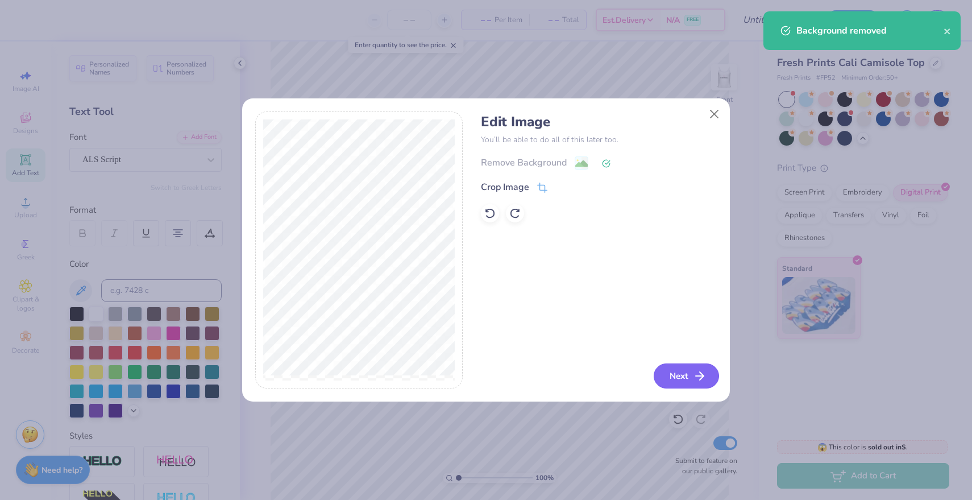
click at [576, 367] on button "Next" at bounding box center [686, 375] width 65 height 25
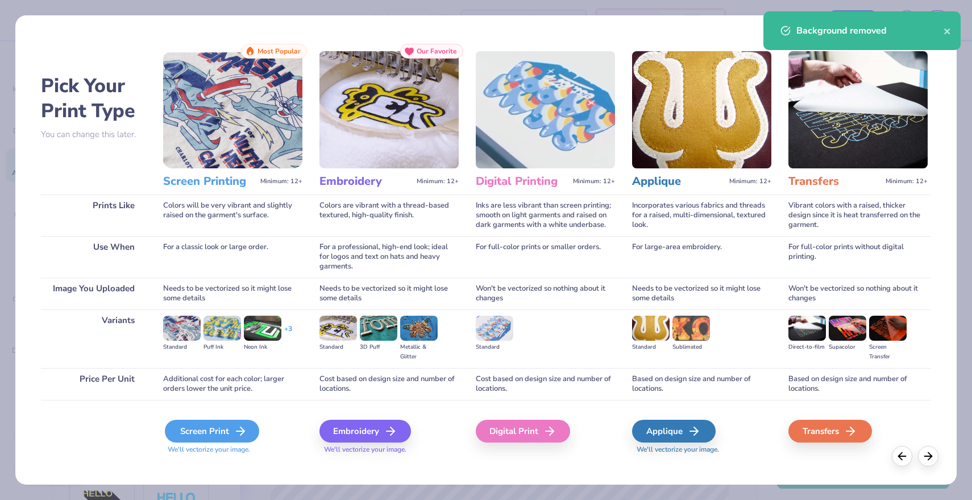
click at [230, 426] on div "Screen Print" at bounding box center [212, 431] width 94 height 23
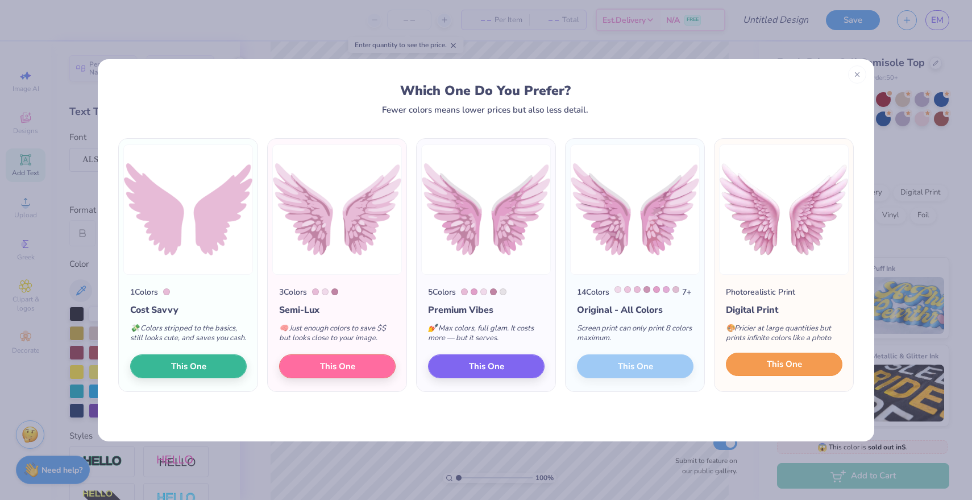
click at [576, 376] on button "This One" at bounding box center [784, 364] width 117 height 24
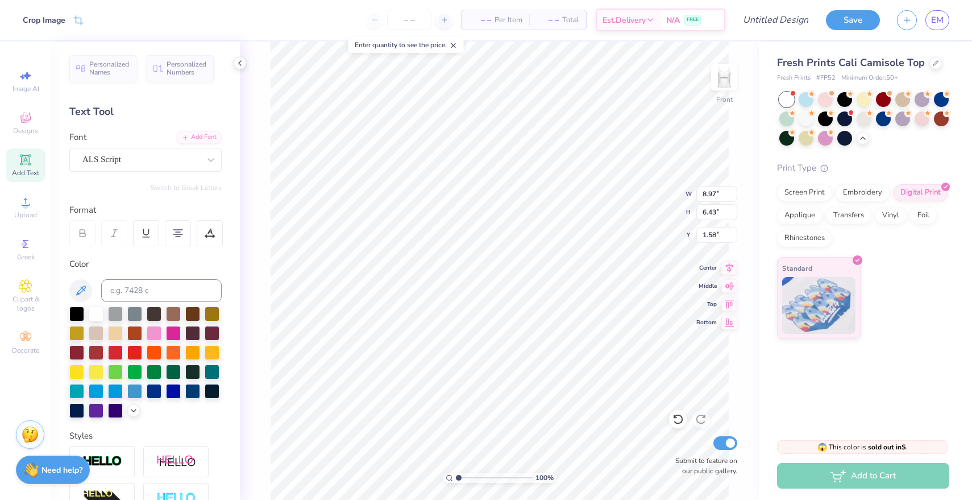
type input "1.84"
type input "6.07"
type input "4.35"
type input "1.85"
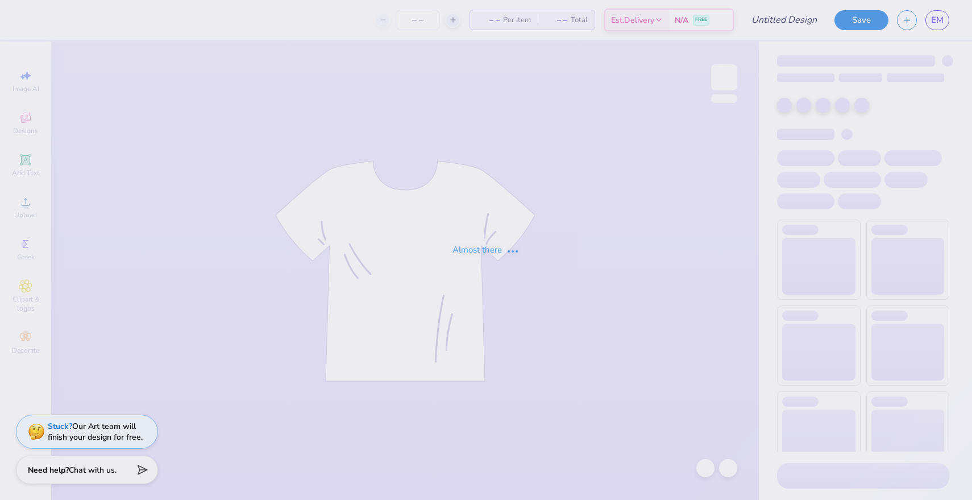
type input "little top"
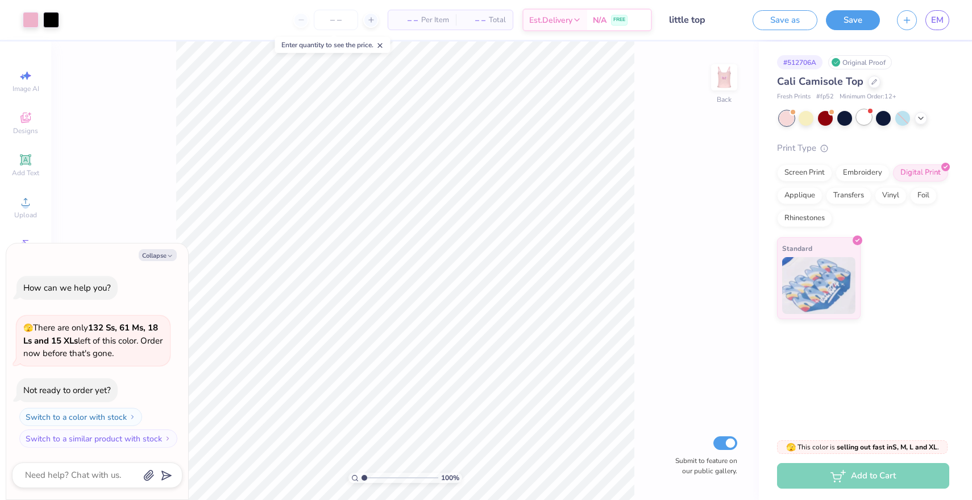
click at [868, 123] on div at bounding box center [864, 117] width 15 height 15
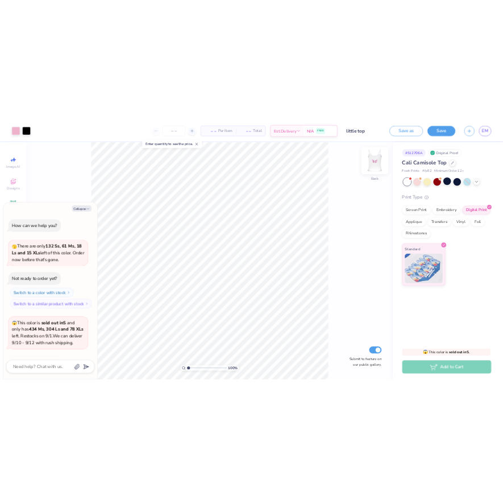
scroll to position [88, 0]
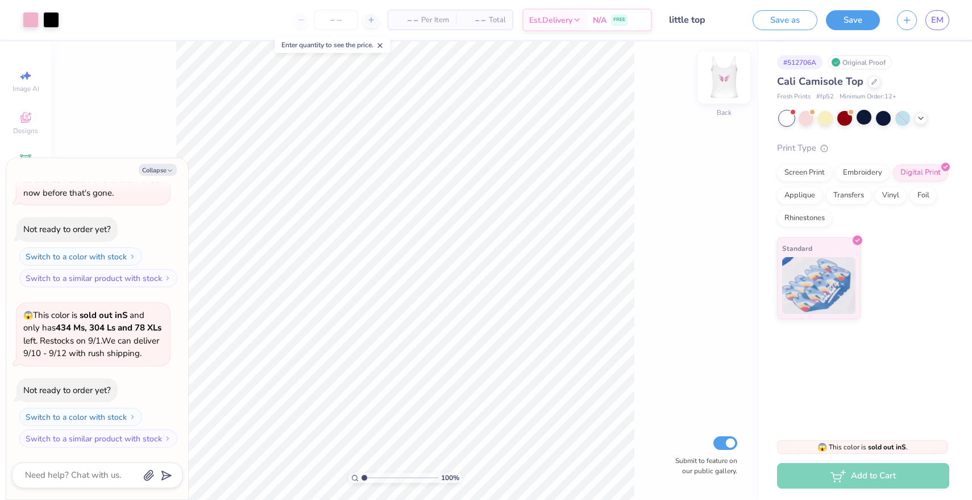
click at [716, 85] on img at bounding box center [724, 77] width 45 height 45
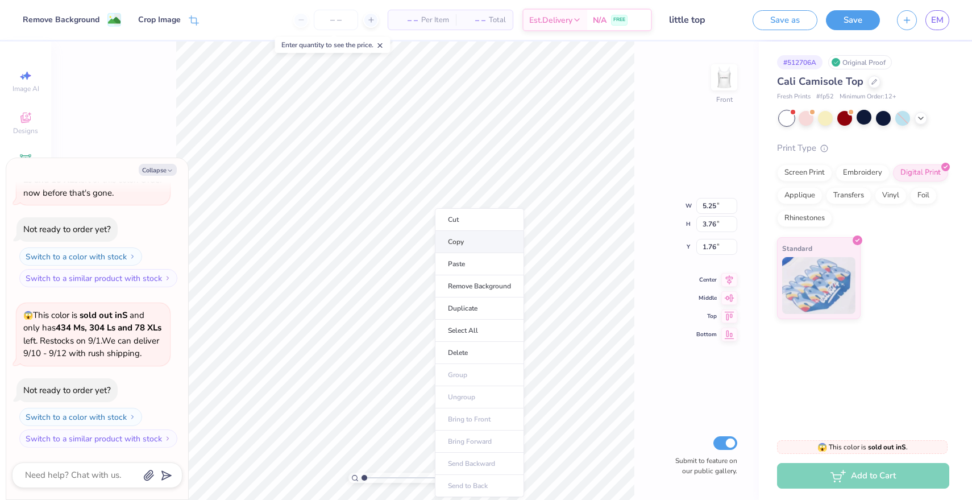
click at [455, 249] on li "Copy" at bounding box center [479, 242] width 89 height 22
click at [461, 248] on li "Copy" at bounding box center [473, 242] width 89 height 22
type textarea "x"
type input "1.12"
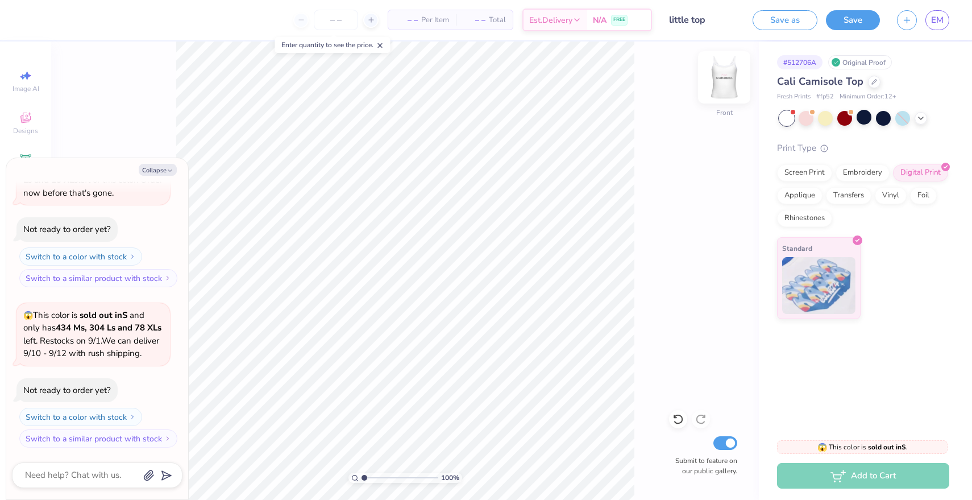
click at [736, 71] on img at bounding box center [724, 77] width 45 height 45
click at [735, 71] on img at bounding box center [724, 77] width 45 height 45
click at [716, 88] on img at bounding box center [724, 77] width 45 height 45
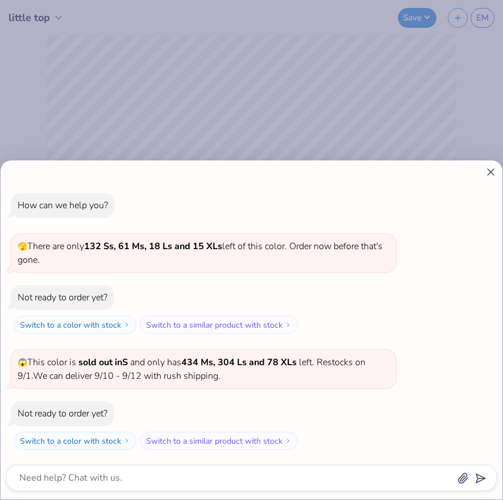
click at [385, 111] on div "How can we help you? 🫣 There are only 132 Ss, 61 Ms, 18 Ls and 15 XLs left of t…" at bounding box center [251, 250] width 503 height 500
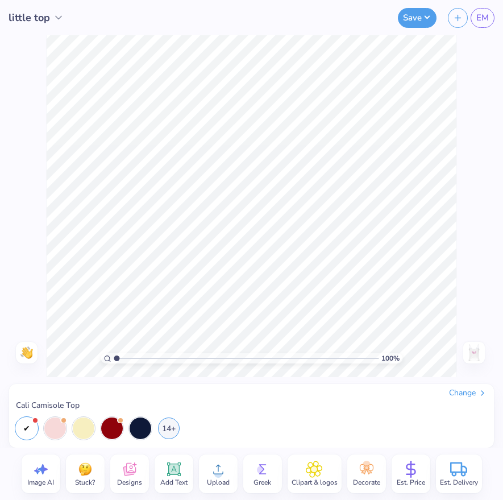
click at [476, 353] on img at bounding box center [474, 352] width 18 height 18
click at [475, 363] on div "100 % Need help? Chat with us. Front" at bounding box center [251, 206] width 503 height 342
click at [472, 353] on img at bounding box center [474, 352] width 18 height 18
click at [472, 352] on img at bounding box center [474, 352] width 18 height 18
click at [476, 354] on img at bounding box center [474, 352] width 18 height 18
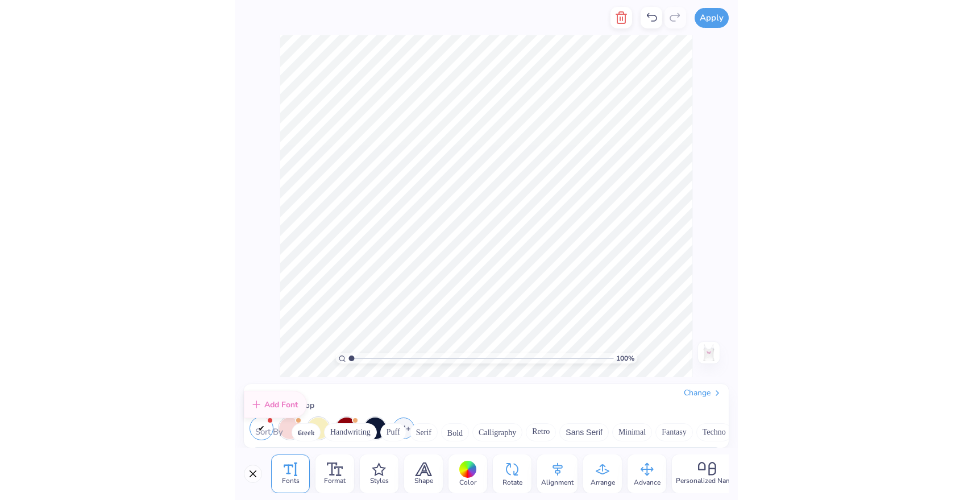
scroll to position [0, 0]
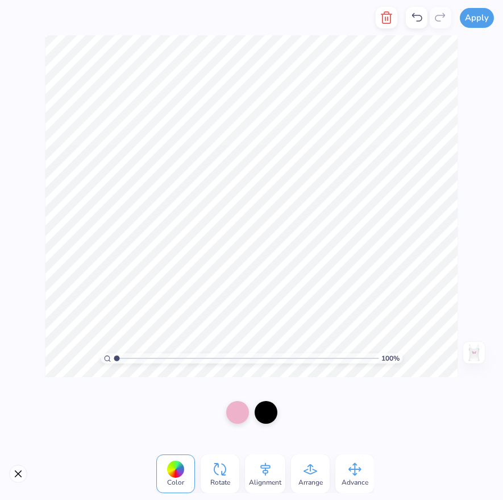
click at [474, 354] on img at bounding box center [474, 352] width 18 height 18
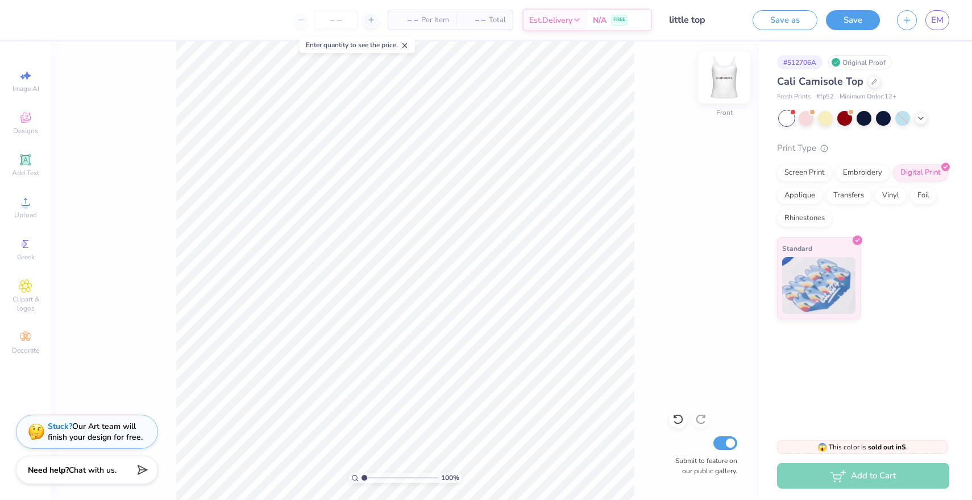
click at [725, 78] on img at bounding box center [724, 77] width 45 height 45
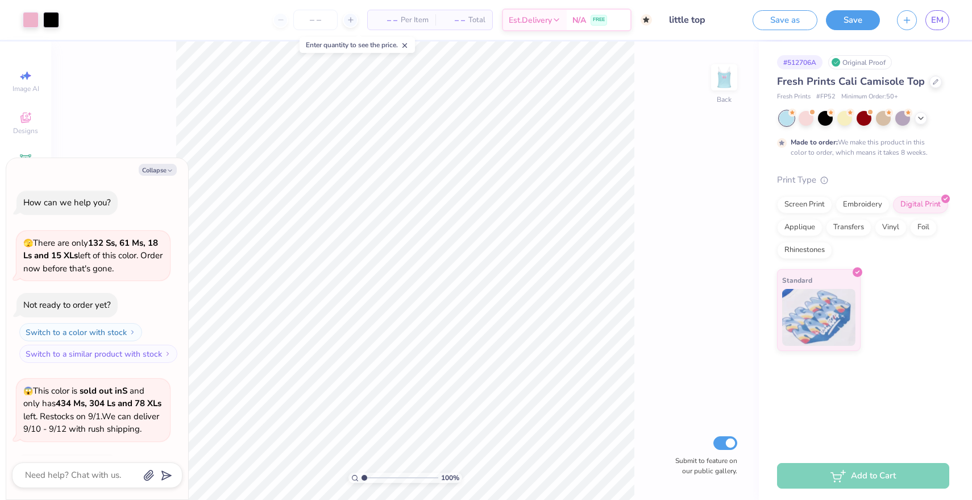
scroll to position [182, 0]
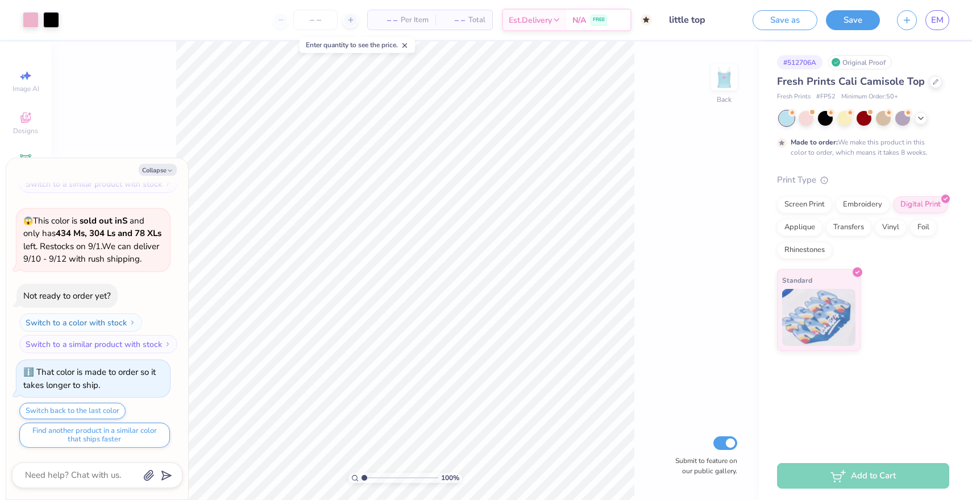
click at [918, 124] on div at bounding box center [864, 118] width 170 height 15
click at [918, 123] on div at bounding box center [864, 118] width 170 height 15
click at [919, 122] on div at bounding box center [921, 117] width 13 height 13
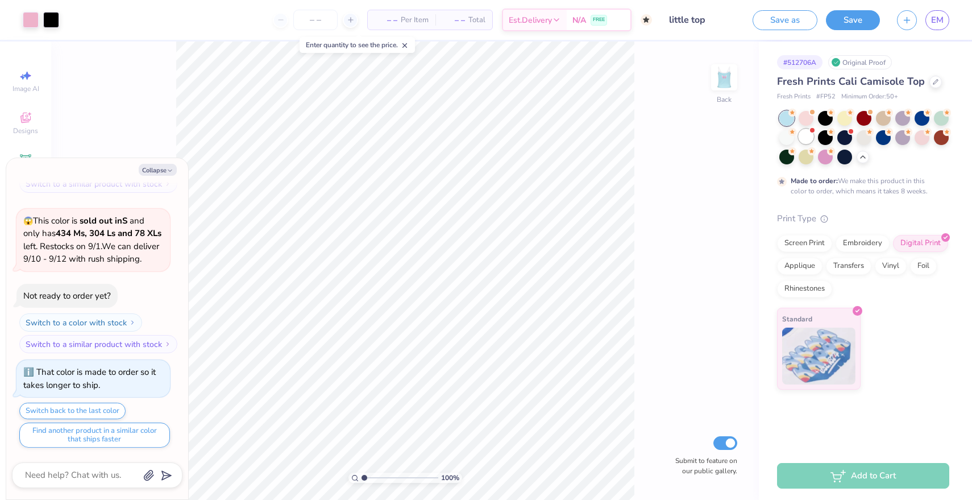
click at [804, 138] on div at bounding box center [806, 136] width 15 height 15
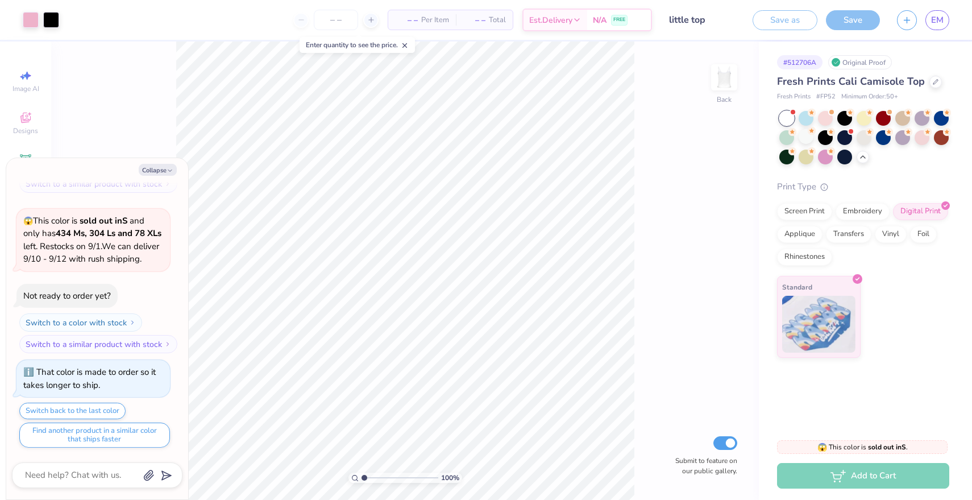
type textarea "x"
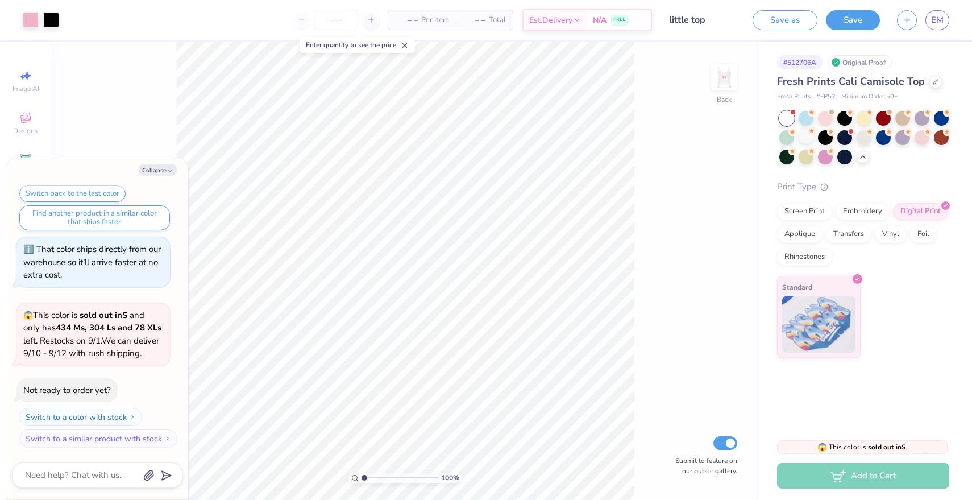
click at [707, 219] on div "100 % Back Submit to feature on our public gallery." at bounding box center [405, 271] width 708 height 458
click at [407, 13] on div "– – Per Item" at bounding box center [422, 19] width 68 height 19
click at [407, 16] on span "– –" at bounding box center [406, 20] width 23 height 12
click at [409, 19] on span "– –" at bounding box center [406, 20] width 23 height 12
click at [372, 16] on div at bounding box center [370, 20] width 15 height 15
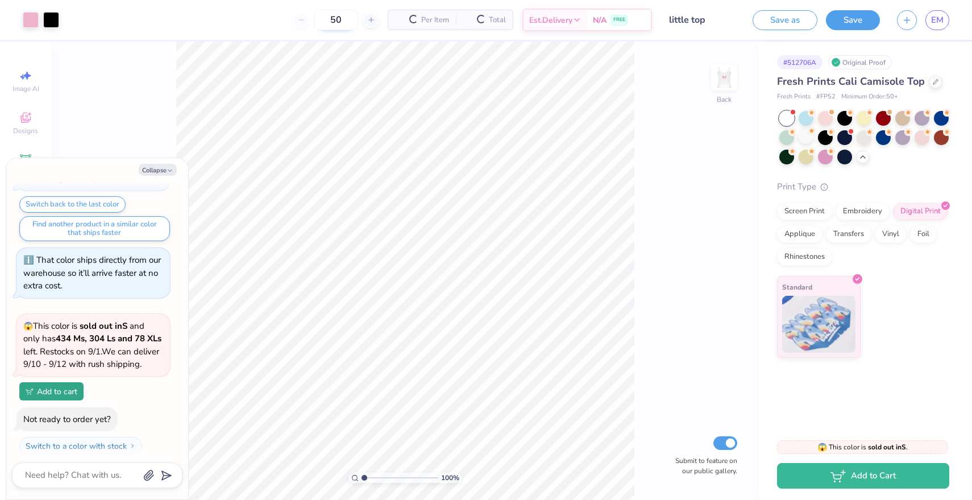
scroll to position [449, 0]
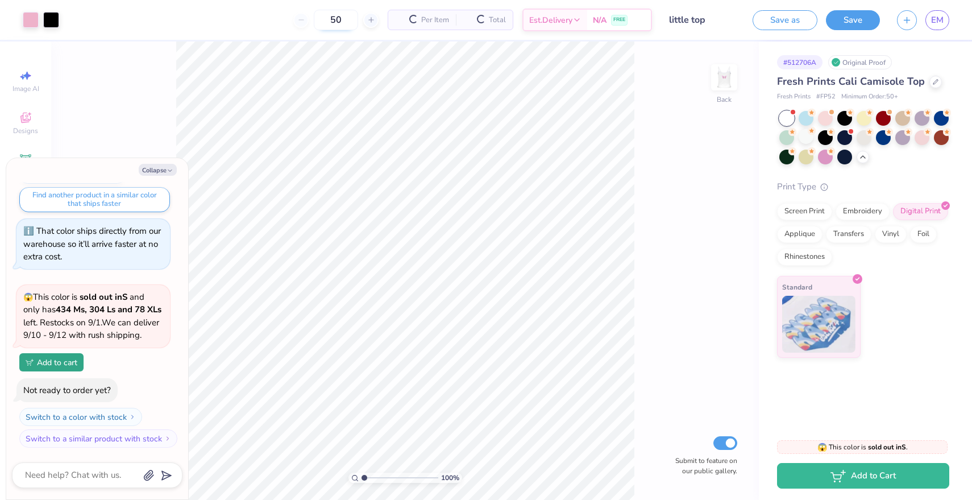
drag, startPoint x: 350, startPoint y: 16, endPoint x: 317, endPoint y: 17, distance: 33.0
click at [317, 17] on input "50" at bounding box center [336, 20] width 44 height 20
drag, startPoint x: 300, startPoint y: 20, endPoint x: 281, endPoint y: 20, distance: 18.8
click at [284, 20] on div "50" at bounding box center [291, 20] width 85 height 20
type input "50"
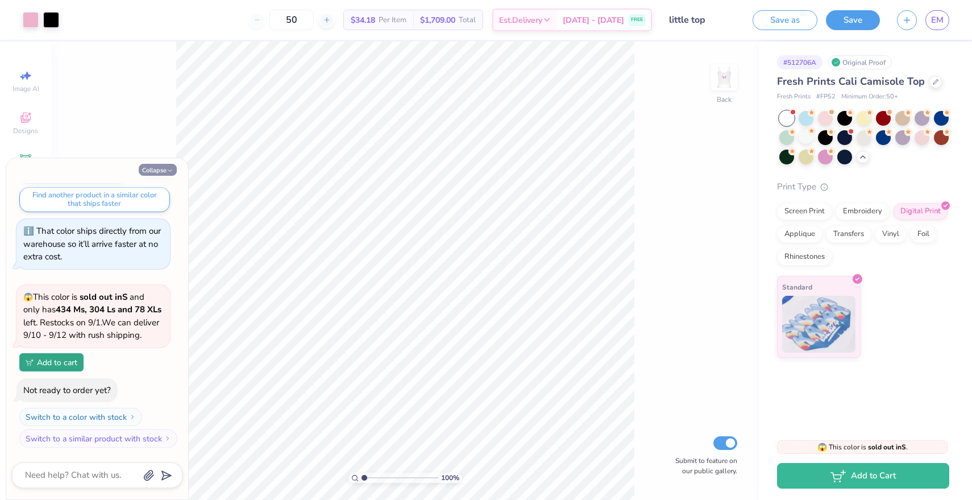
click at [166, 170] on button "Collapse" at bounding box center [158, 170] width 38 height 12
type textarea "x"
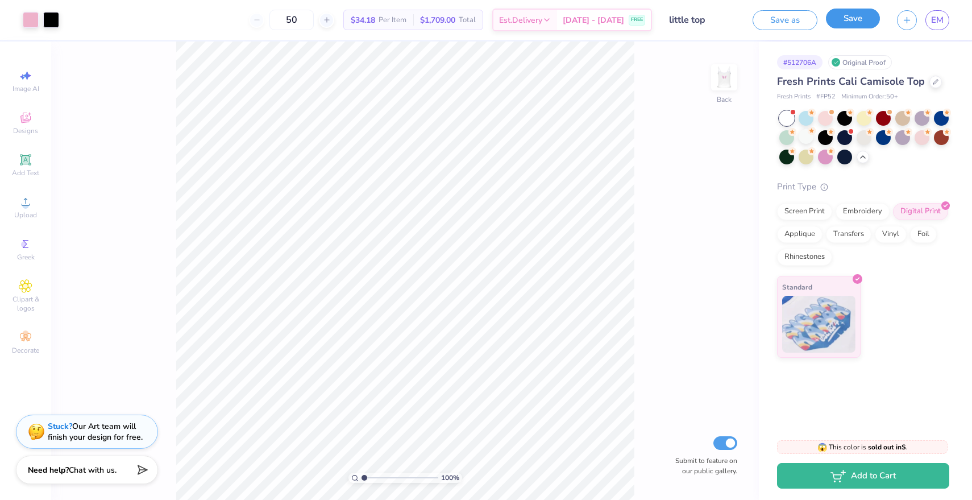
click at [863, 23] on button "Save" at bounding box center [853, 19] width 54 height 20
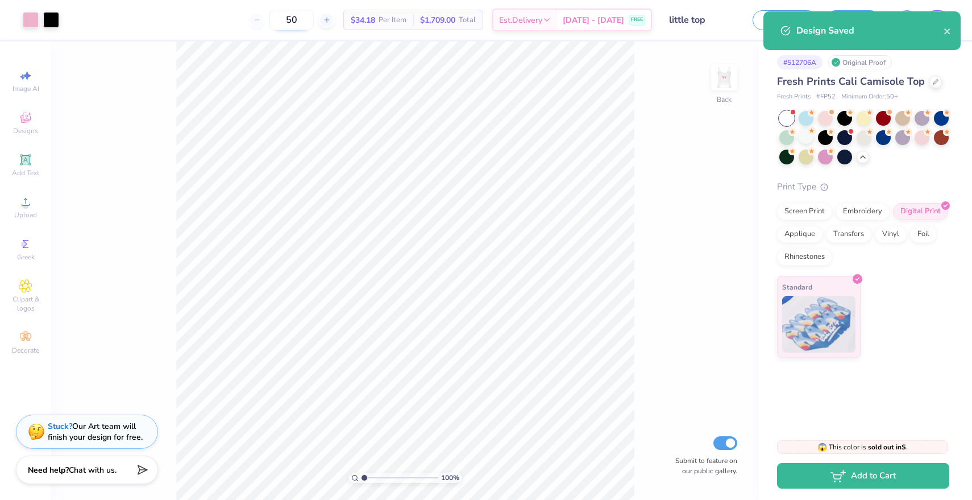
click at [314, 24] on input "50" at bounding box center [291, 20] width 44 height 20
click at [276, 20] on div "50" at bounding box center [291, 20] width 85 height 20
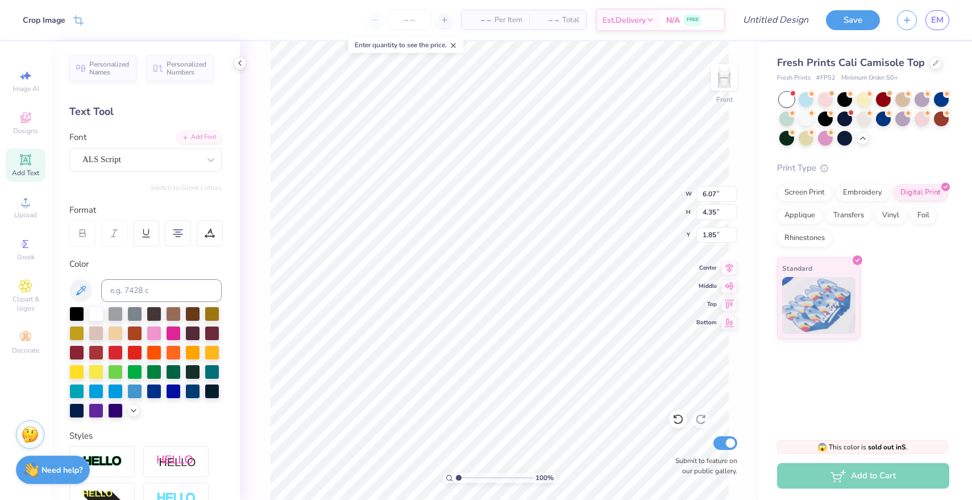
type input "1.78"
click at [721, 91] on img at bounding box center [724, 77] width 45 height 45
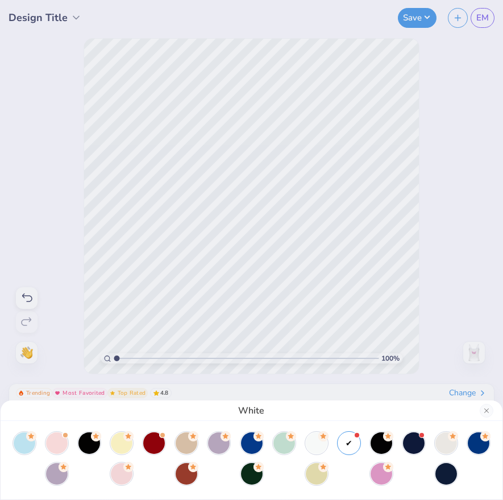
click at [400, 297] on div "White" at bounding box center [251, 250] width 503 height 500
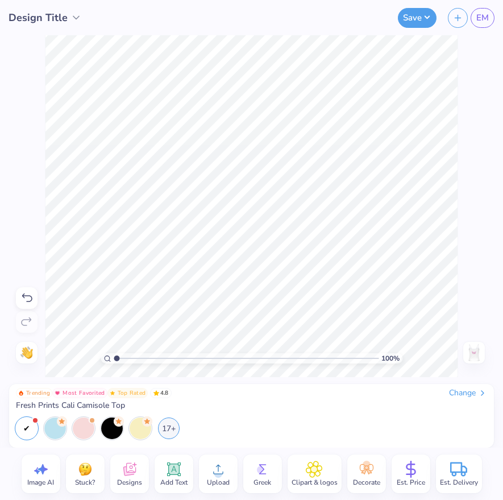
click at [479, 359] on img at bounding box center [474, 352] width 18 height 18
click at [463, 140] on div "100 % Need help? Chat with us. Front" at bounding box center [251, 206] width 503 height 342
drag, startPoint x: 480, startPoint y: 352, endPoint x: 498, endPoint y: 351, distance: 17.6
click at [480, 352] on img at bounding box center [474, 352] width 18 height 18
click at [459, 18] on icon "button" at bounding box center [458, 16] width 10 height 10
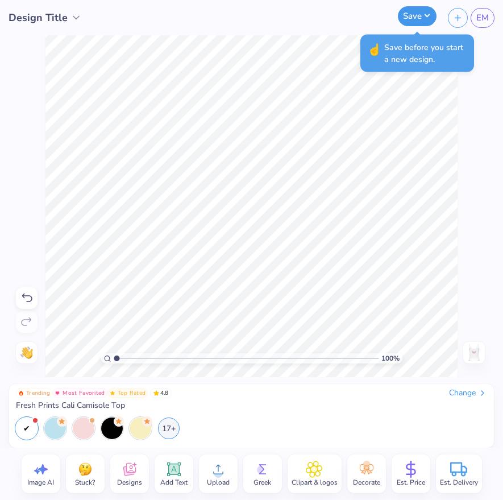
click at [414, 24] on button "Save" at bounding box center [417, 16] width 39 height 20
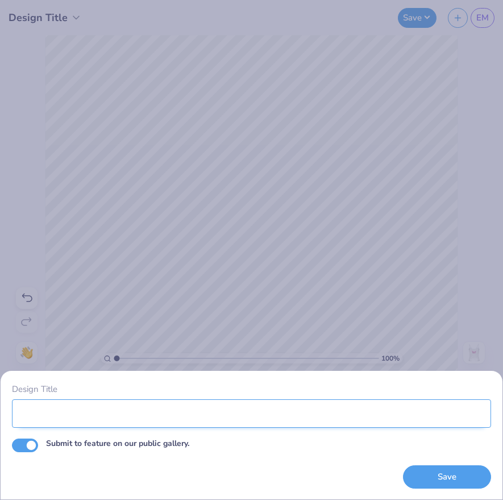
click at [173, 412] on input "Design Title" at bounding box center [251, 413] width 479 height 28
type input "V"
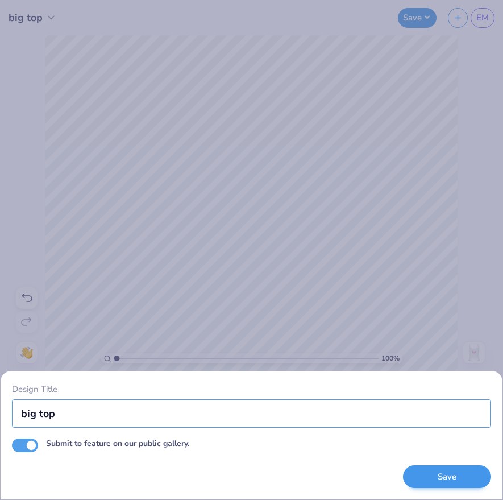
type input "big top"
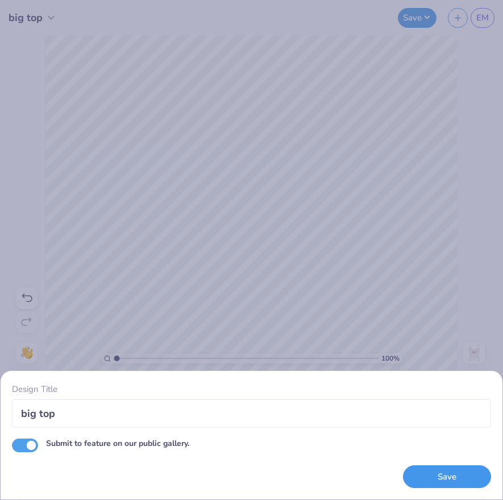
click at [423, 475] on button "Save" at bounding box center [447, 476] width 88 height 23
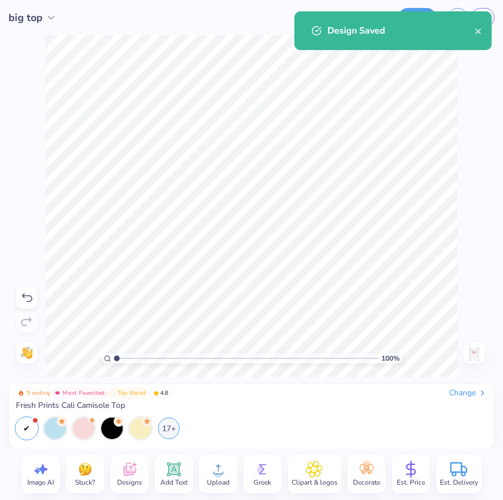
click at [478, 350] on img at bounding box center [474, 352] width 18 height 18
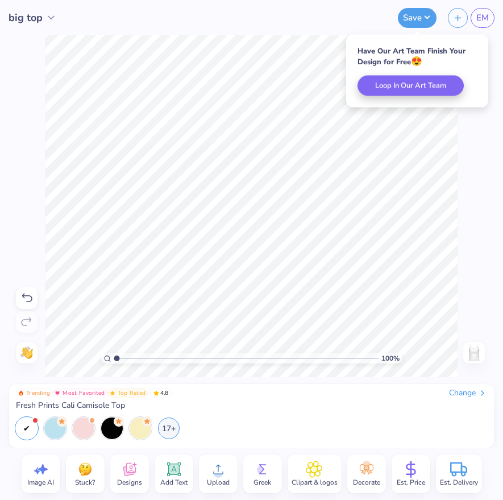
click at [469, 364] on div "100 % Need help? Chat with us. Front" at bounding box center [251, 206] width 503 height 342
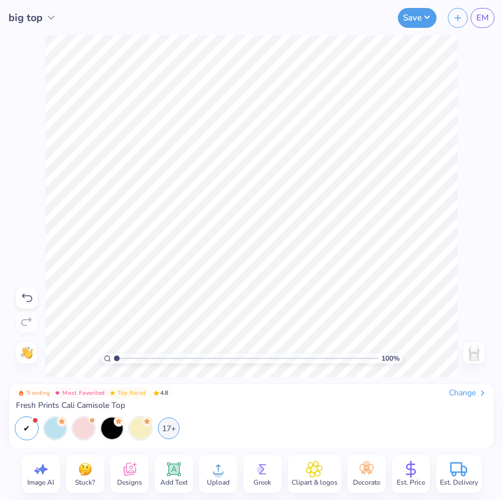
click at [471, 360] on img at bounding box center [474, 352] width 18 height 18
click at [472, 346] on img at bounding box center [474, 352] width 18 height 18
click at [470, 352] on img at bounding box center [474, 352] width 18 height 18
click at [458, 23] on button "button" at bounding box center [458, 16] width 20 height 20
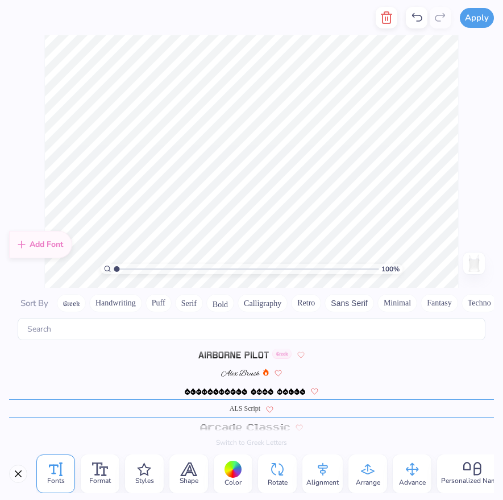
scroll to position [279, 0]
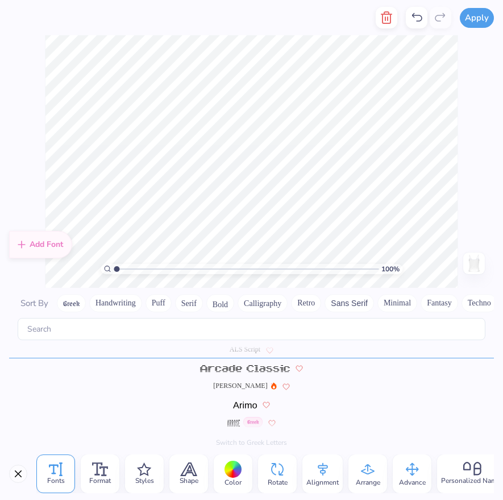
type textarea "Gbig"
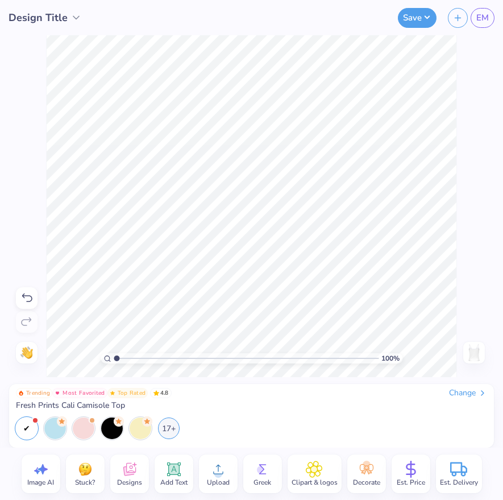
click at [470, 349] on img at bounding box center [474, 352] width 18 height 18
click at [216, 482] on span "Upload" at bounding box center [218, 482] width 23 height 9
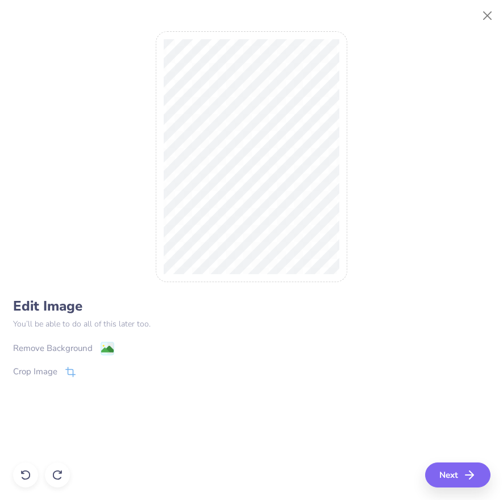
click at [93, 346] on div "Remove Background" at bounding box center [63, 348] width 101 height 14
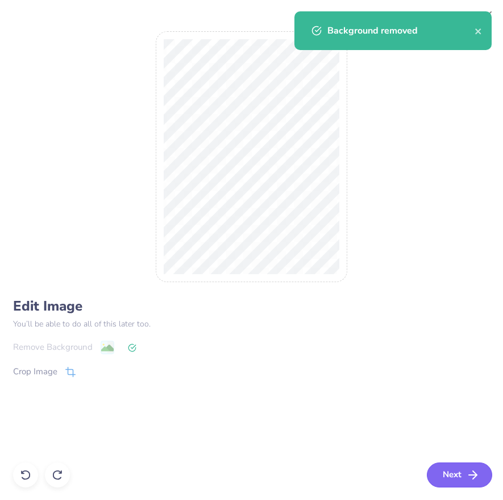
click at [447, 477] on button "Next" at bounding box center [459, 474] width 65 height 25
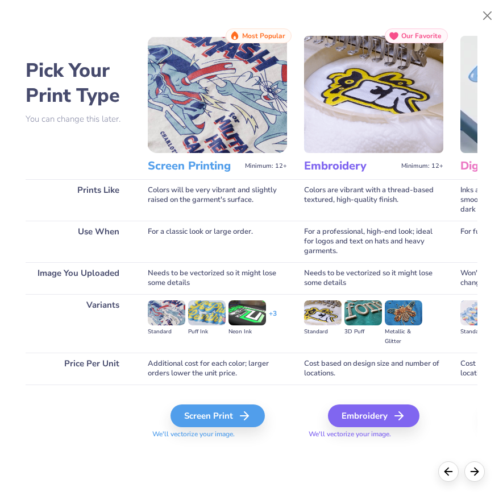
click at [234, 401] on div "Screen Print We'll vectorize your image." at bounding box center [217, 414] width 139 height 61
click at [231, 404] on div "Screen Print We'll vectorize your image." at bounding box center [217, 414] width 139 height 61
click at [230, 410] on div "Screen Print" at bounding box center [219, 415] width 94 height 23
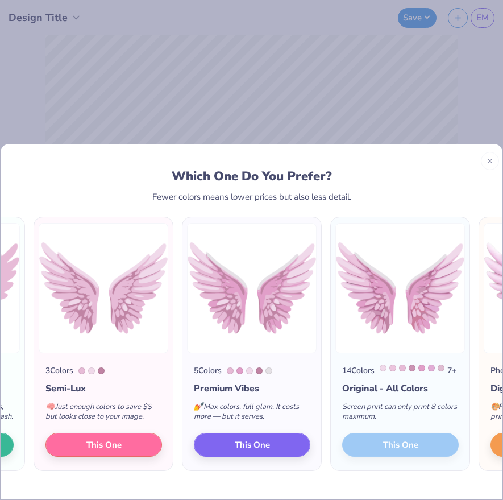
scroll to position [0, 125]
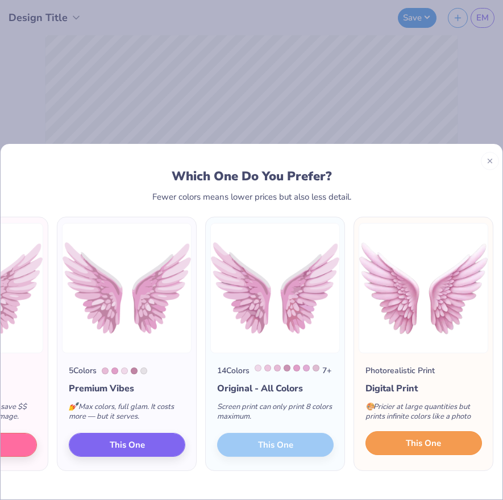
click at [420, 455] on button "This One" at bounding box center [424, 443] width 117 height 24
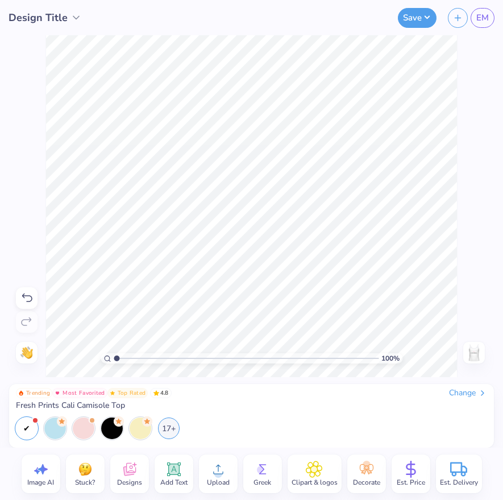
click at [469, 357] on img at bounding box center [474, 352] width 18 height 18
click at [468, 114] on div "100 % Need help? Chat with us. Back" at bounding box center [251, 206] width 503 height 342
click at [483, 356] on div at bounding box center [474, 353] width 22 height 22
click at [423, 12] on button "Save" at bounding box center [417, 16] width 39 height 20
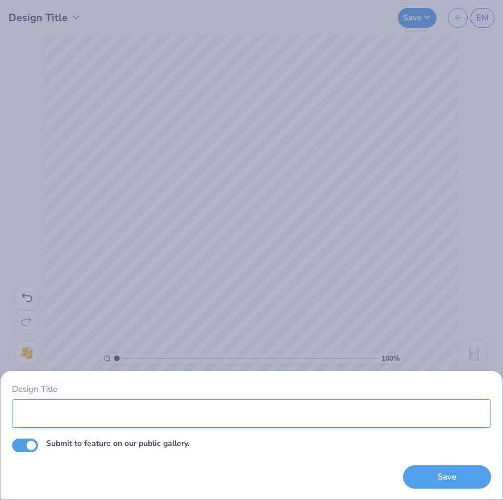
click at [103, 406] on input "Design Title" at bounding box center [251, 413] width 479 height 28
type input "Gbig top"
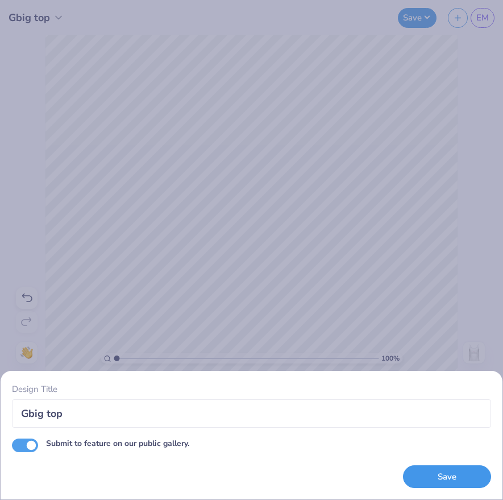
click at [439, 468] on button "Save" at bounding box center [447, 476] width 88 height 23
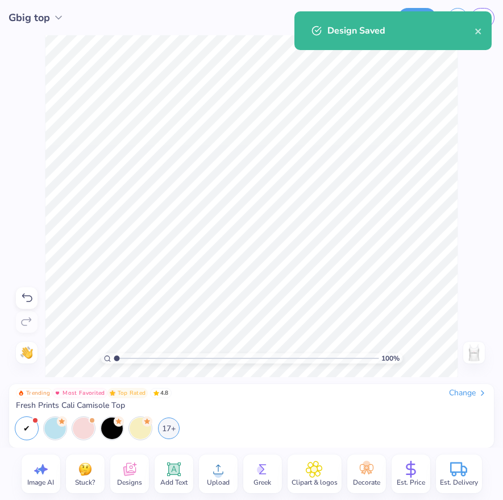
click at [476, 38] on div "Design Saved" at bounding box center [393, 30] width 197 height 39
click at [476, 36] on button "close" at bounding box center [479, 31] width 8 height 14
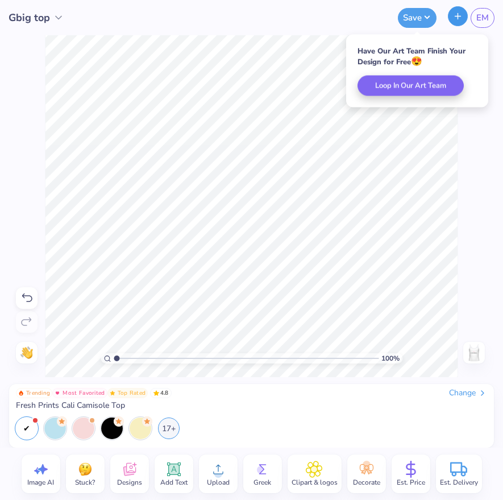
click at [459, 18] on icon "button" at bounding box center [458, 16] width 10 height 10
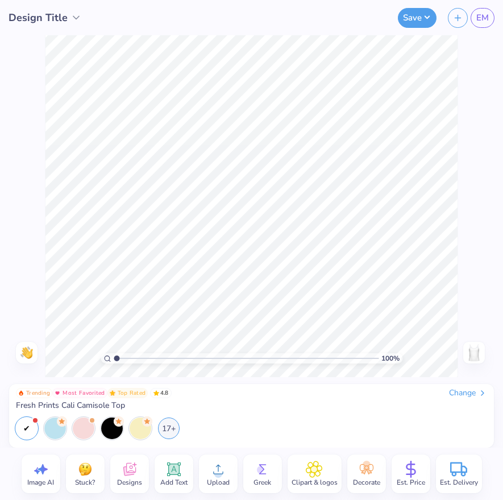
click at [480, 351] on img at bounding box center [474, 352] width 18 height 18
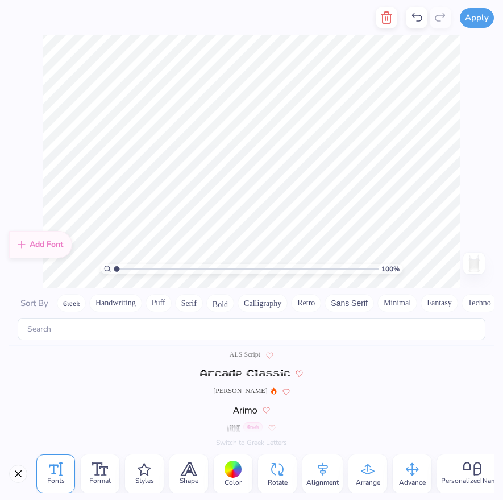
scroll to position [279, 0]
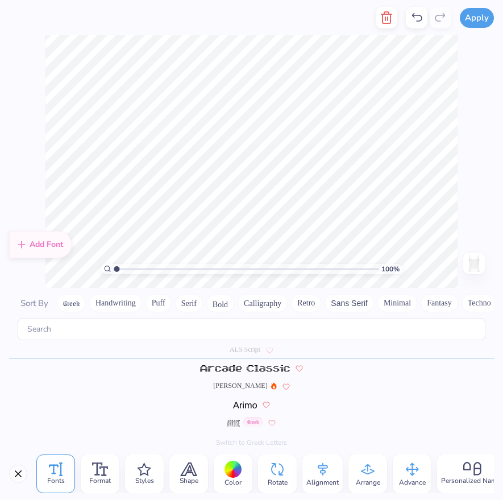
type textarea "Ggbig"
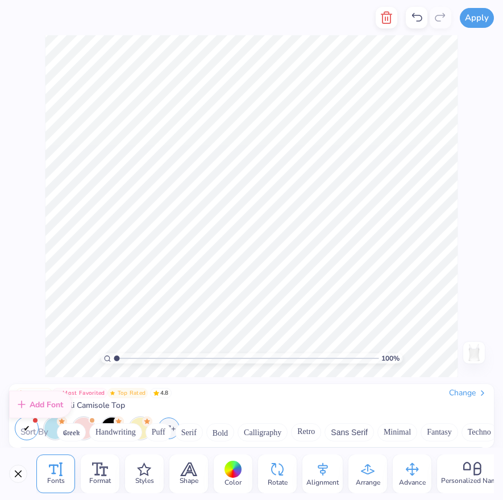
scroll to position [0, 0]
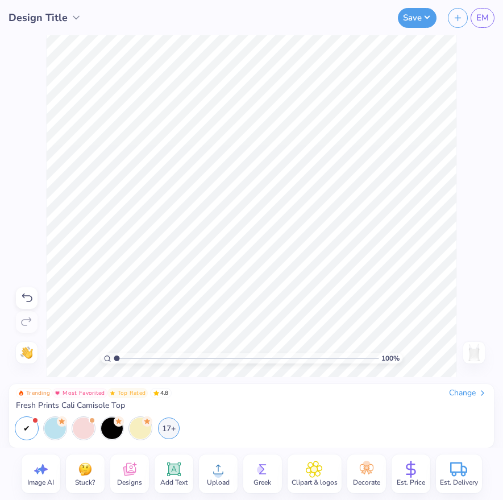
click at [473, 350] on img at bounding box center [474, 352] width 18 height 18
click at [229, 461] on div "Upload" at bounding box center [218, 473] width 39 height 39
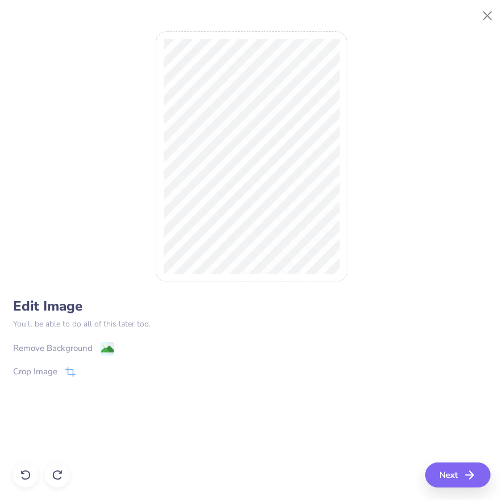
click at [107, 342] on icon at bounding box center [108, 349] width 14 height 14
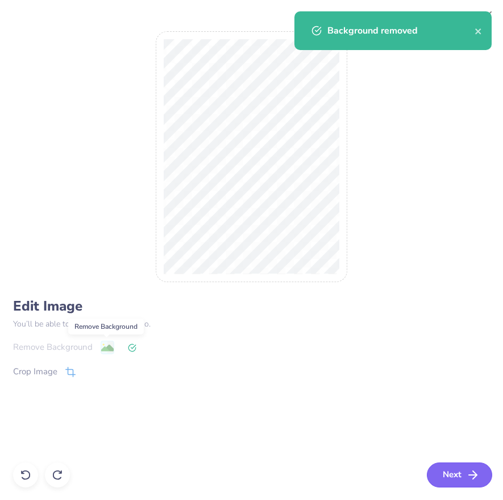
click at [450, 476] on button "Next" at bounding box center [459, 474] width 65 height 25
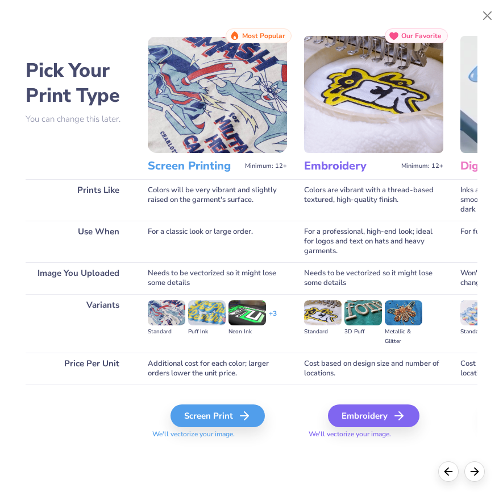
click at [207, 428] on div "Screen Print We'll vectorize your image." at bounding box center [217, 421] width 139 height 35
click at [209, 420] on div "Screen Print" at bounding box center [219, 415] width 94 height 23
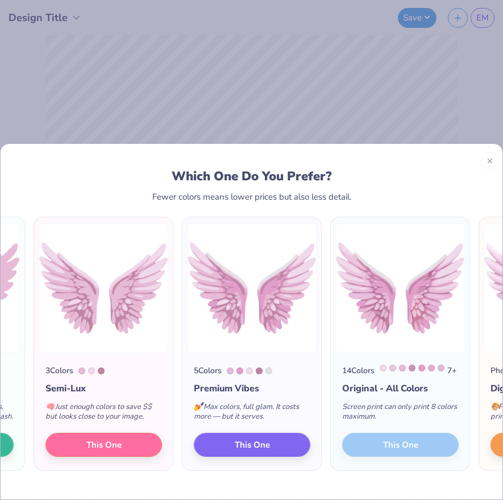
scroll to position [0, 125]
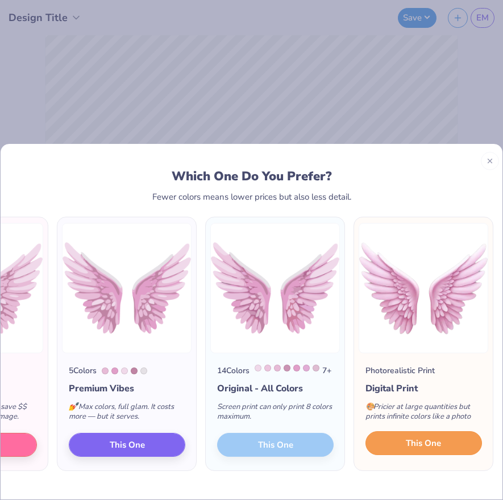
click at [389, 455] on button "This One" at bounding box center [424, 443] width 117 height 24
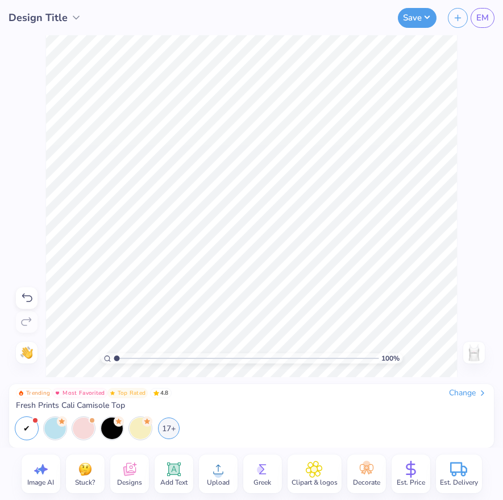
click at [480, 345] on img at bounding box center [474, 352] width 18 height 18
click at [480, 354] on img at bounding box center [474, 352] width 18 height 18
click at [412, 14] on button "Save" at bounding box center [417, 16] width 39 height 20
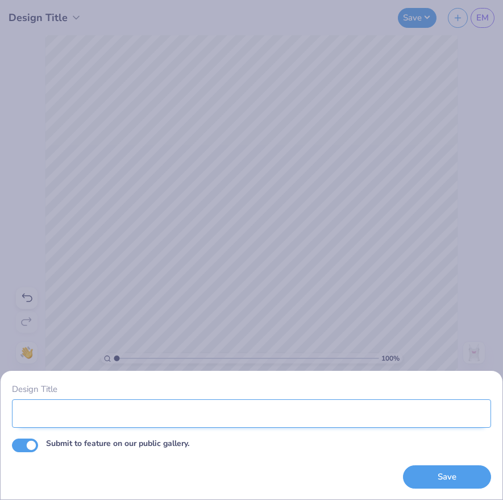
click at [160, 414] on input "Design Title" at bounding box center [251, 413] width 479 height 28
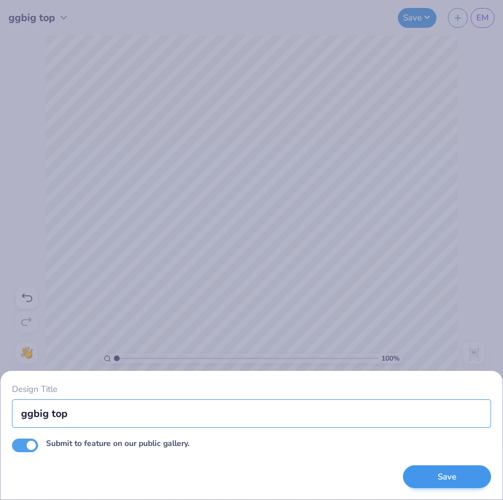
type input "ggbig top"
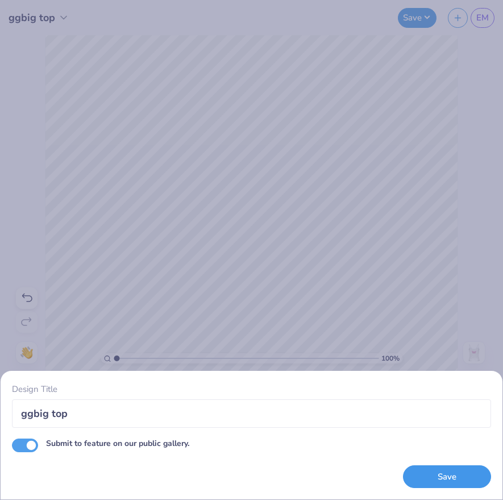
click at [436, 483] on button "Save" at bounding box center [447, 476] width 88 height 23
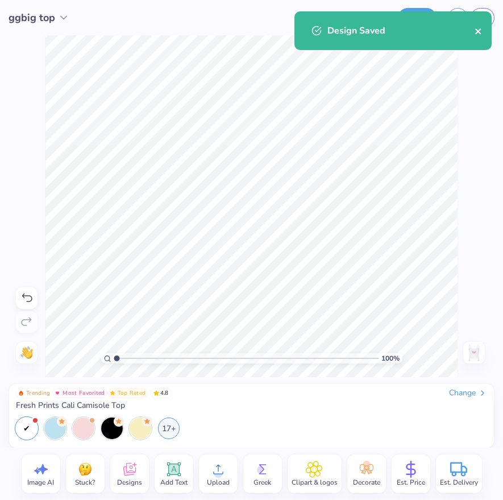
click at [482, 30] on icon "close" at bounding box center [479, 31] width 8 height 9
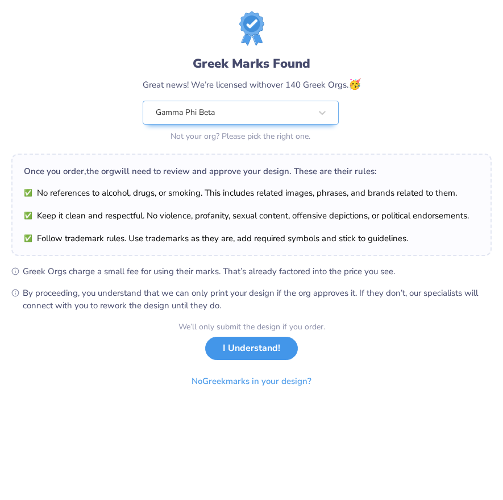
click at [260, 348] on button "I Understand!" at bounding box center [251, 348] width 93 height 23
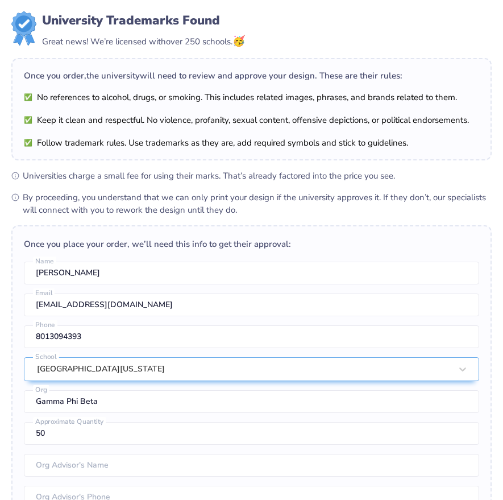
scroll to position [177, 0]
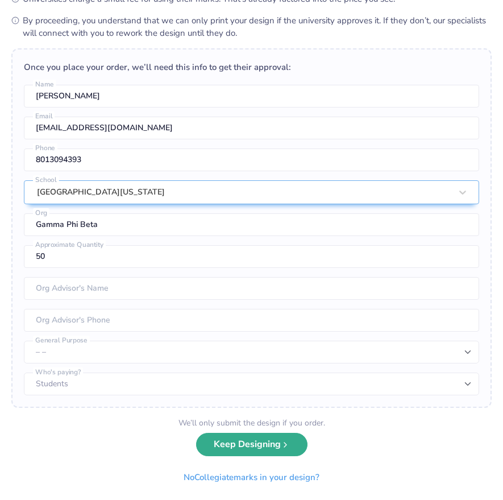
click at [262, 441] on button "Keep Designing" at bounding box center [251, 444] width 111 height 23
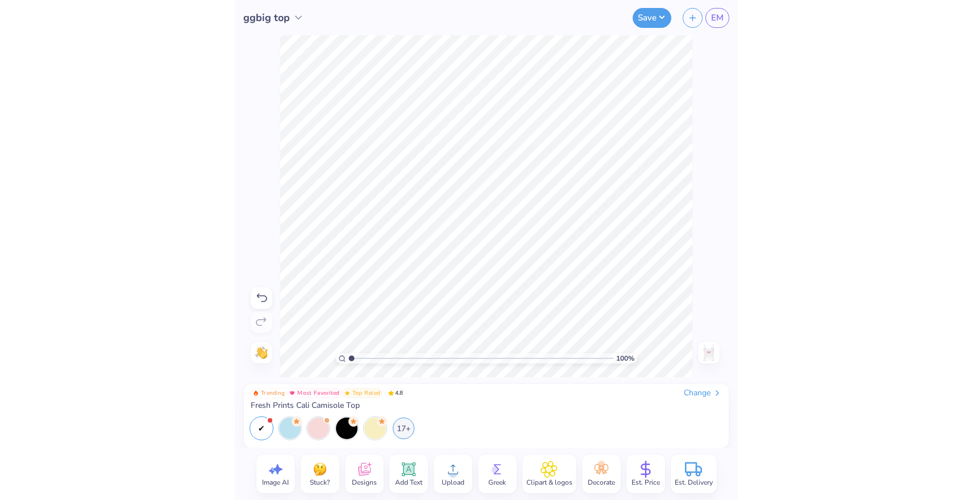
scroll to position [0, 0]
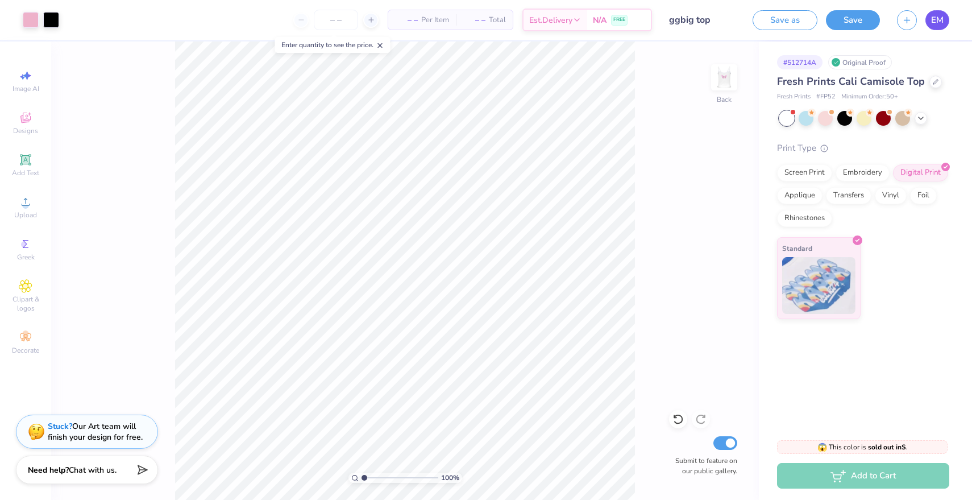
click at [503, 20] on span "EM" at bounding box center [937, 20] width 13 height 13
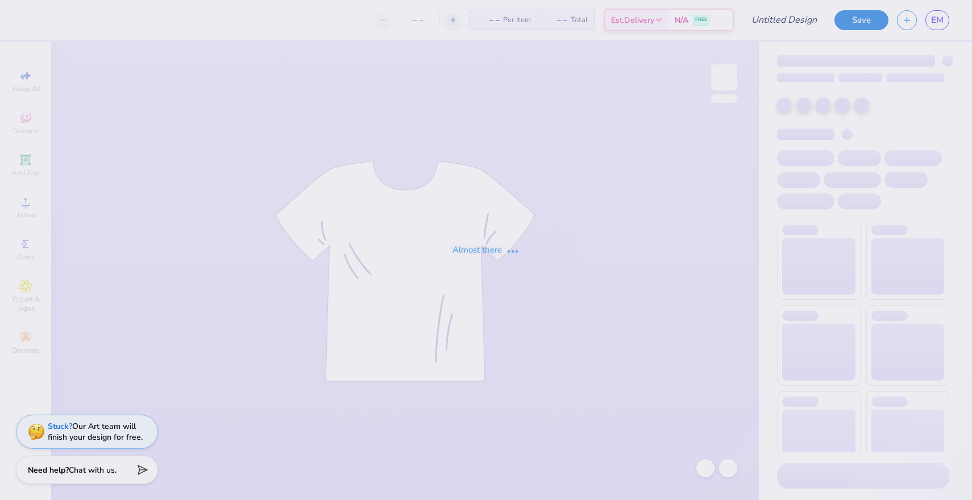
type input "ggbig top"
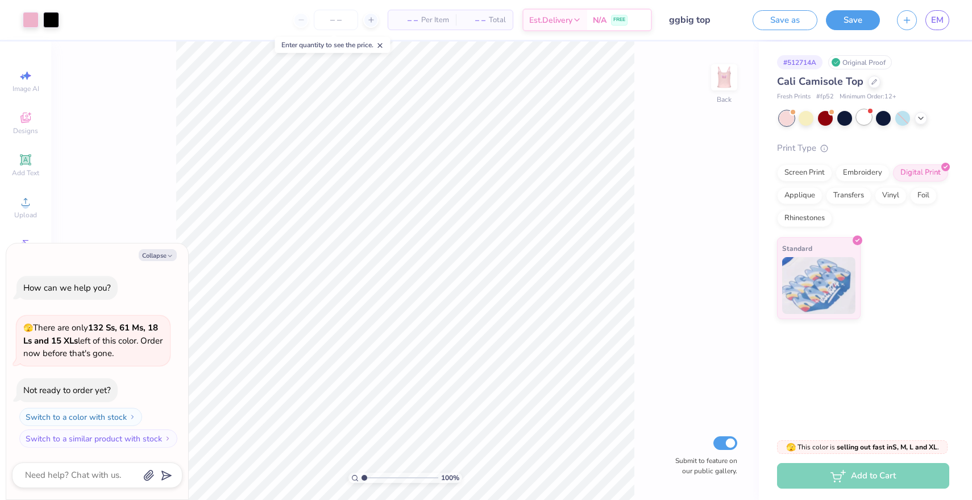
click at [862, 119] on div at bounding box center [864, 117] width 15 height 15
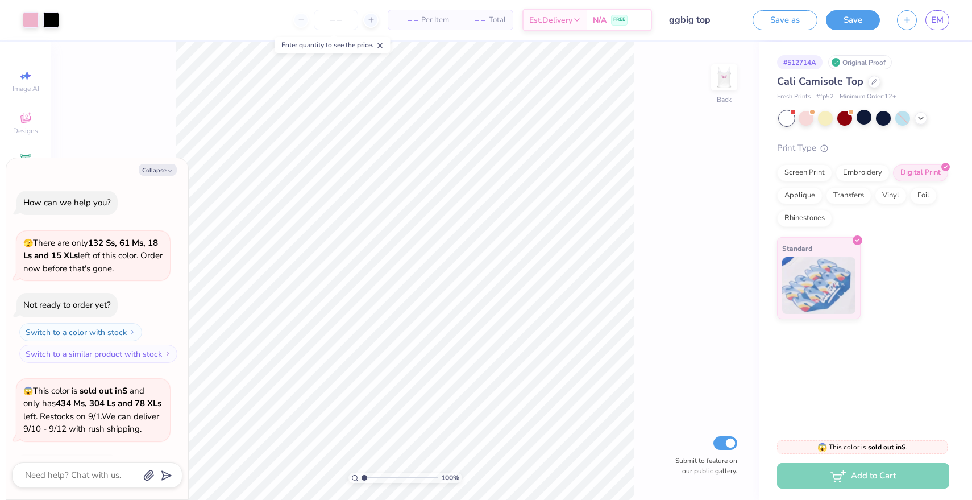
scroll to position [88, 0]
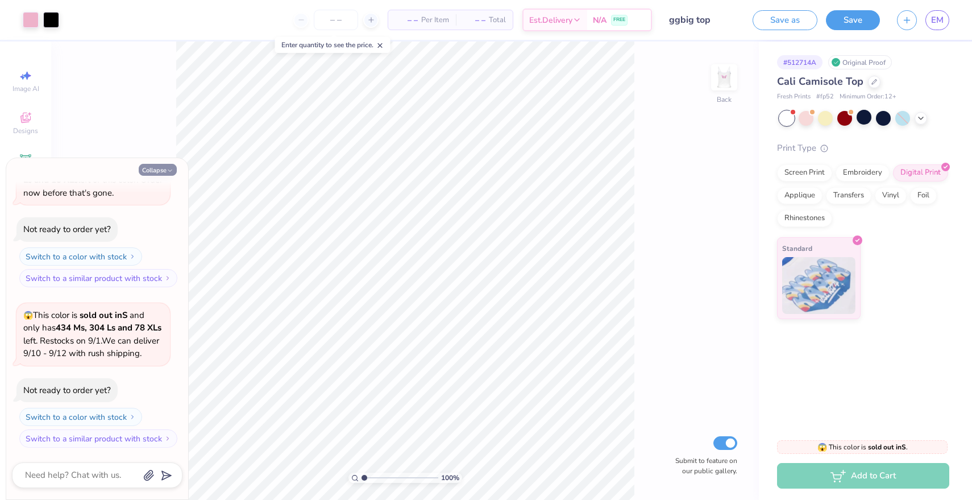
click at [159, 169] on button "Collapse" at bounding box center [158, 170] width 38 height 12
type textarea "x"
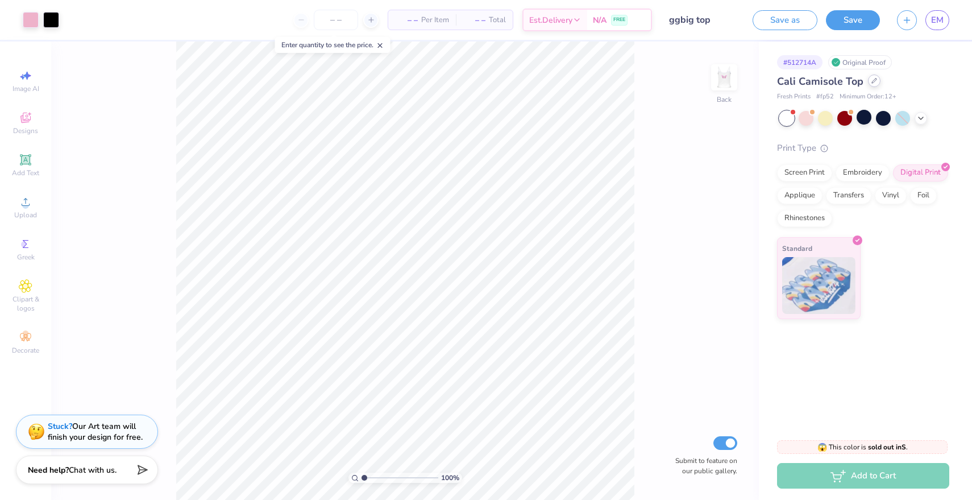
click at [872, 84] on div at bounding box center [874, 80] width 13 height 13
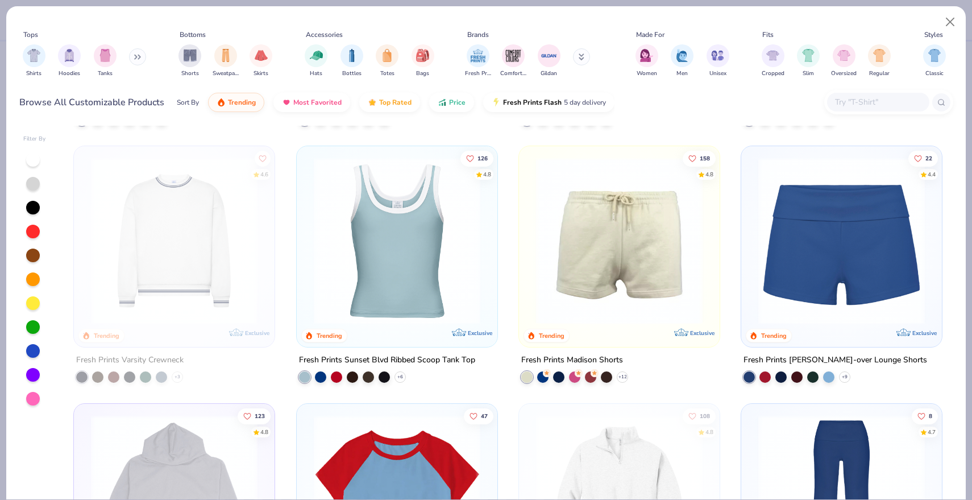
scroll to position [1271, 0]
click at [379, 275] on img at bounding box center [397, 241] width 178 height 167
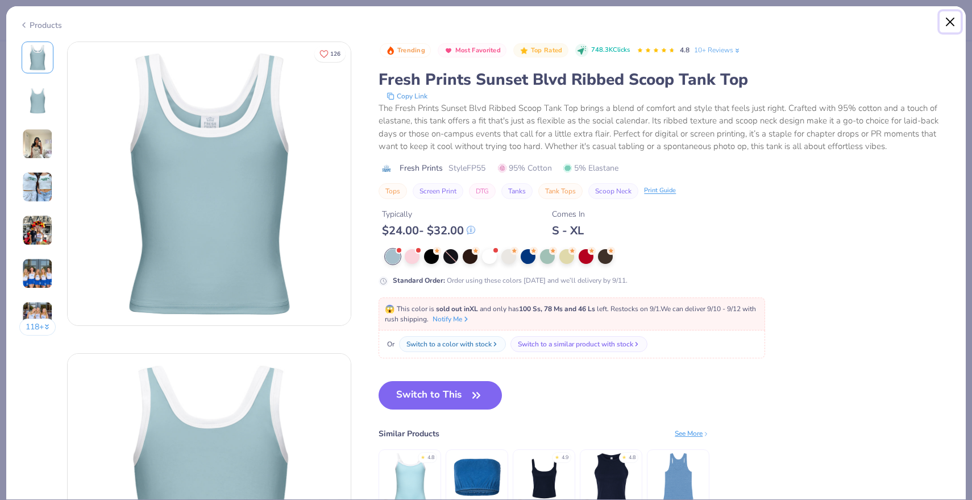
click at [946, 30] on button "Close" at bounding box center [951, 22] width 22 height 22
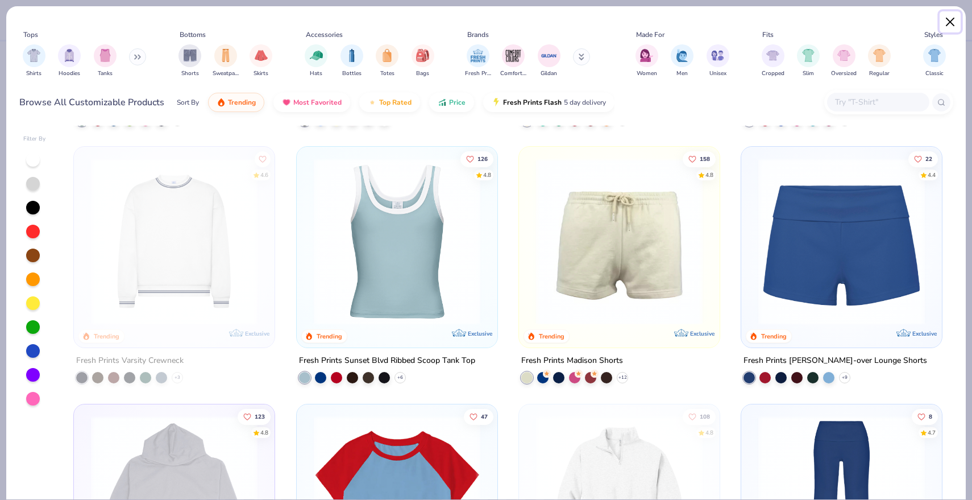
click at [944, 17] on button "Close" at bounding box center [951, 22] width 22 height 22
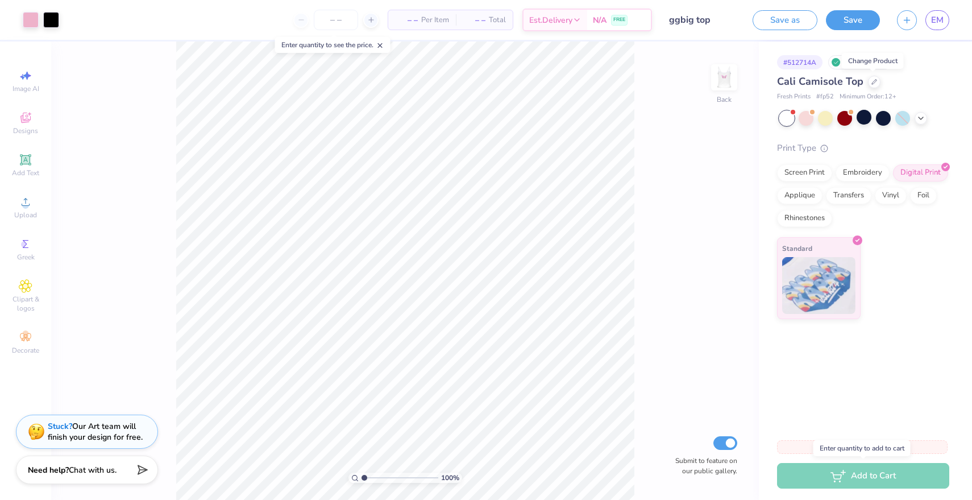
click at [832, 478] on div "Add to Cart" at bounding box center [863, 476] width 172 height 26
